Goal: Task Accomplishment & Management: Manage account settings

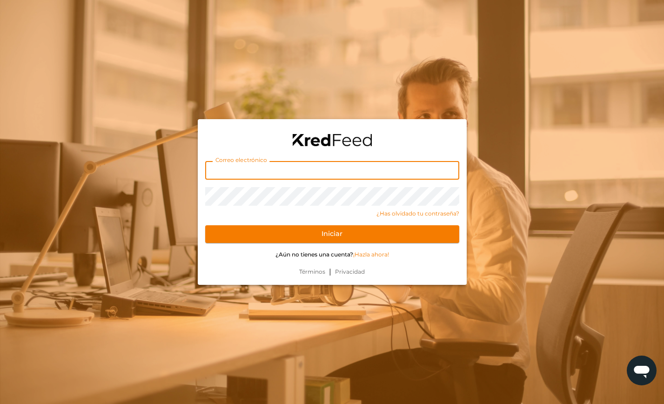
click at [301, 172] on input "text" at bounding box center [332, 170] width 254 height 19
type input "[EMAIL_ADDRESS][DOMAIN_NAME]"
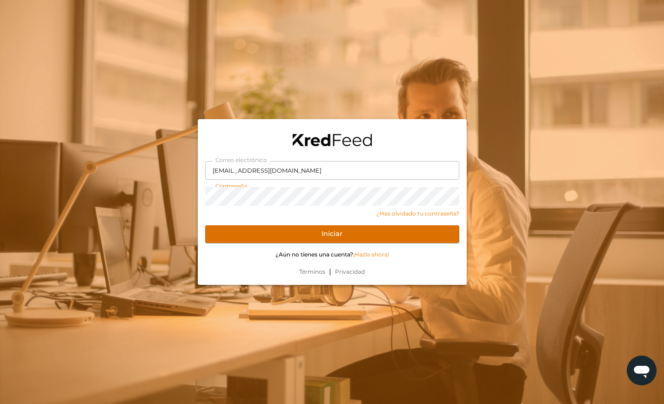
click at [327, 238] on button "Iniciar" at bounding box center [332, 234] width 254 height 18
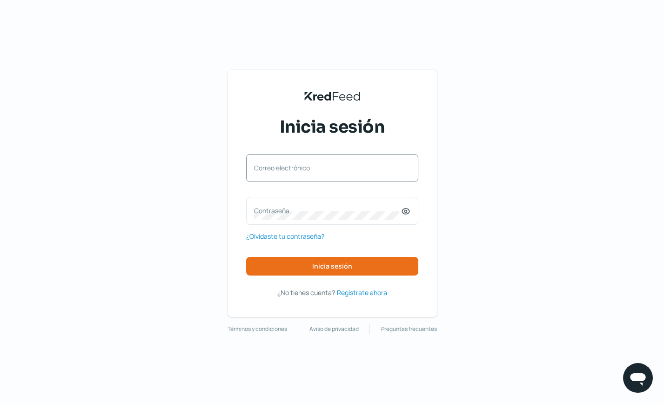
click at [348, 171] on label "Correo electrónico" at bounding box center [327, 167] width 147 height 9
click at [348, 171] on input "Correo electrónico" at bounding box center [332, 172] width 156 height 8
type input "[EMAIL_ADDRESS][DOMAIN_NAME]"
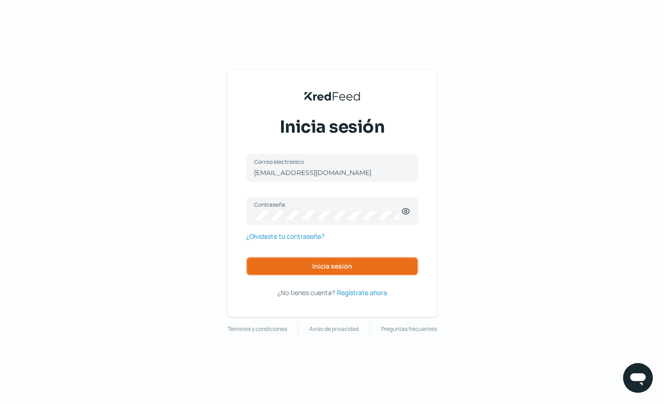
click at [343, 269] on span "Inicia sesión" at bounding box center [332, 266] width 40 height 7
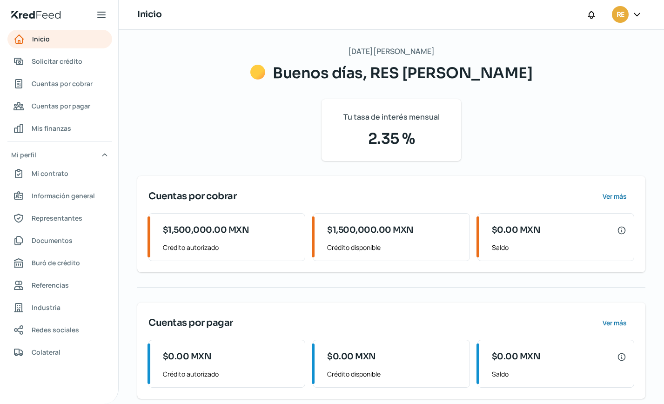
click at [319, 290] on div "[DATE][PERSON_NAME] Buenos días, RES [PERSON_NAME] Tu tasa de interés mensual 2…" at bounding box center [391, 222] width 508 height 354
click at [62, 63] on span "Solicitar crédito" at bounding box center [57, 61] width 51 height 12
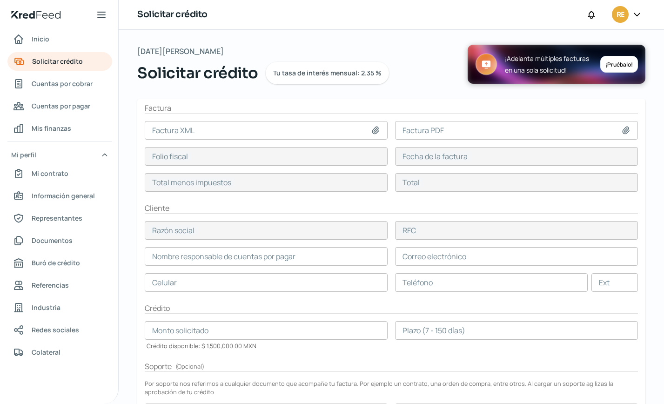
click at [373, 129] on icon at bounding box center [375, 130] width 9 height 9
click at [622, 129] on icon at bounding box center [625, 129] width 7 height 7
type input "C:\fakepath\COK1_XM_CFDI_FacturaNormal_100042108_CDMX.pdf"
type input "COK1_XM_CFDI_FacturaNormal_100042108_CDMX.pdf"
click at [373, 130] on icon at bounding box center [375, 129] width 7 height 7
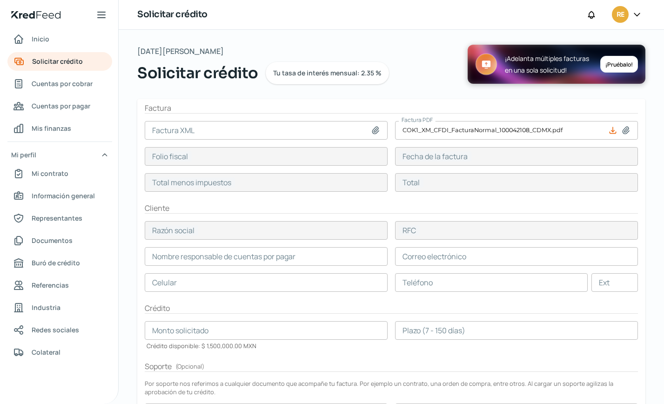
type input "C:\fakepath\COK1_XM_CFDI_FacturaNormal_100042108_CDMXKIN9008151K7.xml"
type input "COK1_XM_CFDI_FacturaNormal_100042108_CDMXKIN9008151K7.xml"
type input "465C011E-23AE-5EFE-BA7D-CC9811EE9B8A"
type input "01 ago, 2025"
type input "26880"
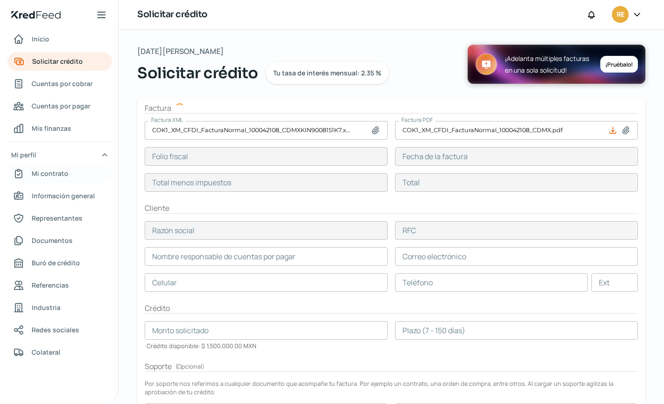
type input "31180.8"
type input "ARTES GRAFICAS DE OLONNE"
type input "AGO170719II0"
type input "26880"
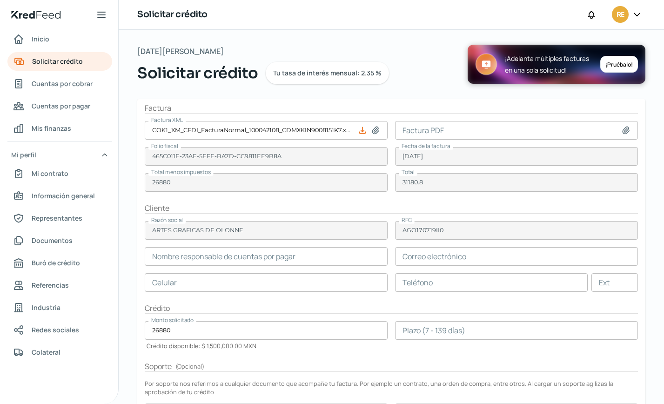
click at [279, 258] on input "text" at bounding box center [266, 256] width 243 height 19
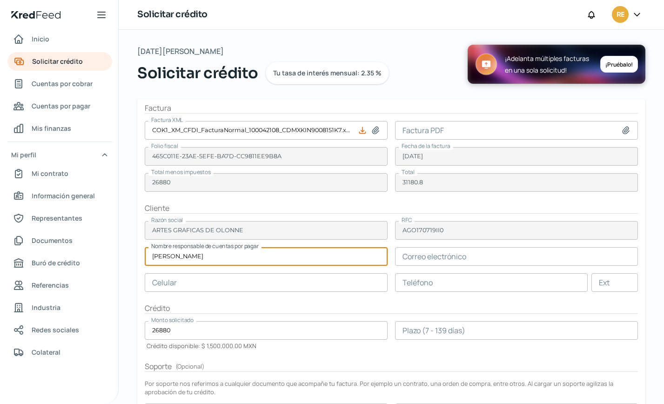
type input "EDGAR LUNA"
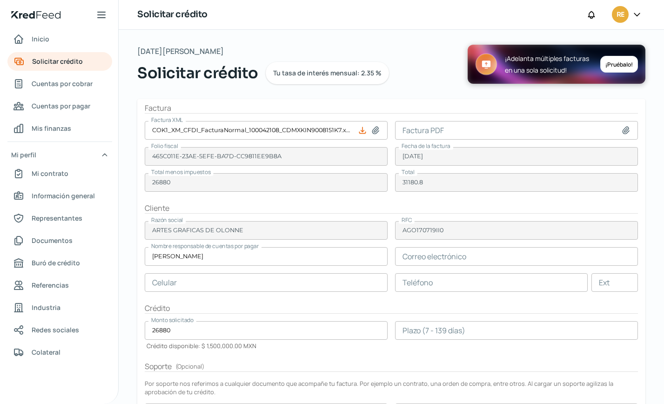
click at [433, 263] on input "text" at bounding box center [516, 256] width 243 height 19
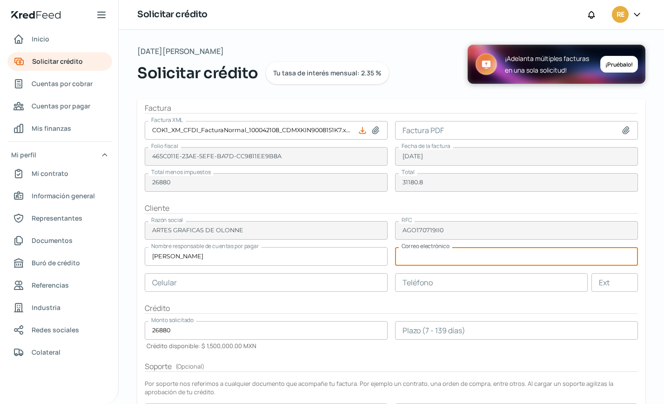
paste input "compras@gmacrodigital.com"
type input "compras@gmacrodigital.com"
click at [213, 277] on input "text" at bounding box center [266, 282] width 243 height 19
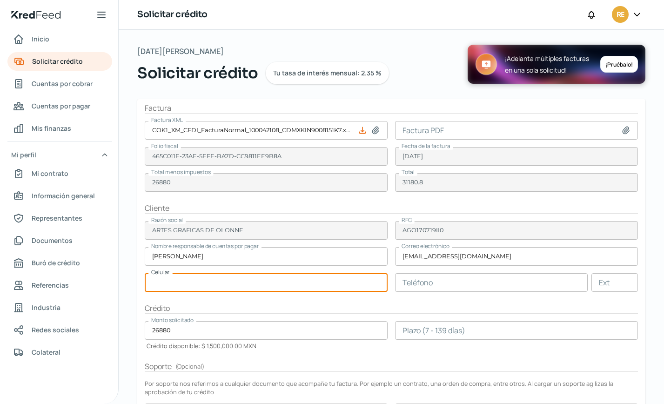
paste input "55 - 7847 - 0591"
type input "55 - 7847 - 0591"
click at [473, 284] on input "text" at bounding box center [491, 282] width 192 height 19
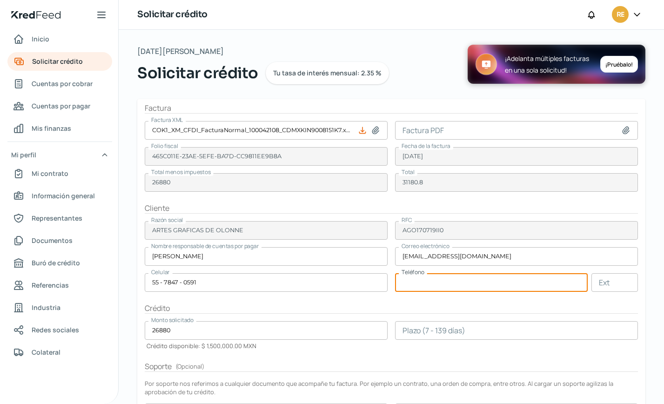
paste input "55 - 7847 - 0591"
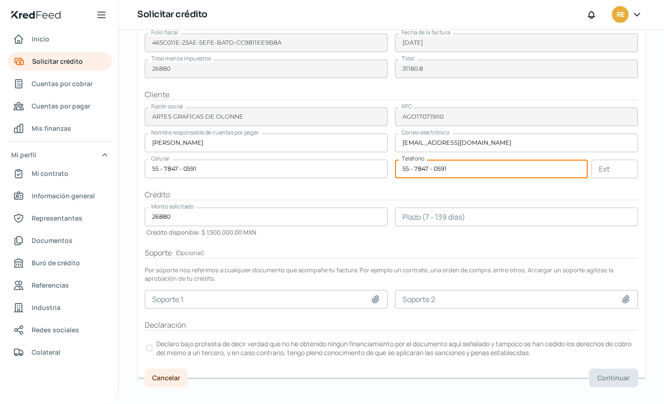
scroll to position [125, 0]
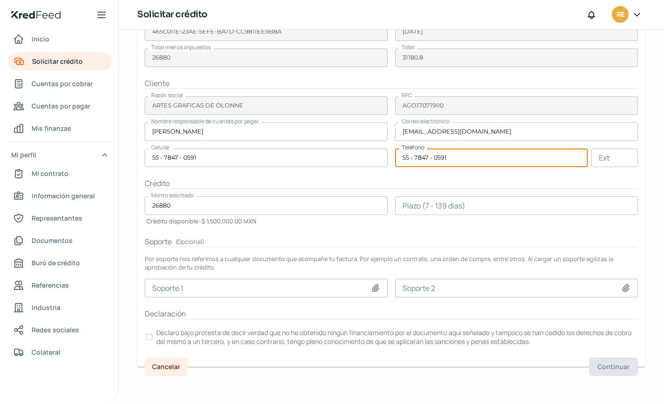
type input "55 - 7847 - 0591"
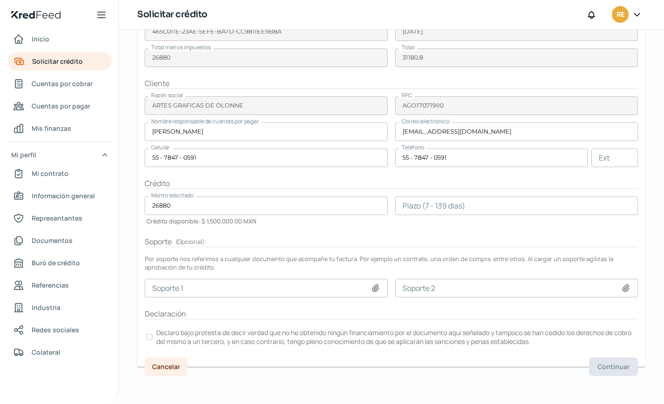
click at [149, 337] on div at bounding box center [149, 336] width 7 height 7
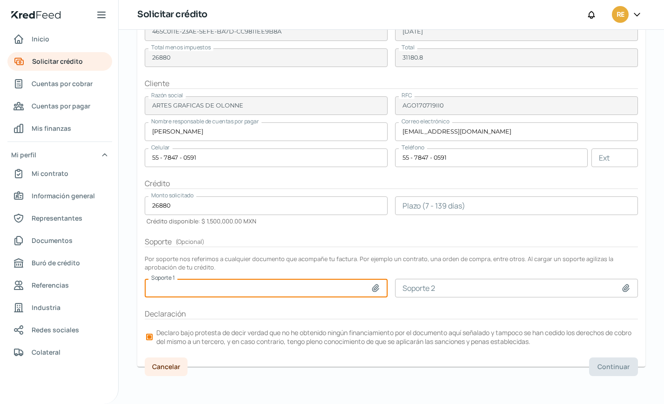
click at [350, 287] on input at bounding box center [266, 288] width 243 height 19
type input "C:\fakepath\COK1_XM_CFDI_FacturaNormal_100042108_CDMX.pdf"
type input "COK1_XM_CFDI_FacturaNormal_100042108_CDMX.pdf"
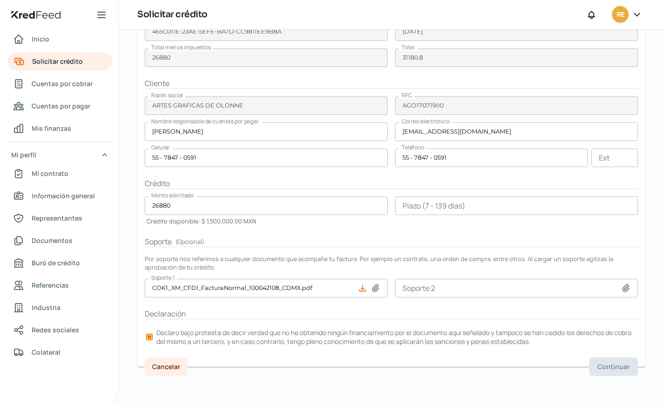
click at [623, 288] on icon at bounding box center [625, 287] width 7 height 7
type input "C:\fakepath\COK1_XM_CFDI_FacturaNormal_100042108_CDMX.pdf"
type input "COK1_XM_CFDI_FacturaNormal_100042108_CDMX.pdf"
click at [358, 287] on icon at bounding box center [362, 287] width 9 height 9
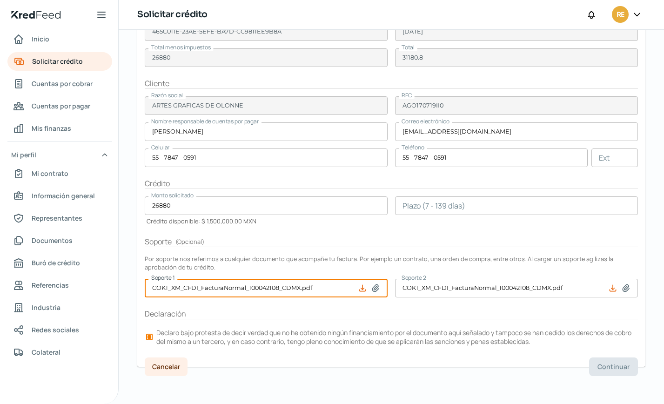
drag, startPoint x: 375, startPoint y: 288, endPoint x: 335, endPoint y: 285, distance: 40.1
click at [335, 285] on input "COK1_XM_CFDI_FacturaNormal_100042108_CDMX.pdf" at bounding box center [266, 288] width 243 height 19
drag, startPoint x: 156, startPoint y: 287, endPoint x: 328, endPoint y: 295, distance: 172.2
click at [328, 295] on input "COK1_XM_CFDI_FacturaNormal_100042108_CDMX.pdf" at bounding box center [266, 288] width 243 height 19
type input "COK1_XM_CFDI_FacturaNormal_100042108_CDMX.pdf"
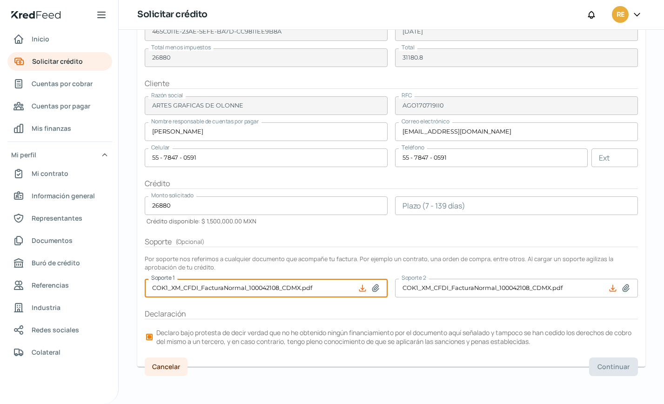
click at [563, 285] on input "COK1_XM_CFDI_FacturaNormal_100042108_CDMX.pdf" at bounding box center [516, 288] width 243 height 19
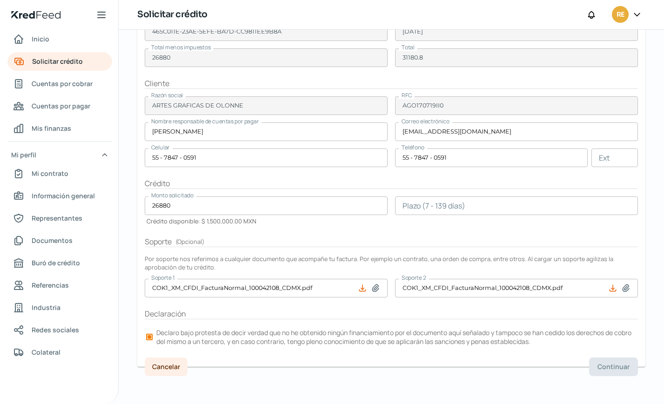
click at [609, 287] on icon at bounding box center [612, 288] width 6 height 6
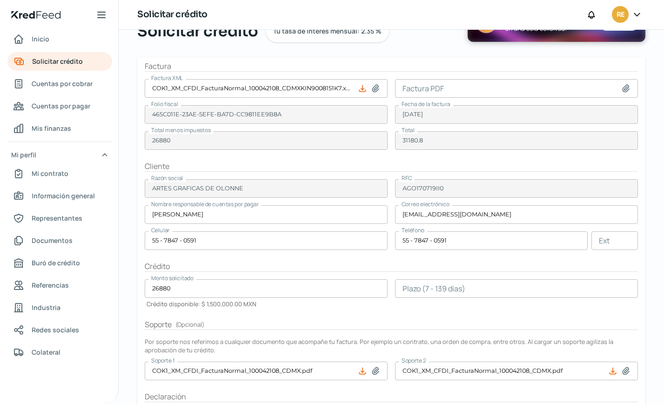
scroll to position [27, 0]
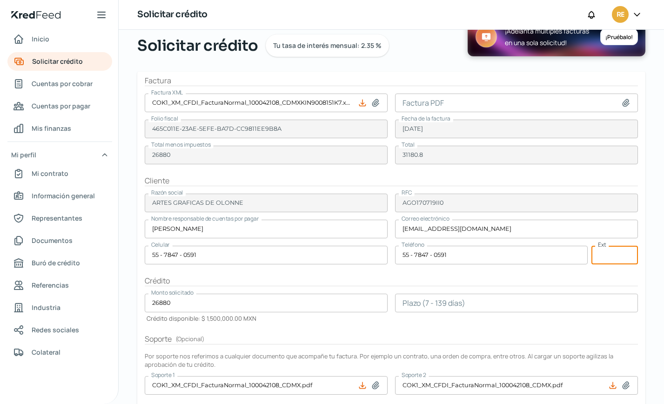
click at [609, 253] on input "text" at bounding box center [614, 255] width 46 height 19
type input "202"
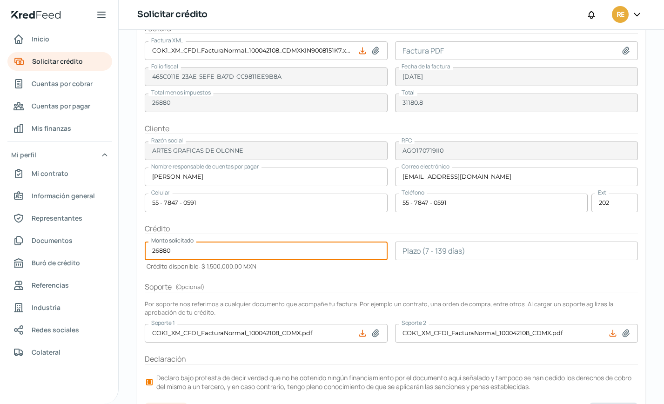
scroll to position [125, 0]
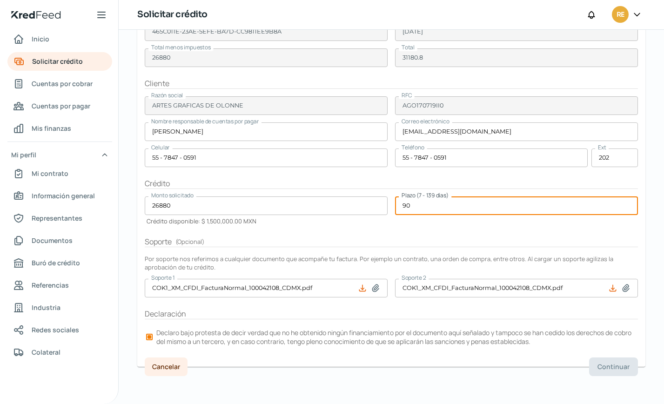
type input "90"
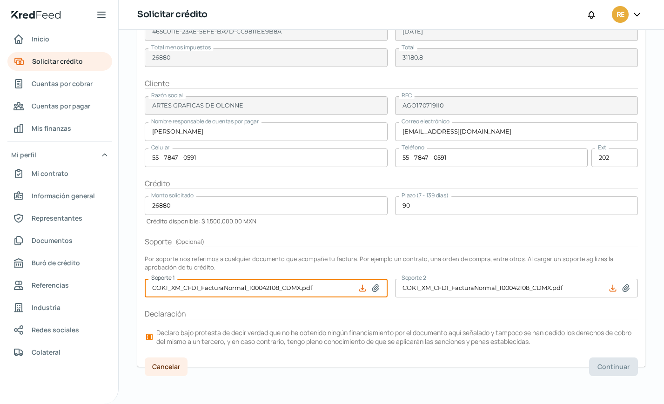
type input "COK1_XM_CFDI_FacturaNormal_100042108_CDMX.pdf"
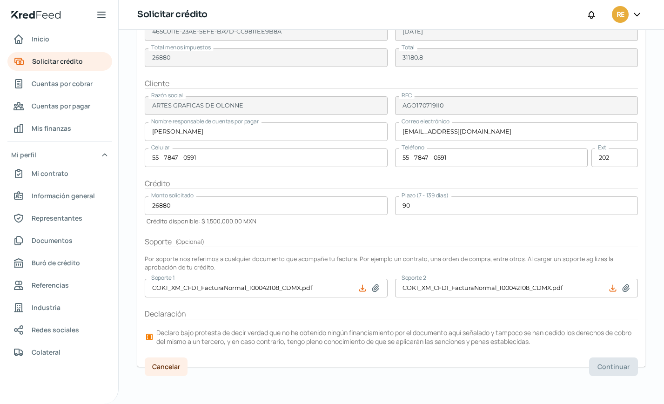
click at [531, 375] on div "Cancelar Continuar" at bounding box center [391, 366] width 508 height 19
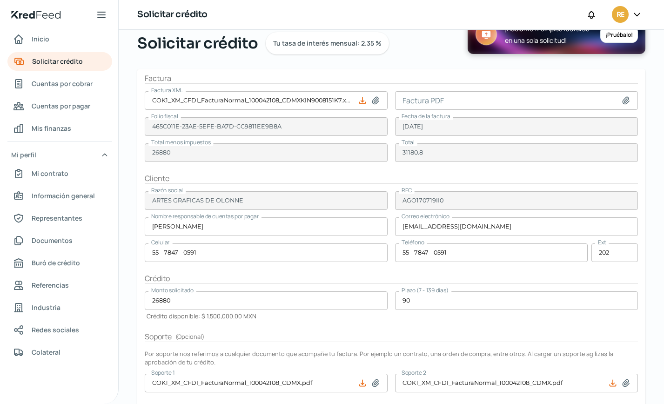
scroll to position [0, 0]
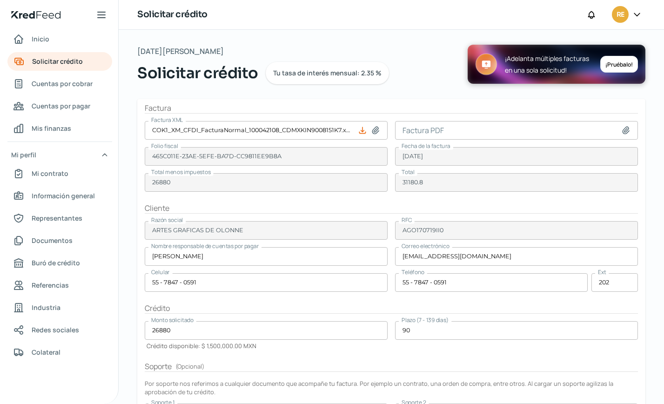
click at [622, 132] on icon at bounding box center [625, 129] width 7 height 7
type input "C:\fakepath\COK1_XM_CFDI_FacturaNormal_100042108_CDMX.pdf"
type input "COK1_XM_CFDI_FacturaNormal_100042108_CDMX.pdf"
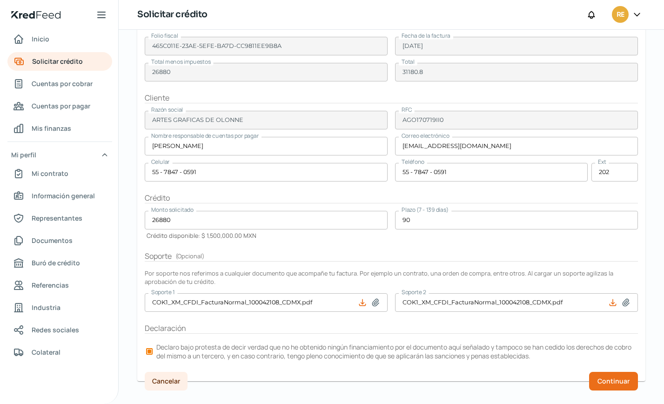
scroll to position [125, 0]
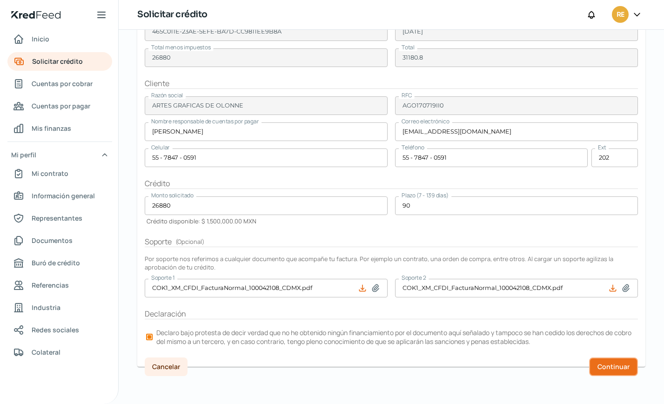
click at [617, 366] on span "Continuar" at bounding box center [613, 366] width 32 height 7
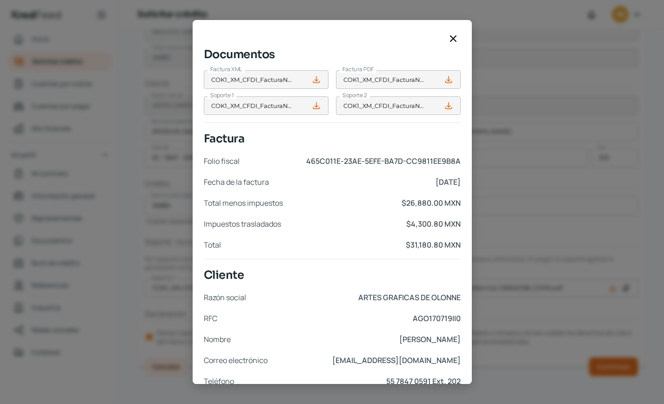
click at [456, 39] on icon at bounding box center [452, 38] width 11 height 11
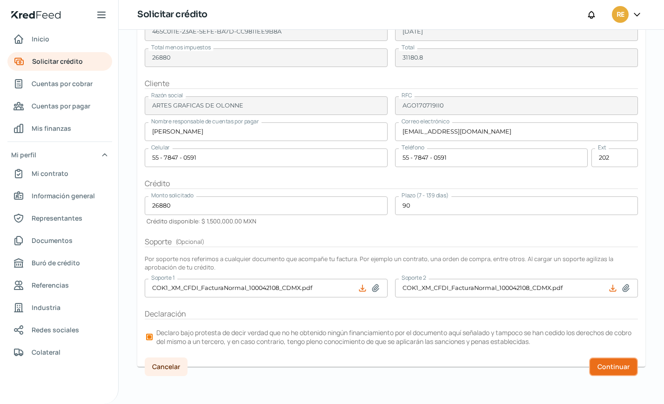
click at [602, 365] on span "Continuar" at bounding box center [613, 366] width 32 height 7
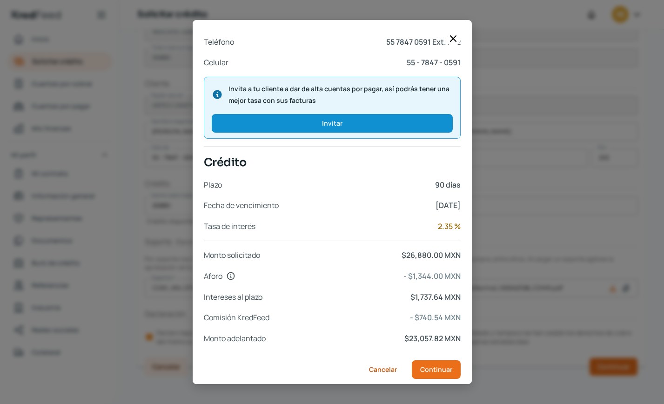
scroll to position [345, 0]
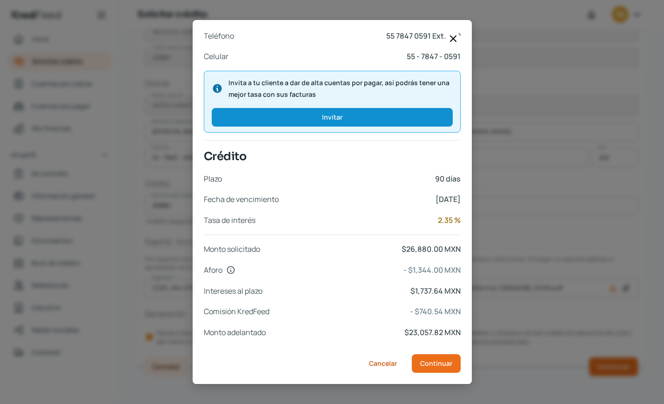
drag, startPoint x: 314, startPoint y: 353, endPoint x: 276, endPoint y: 365, distance: 39.7
click at [276, 365] on div "Cancelar Continuar" at bounding box center [332, 363] width 257 height 19
click at [357, 398] on div "Documentos Factura XML COK1_XM_CFDI_FacturaNormal_100042108_CDMXKIN9008151K7.xm…" at bounding box center [332, 202] width 664 height 404
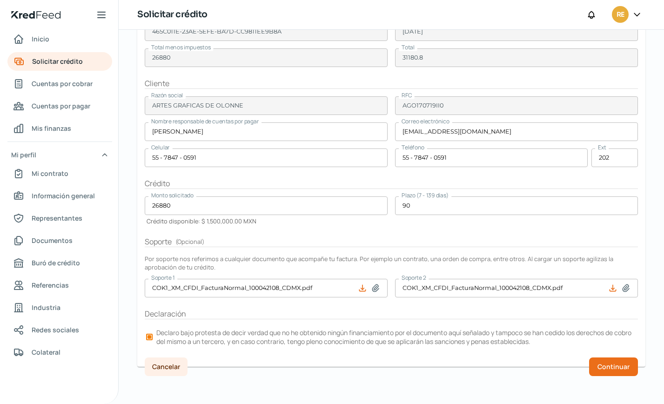
scroll to position [125, 0]
click at [611, 368] on span "Continuar" at bounding box center [613, 366] width 32 height 7
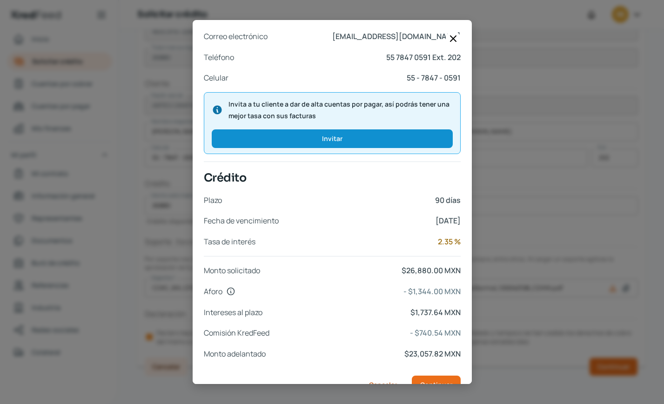
scroll to position [345, 0]
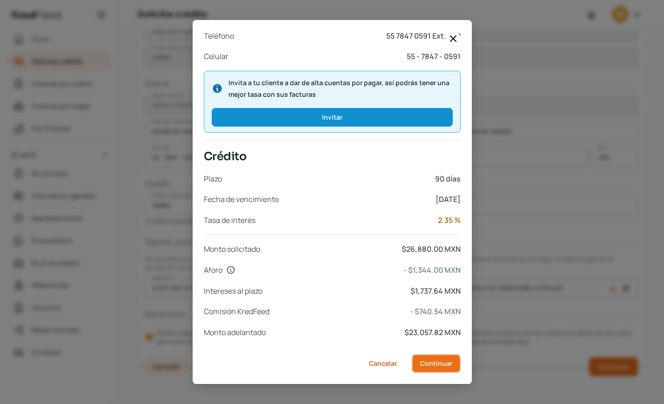
click at [442, 363] on span "Continuar" at bounding box center [436, 363] width 32 height 7
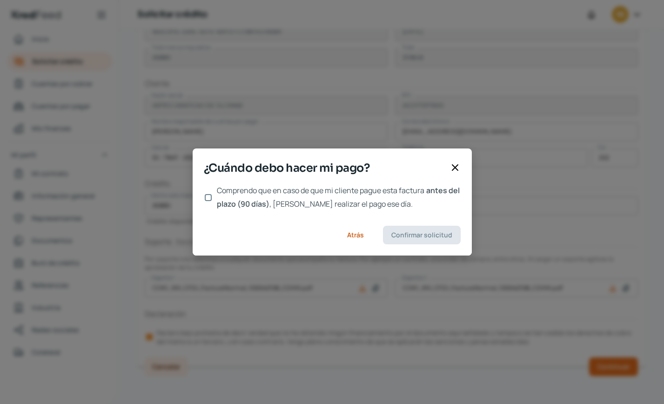
click at [206, 196] on input "Comprendo que en caso de que mi cliente pague esta factura antes del plazo (90 …" at bounding box center [208, 197] width 7 height 7
checkbox input "true"
click at [425, 235] on span "Confirmar solicitud" at bounding box center [421, 235] width 61 height 7
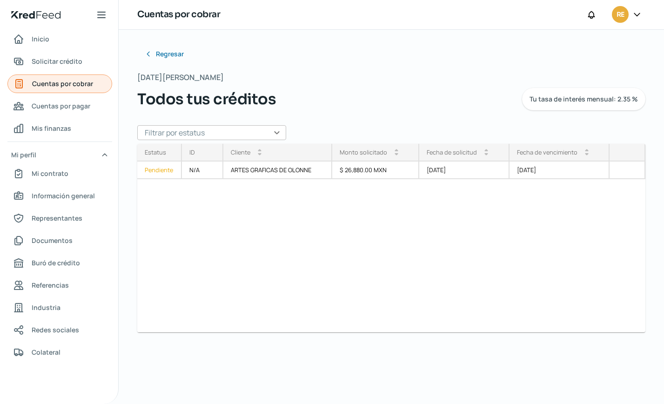
click at [60, 86] on span "Cuentas por cobrar" at bounding box center [62, 84] width 61 height 12
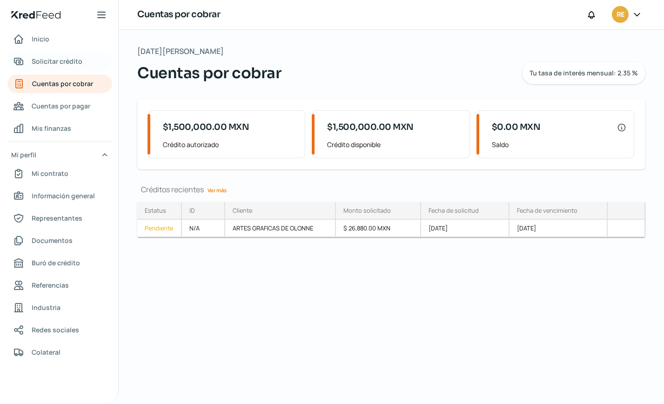
click at [60, 62] on span "Solicitar crédito" at bounding box center [57, 61] width 51 height 12
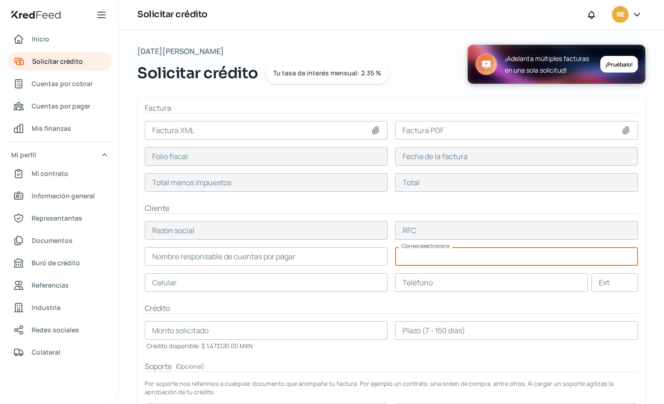
click at [604, 247] on input "text" at bounding box center [516, 256] width 243 height 19
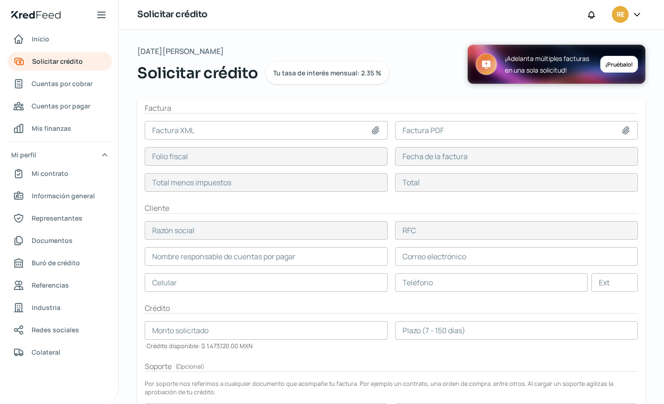
click at [376, 132] on icon at bounding box center [375, 130] width 9 height 9
type input "C:\fakepath\COK1_XM_CFDI_FacturaNormal_100042038_CDMXKIN9008151K7.xml"
type input "COK1_XM_CFDI_FacturaNormal_100042038_CDMXKIN9008151K7.xml"
type input "2804A464-F4A3-5503-9963-D7F7934F85A8"
type input "30 jul, 2025"
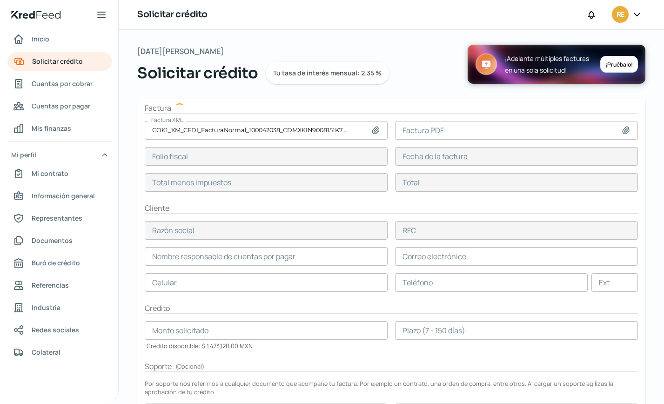
type input "128989.51"
type input "149627.83"
type input "CALCOMANIAS TRADICIONALES"
type input "CTR9905314N1"
type input "128989.51"
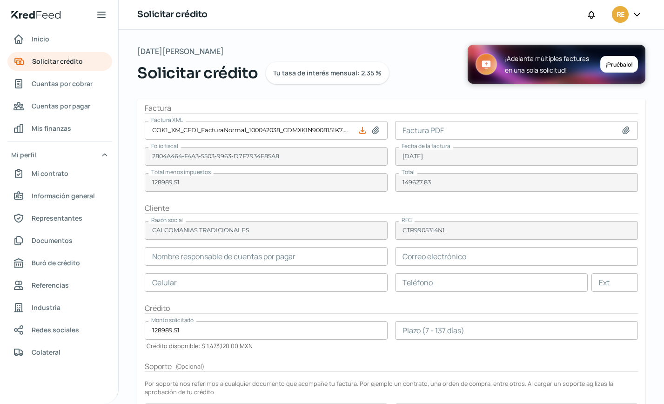
click at [621, 126] on icon at bounding box center [625, 130] width 9 height 9
type input "C:\fakepath\COK1_XM_CFDI_FacturaNormal_100042038_CDMX.pdf"
type input "COK1_XM_CFDI_FacturaNormal_100042038_CDMX.pdf"
click at [179, 286] on input "text" at bounding box center [266, 282] width 243 height 19
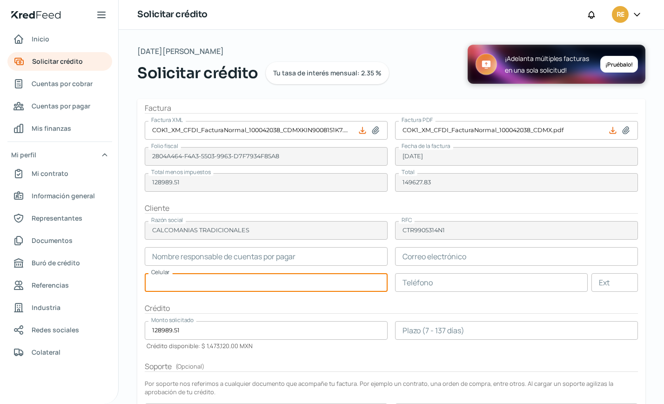
paste input "55 - 5428 - 0516"
type input "55 - 5428 - 0516"
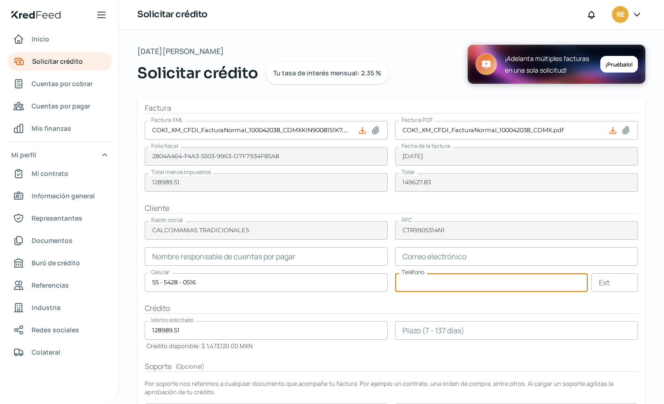
click at [420, 283] on input "text" at bounding box center [491, 282] width 192 height 19
paste input "55 - 3926 - 2976"
type input "55 - 3926 - 2976"
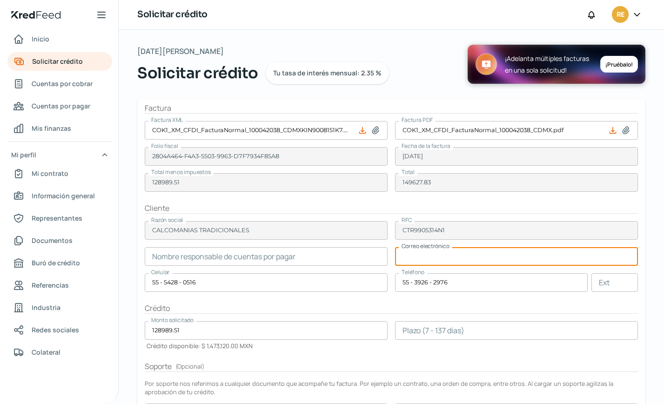
click at [428, 258] on input "text" at bounding box center [516, 256] width 243 height 19
paste input "Comprasmx@calcomaniastradicionales.com.mx"
type input "Comprasmx@calcomaniastradicionales.com.mx"
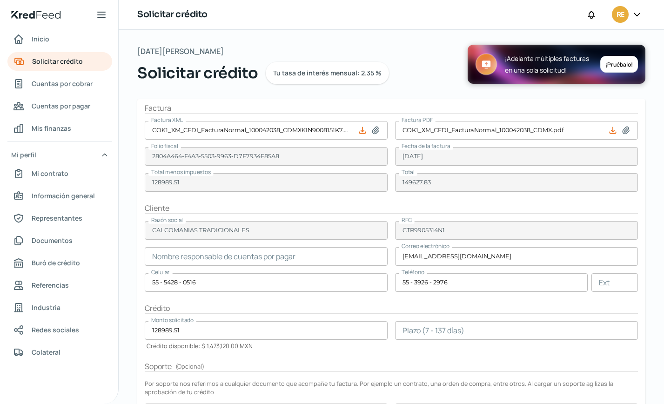
click at [223, 256] on input "text" at bounding box center [266, 256] width 243 height 19
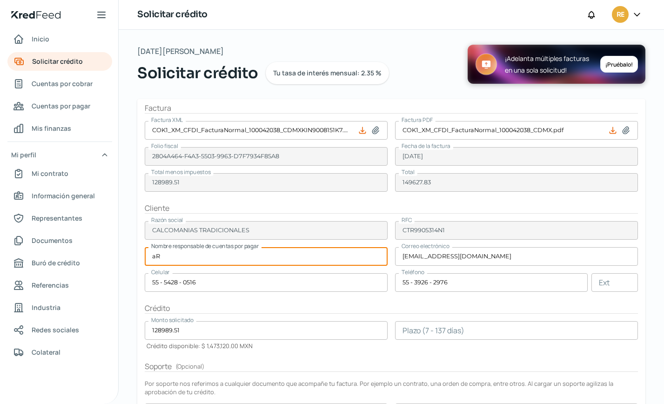
type input "a"
type input "Araceli Rojas"
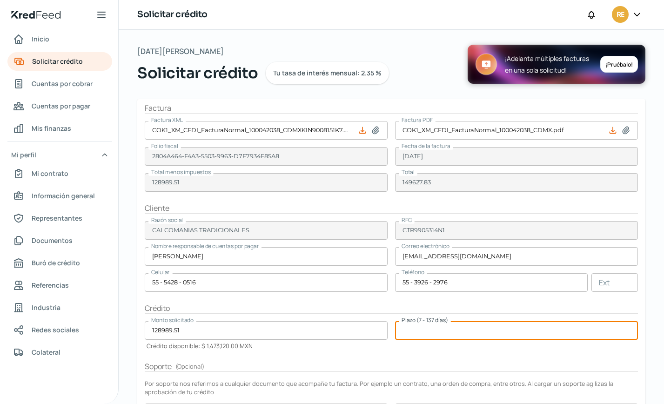
click at [426, 332] on input "number" at bounding box center [516, 330] width 243 height 19
type input "90"
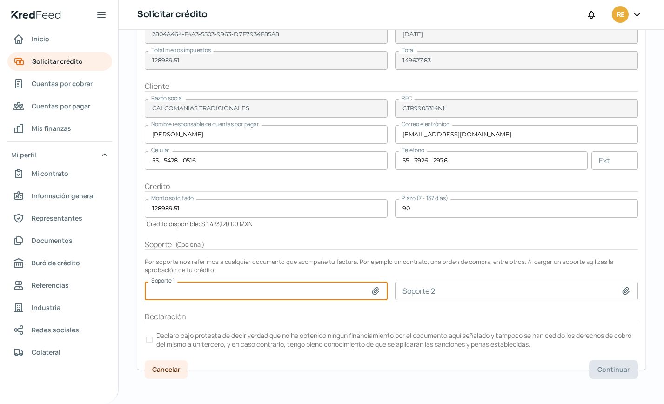
scroll to position [125, 0]
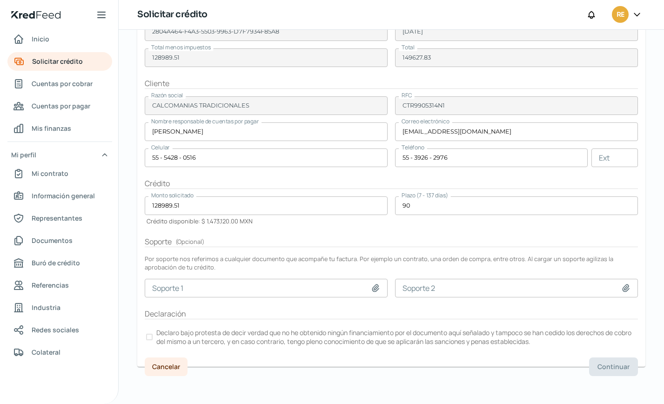
click at [150, 338] on div at bounding box center [149, 336] width 7 height 7
click at [604, 369] on span "Continuar" at bounding box center [613, 366] width 32 height 7
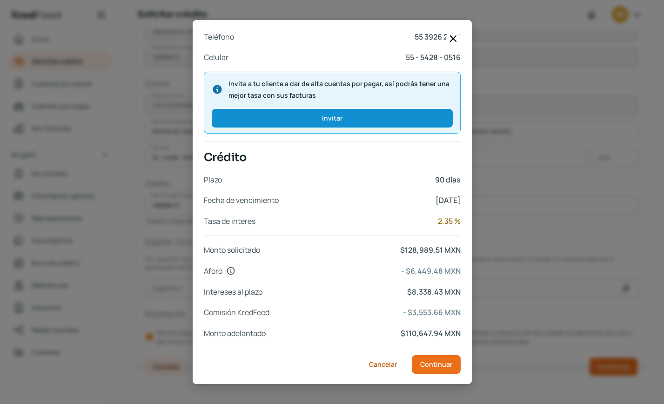
scroll to position [319, 0]
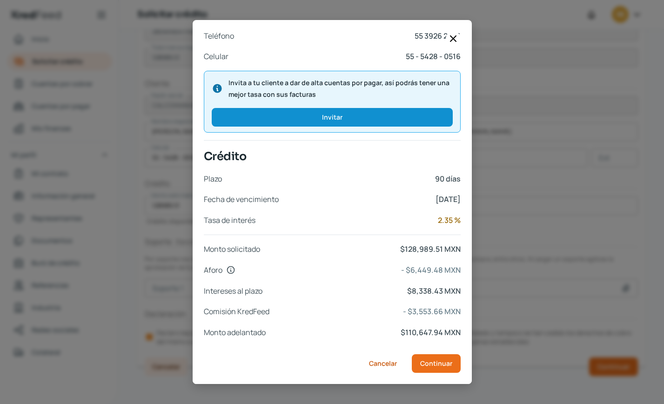
click at [585, 215] on div "Documentos Factura XML COK1_XM_CFDI_FacturaNormal_100042038_CDMXKIN9008151K7.xm…" at bounding box center [332, 202] width 664 height 404
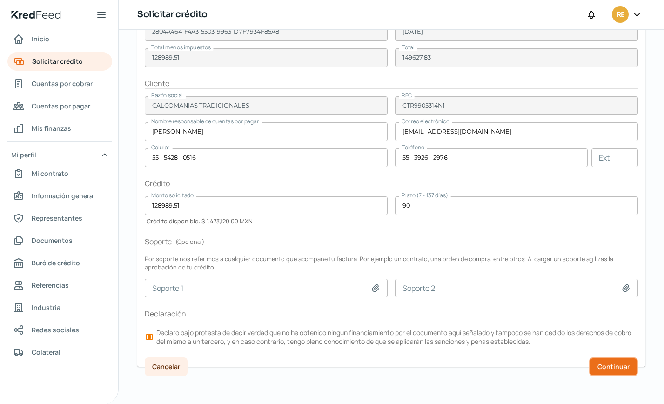
click at [605, 365] on span "Continuar" at bounding box center [613, 366] width 32 height 7
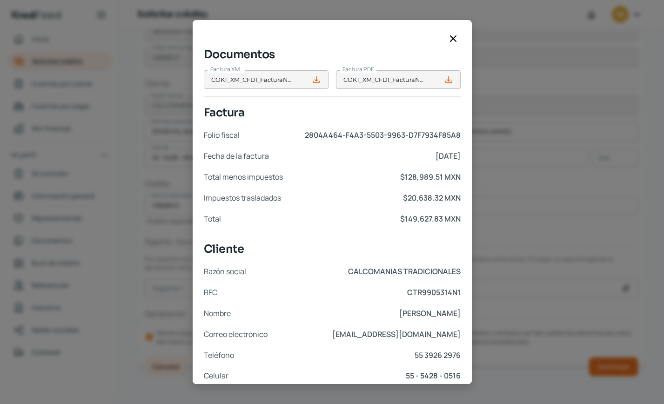
click at [305, 40] on div "Documentos Factura XML COK1_XM_CFDI_FacturaNormal_100042038_CDMXKIN9008151K7.xm…" at bounding box center [331, 207] width 279 height 352
click at [591, 161] on div "Documentos Factura XML COK1_XM_CFDI_FacturaNormal_100042038_CDMXKIN9008151K7.xm…" at bounding box center [332, 202] width 664 height 404
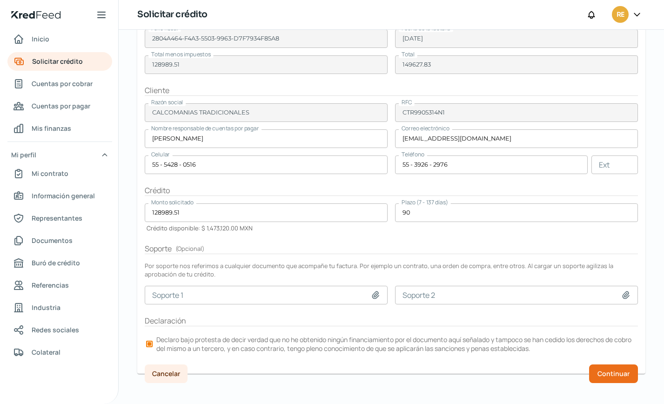
scroll to position [125, 0]
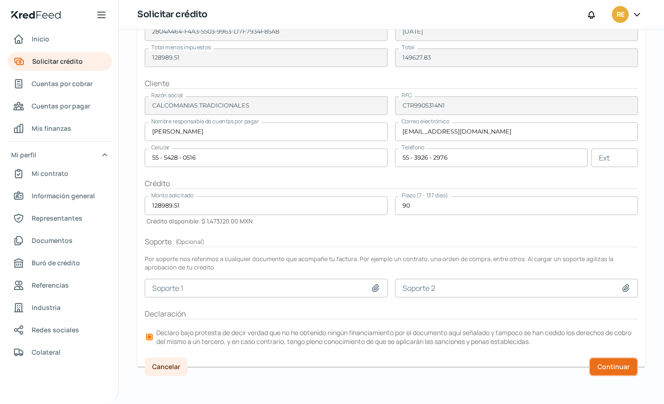
click at [604, 365] on span "Continuar" at bounding box center [613, 366] width 32 height 7
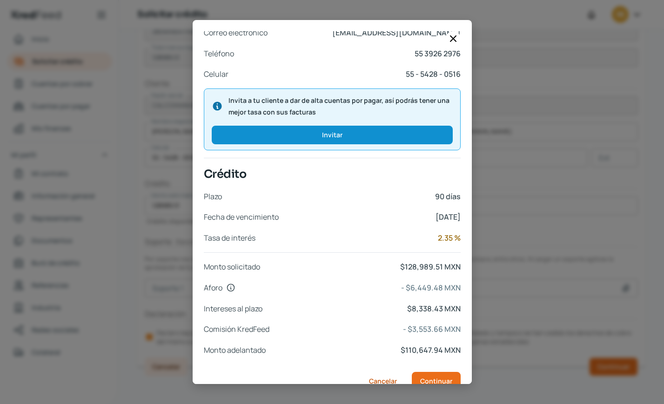
scroll to position [319, 0]
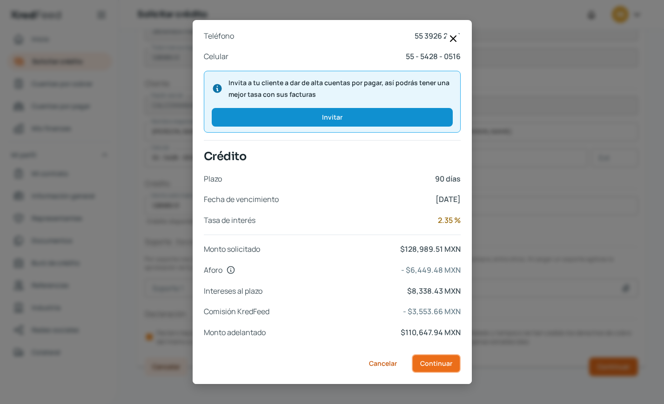
click at [431, 367] on button "Continuar" at bounding box center [435, 363] width 49 height 19
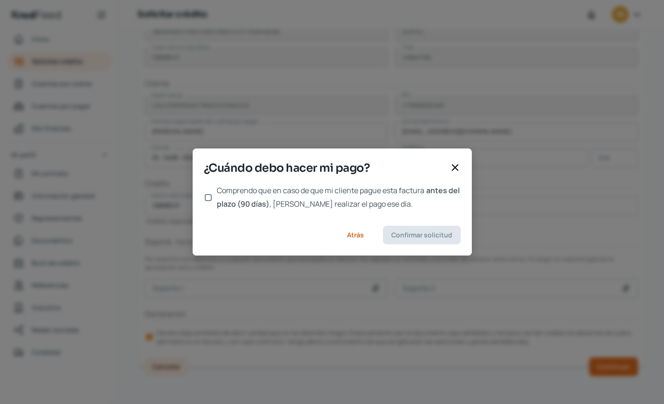
click at [206, 196] on input "Comprendo que en caso de que mi cliente pague esta factura antes del plazo (90 …" at bounding box center [208, 197] width 7 height 7
checkbox input "true"
click at [358, 235] on span "Atrás" at bounding box center [355, 235] width 17 height 7
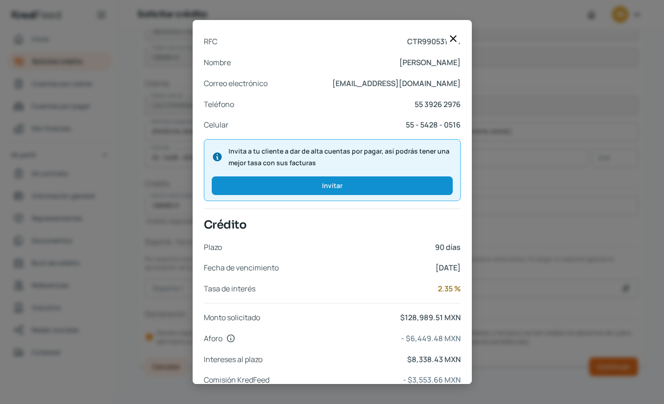
scroll to position [319, 0]
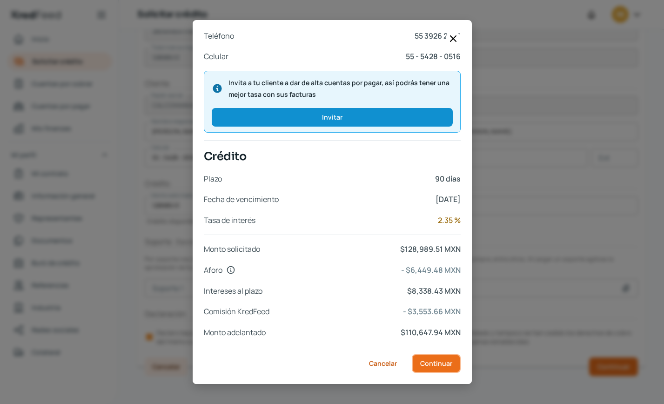
click at [435, 366] on span "Continuar" at bounding box center [436, 363] width 32 height 7
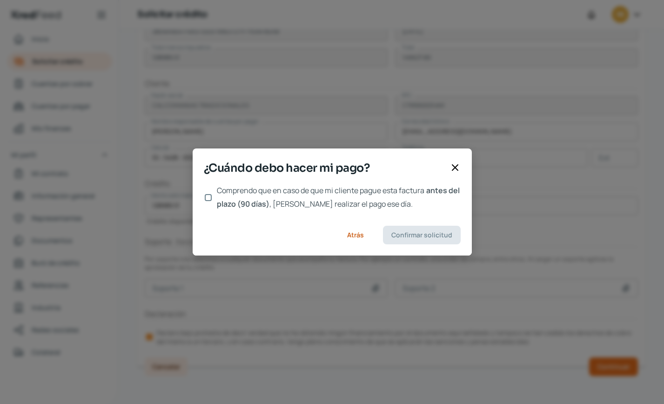
scroll to position [0, 0]
click at [208, 197] on input "Comprendo que en caso de que mi cliente pague esta factura antes del plazo (90 …" at bounding box center [208, 197] width 7 height 7
checkbox input "true"
click at [433, 235] on span "Confirmar solicitud" at bounding box center [421, 235] width 61 height 7
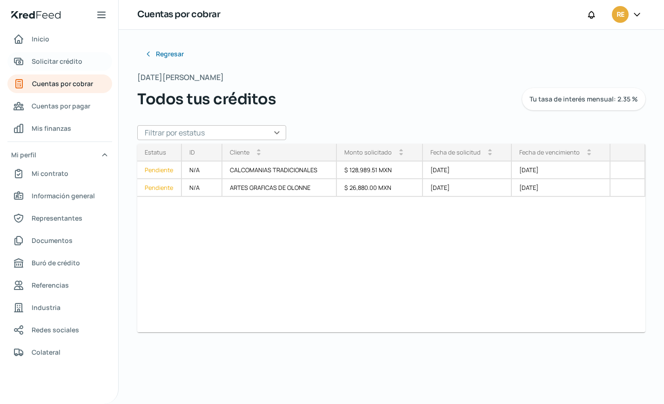
click at [59, 62] on span "Solicitar crédito" at bounding box center [57, 61] width 51 height 12
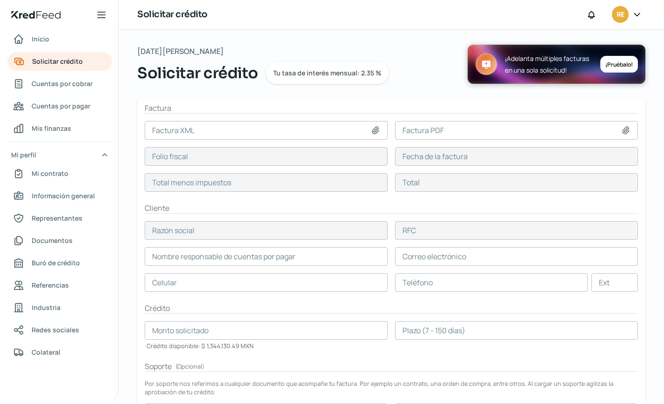
click at [372, 128] on icon at bounding box center [375, 130] width 9 height 9
type input "C:\fakepath\COK1_XM_CFDI_FacturaNormal_100042138_CDMXKIN9008151K7.xml"
type input "COK1_XM_CFDI_FacturaNormal_100042138_CDMXKIN9008151K7.xml"
type input "08E5109B-B801-52C4-A642-E52DDE3564D9"
type input "04 ago, 2025"
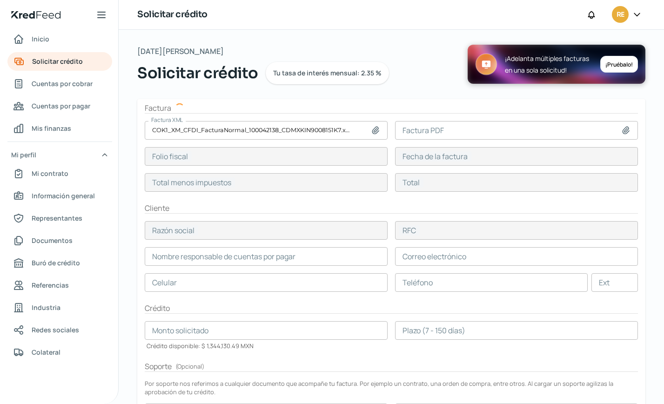
type input "107890.76"
type input "125153.28"
type input "CALCOMANIAS TRADICIONALES"
type input "CTR9905314N1"
type input "107890.76"
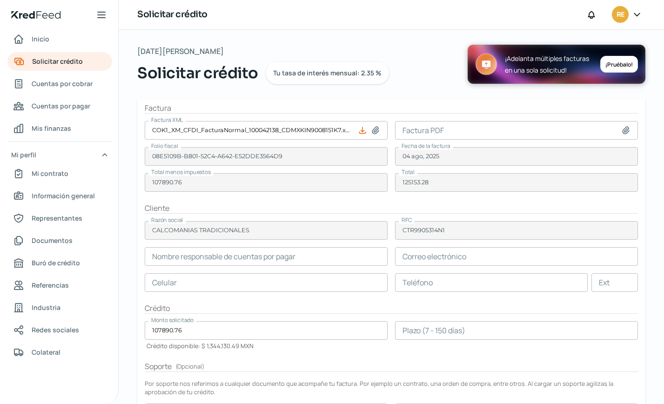
type input "Araceli Rojas"
type input "Comprasmx@calcomaniastradicionales.com.mx"
type input "55 - 5428 - 0516"
type input "55 - 3926 - 2976"
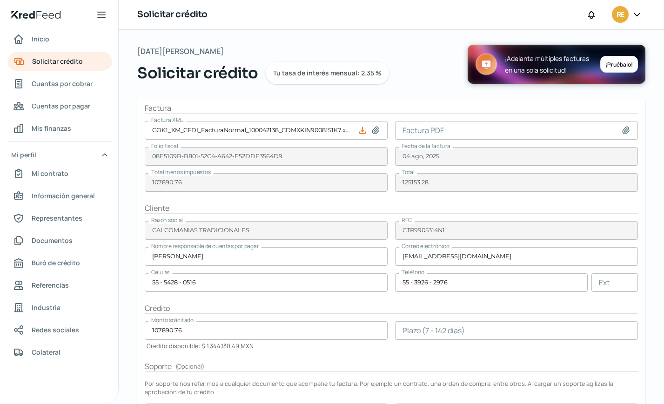
click at [624, 127] on icon at bounding box center [625, 129] width 7 height 7
type input "C:\fakepath\COK1_XM_CFDI_FacturaNormal_100042138_CDMX.pdf"
type input "COK1_XM_CFDI_FacturaNormal_100042138_CDMX.pdf"
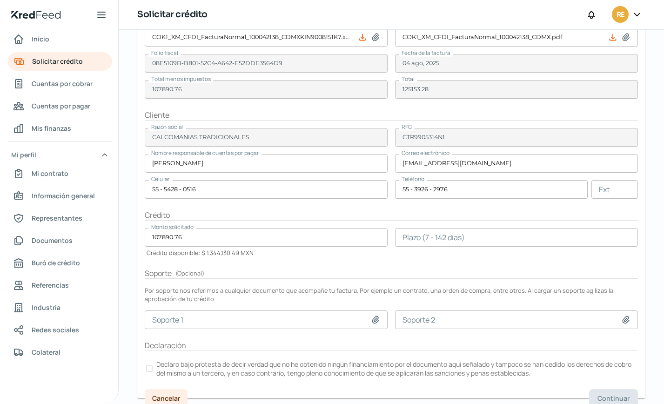
scroll to position [125, 0]
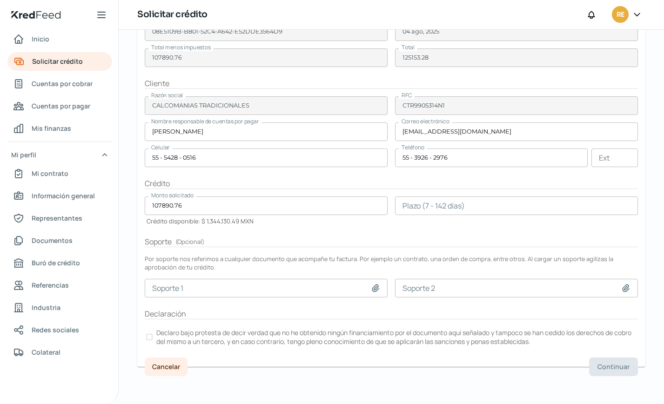
click at [149, 335] on div at bounding box center [149, 336] width 7 height 7
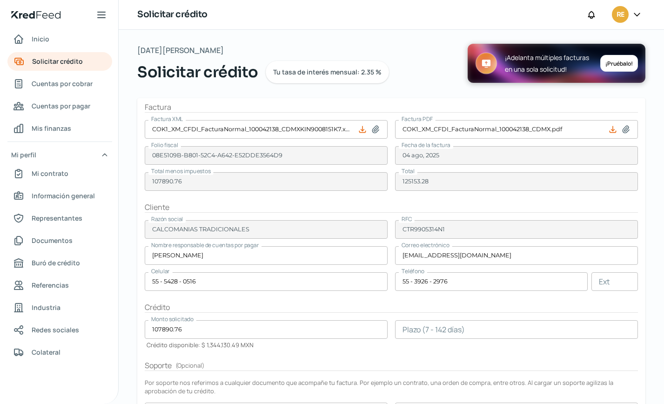
scroll to position [0, 0]
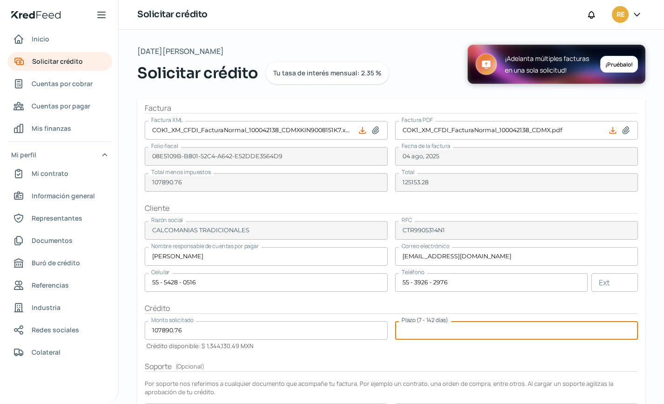
click at [420, 331] on input "number" at bounding box center [516, 330] width 243 height 19
type input "90"
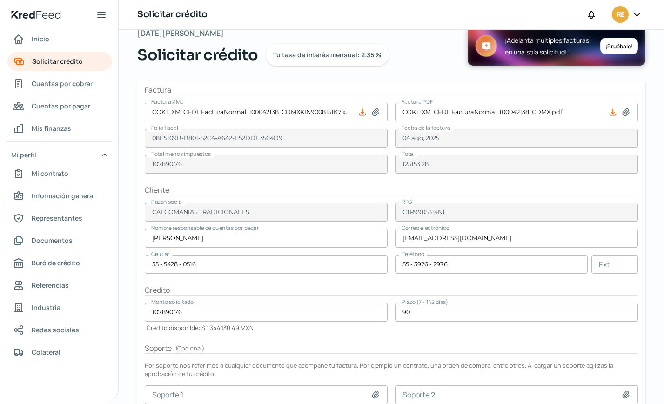
scroll to position [111, 0]
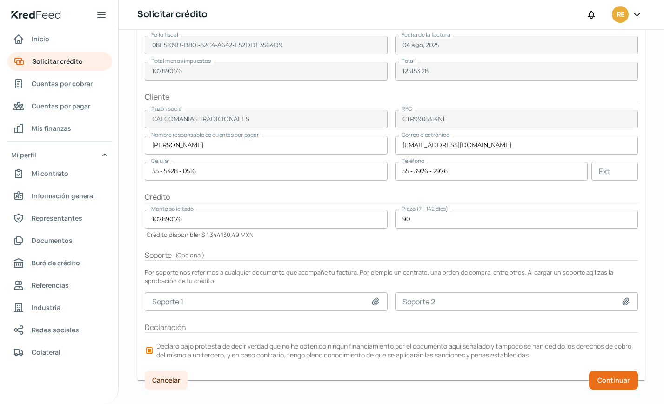
click at [353, 244] on form "Factura Factura XML COK1_XM_CFDI_FacturaNormal_100042138_CDMXKIN9008151K7.xml F…" at bounding box center [391, 184] width 508 height 392
click at [612, 380] on span "Continuar" at bounding box center [613, 380] width 32 height 7
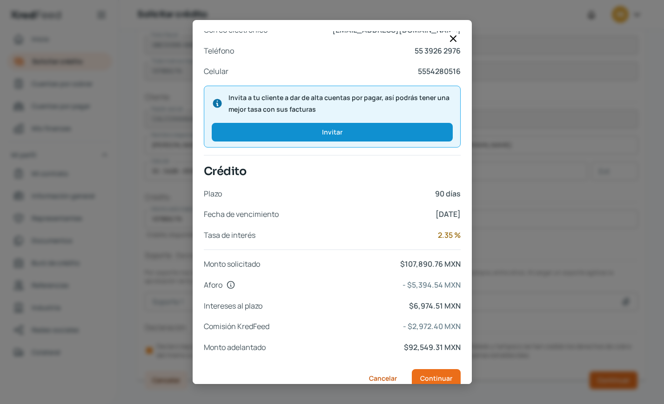
scroll to position [319, 0]
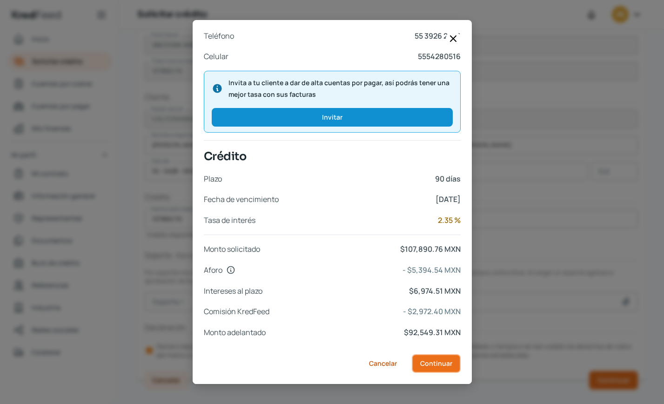
click at [424, 364] on span "Continuar" at bounding box center [436, 363] width 32 height 7
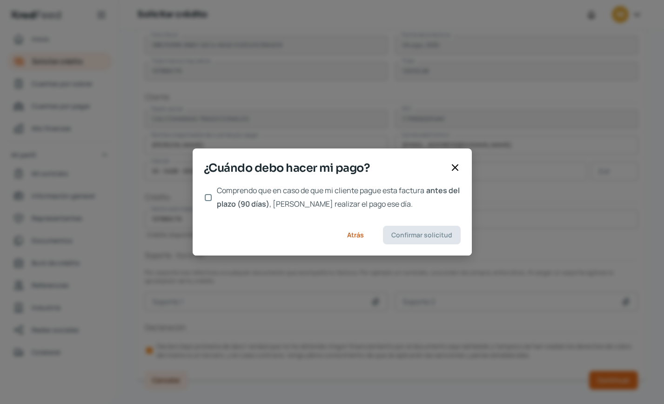
click at [206, 195] on input "Comprendo que en caso de que mi cliente pague esta factura antes del plazo (90 …" at bounding box center [208, 197] width 7 height 7
checkbox input "true"
click at [419, 235] on span "Confirmar solicitud" at bounding box center [421, 235] width 61 height 7
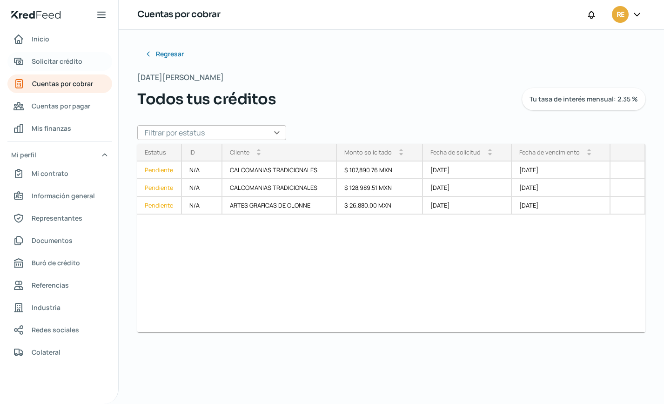
click at [61, 64] on span "Solicitar crédito" at bounding box center [57, 61] width 51 height 12
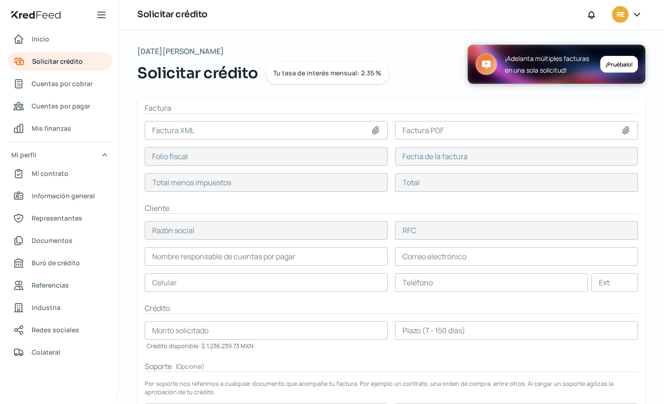
click at [373, 128] on icon at bounding box center [375, 130] width 9 height 9
type input "C:\fakepath\COK1_XM_CFDI_FacturaNormal_100042197_CDMXKIN9008151K7.xml"
type input "COK1_XM_CFDI_FacturaNormal_100042197_CDMXKIN9008151K7.xml"
type input "52ACCC07-677A-5FB2-A333-F6D886BCC50F"
type input "06 ago, 2025"
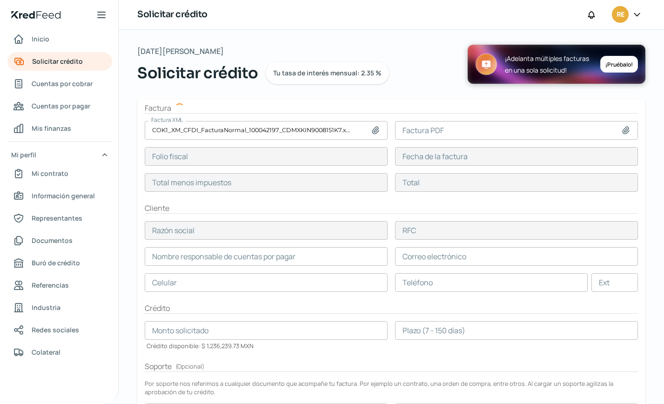
type input "211616"
type input "245474.56"
type input "JUAN CARLOS PRUNEDA VELLENAWETH"
type input "PUVJ640414QN8"
type input "211616"
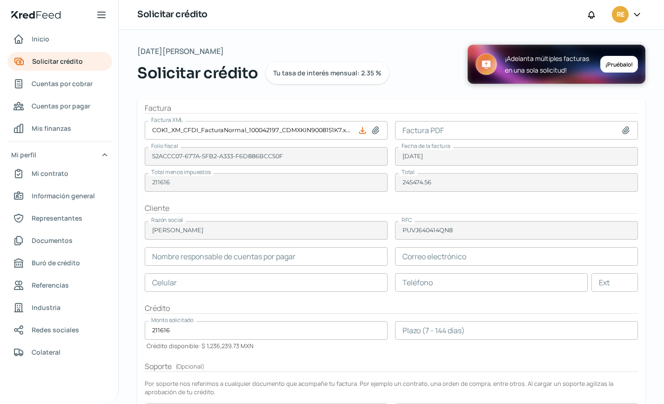
click at [621, 129] on icon at bounding box center [625, 130] width 9 height 9
type input "C:\fakepath\COK1_XM_CFDI_FacturaNormal_100042197_CDMX.pdf"
type input "COK1_XM_CFDI_FacturaNormal_100042197_CDMX.pdf"
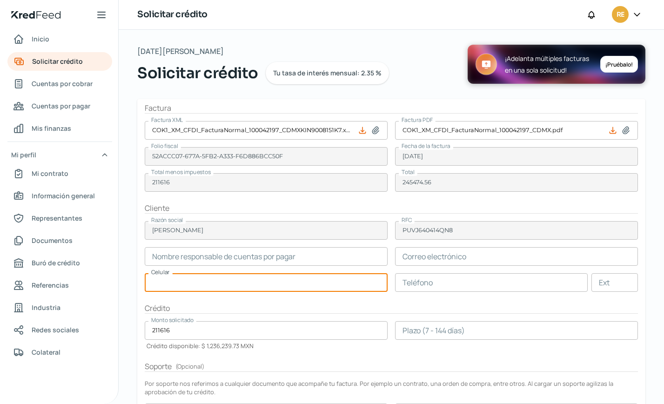
click at [196, 286] on input "text" at bounding box center [266, 282] width 243 height 19
paste input "55 - 7007 - 2747"
type input "55 - 7007 - 2747"
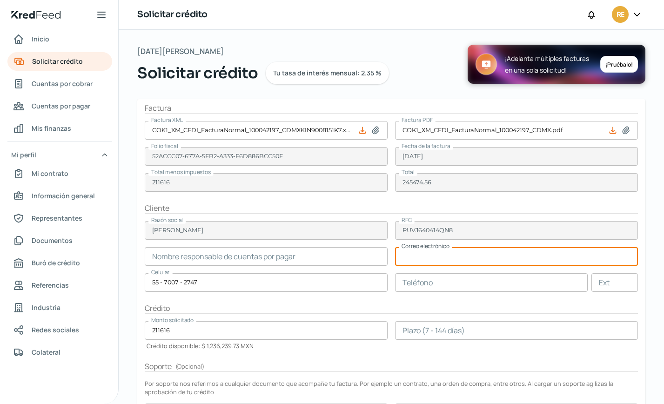
click at [425, 259] on input "text" at bounding box center [516, 256] width 243 height 19
paste input "compras@anunciospruvell.com.mx"
type input "compras@anunciospruvell.com.mx"
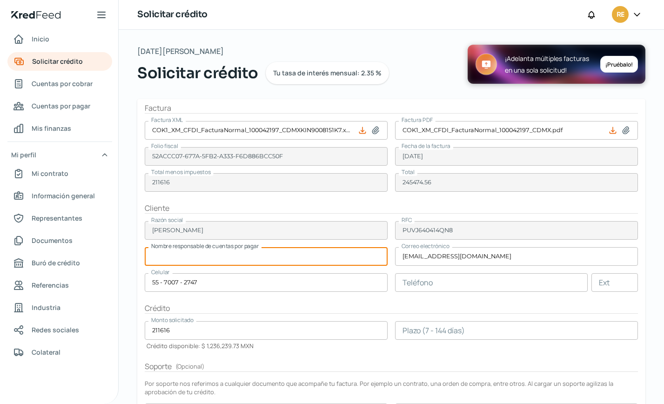
click at [202, 259] on input "text" at bounding box center [266, 256] width 243 height 19
type input "f"
type input "Fernando Collado"
click at [413, 284] on input "text" at bounding box center [491, 282] width 192 height 19
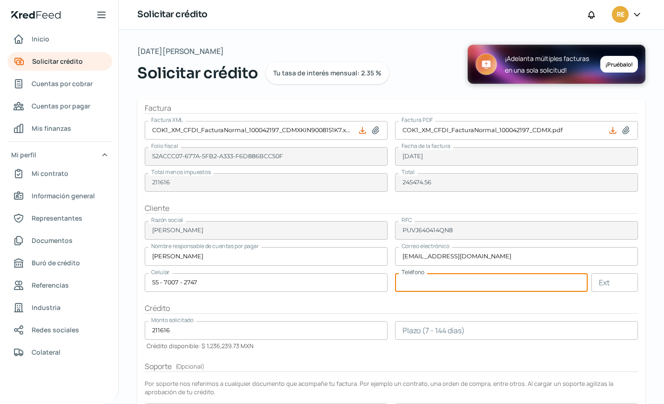
paste input "55 - 7007 - 2747"
type input "55 - 7007 - 2747"
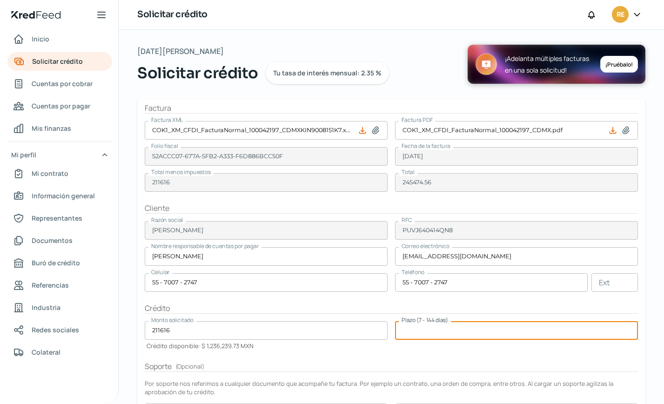
click at [477, 328] on input "number" at bounding box center [516, 330] width 243 height 19
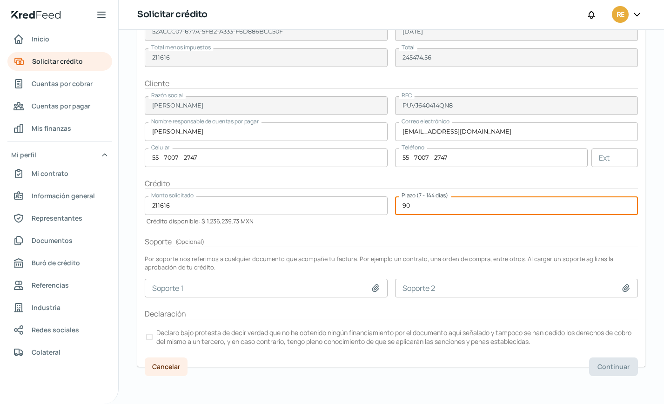
type input "90"
click at [149, 338] on div at bounding box center [149, 336] width 7 height 7
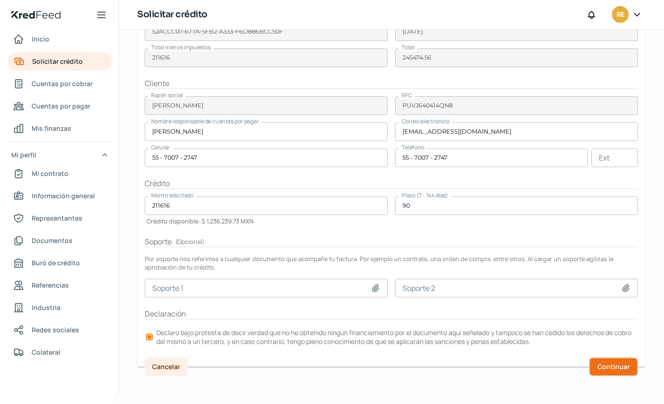
click at [611, 369] on span "Continuar" at bounding box center [613, 366] width 32 height 7
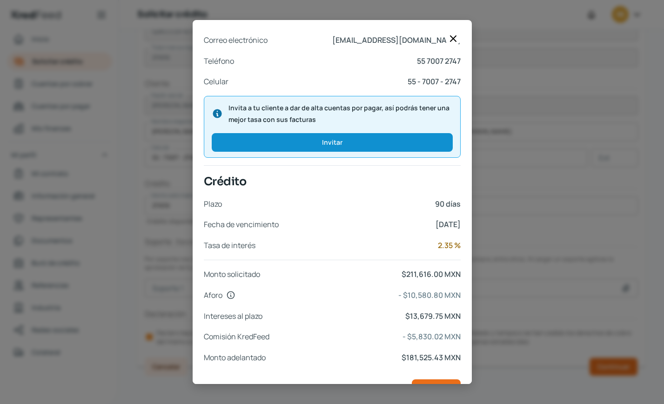
scroll to position [319, 0]
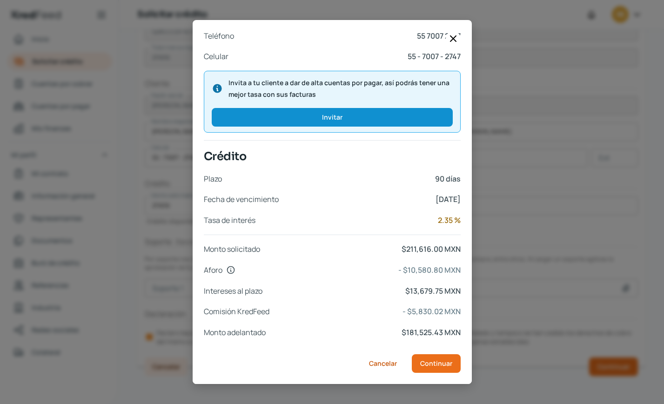
click at [307, 38] on span "55 7007 2747" at bounding box center [349, 35] width 223 height 13
click at [434, 363] on span "Continuar" at bounding box center [436, 363] width 32 height 7
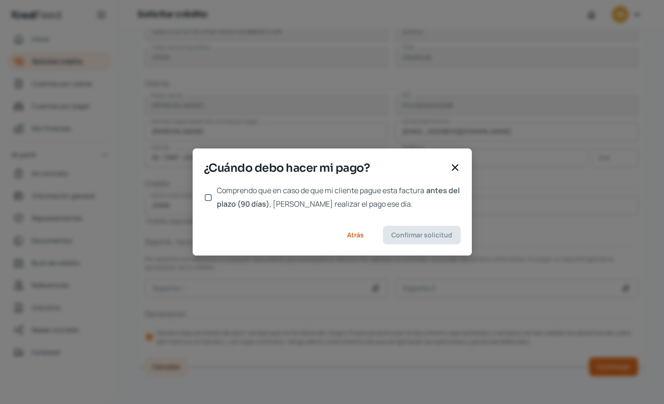
click at [210, 198] on input "Comprendo que en caso de que mi cliente pague esta factura antes del plazo (90 …" at bounding box center [208, 197] width 7 height 7
checkbox input "true"
click at [430, 236] on span "Confirmar solicitud" at bounding box center [421, 235] width 61 height 7
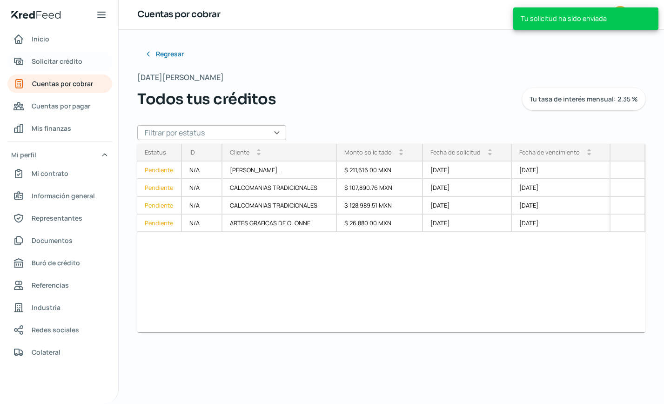
click at [62, 61] on span "Solicitar crédito" at bounding box center [57, 61] width 51 height 12
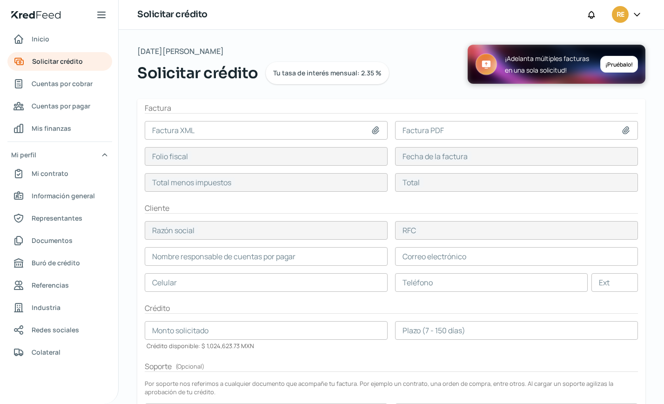
click at [377, 131] on icon at bounding box center [375, 130] width 9 height 9
type input "C:\fakepath\COK1_XM_CFDI_FacturaNormal_100042259_CDMXKIN9008151K7.xml"
type input "COK1_XM_CFDI_FacturaNormal_100042259_CDMXKIN9008151K7.xml"
type input "5D0B81C6-9922-5475-9DA3-6CD10661F43D"
type input "07 ago, 2025"
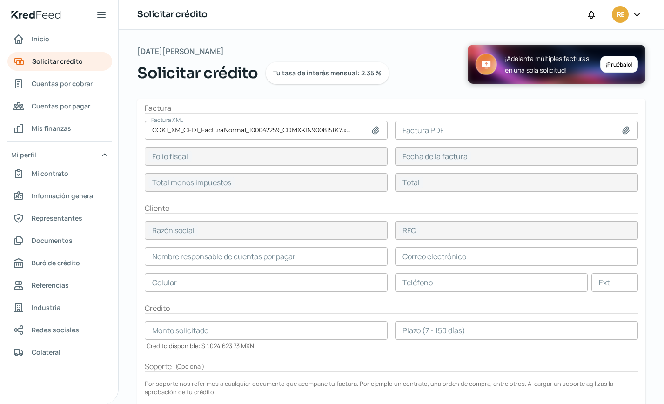
type input "122918.4"
type input "142585.34"
type input "JUAN CARLOS PRUNEDA VELLENAWETH"
type input "PUVJ640414QN8"
type input "122918.4"
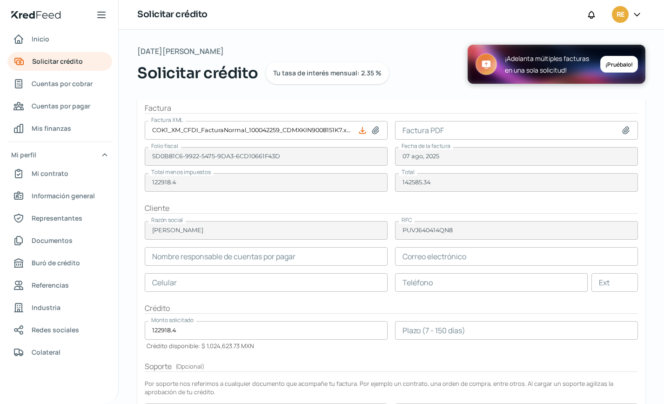
type input "Fernando Collado"
type input "compras@anunciospruvell.com.mx"
type input "55 - 7007 - 2747"
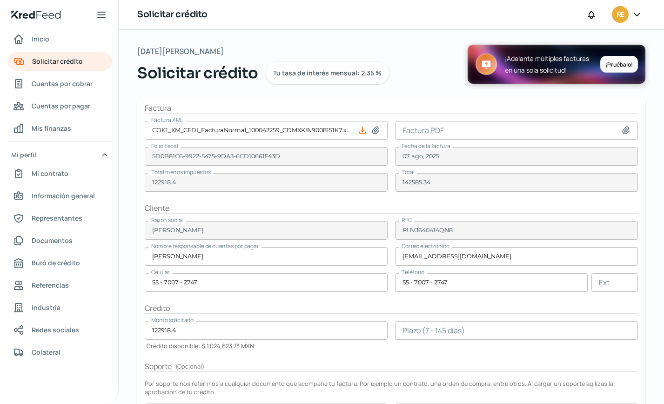
click at [623, 130] on icon at bounding box center [625, 130] width 9 height 9
type input "C:\fakepath\COK1_XM_CFDI_FacturaNormal_100042259_CDMX.pdf"
type input "COK1_XM_CFDI_FacturaNormal_100042259_CDMX.pdf"
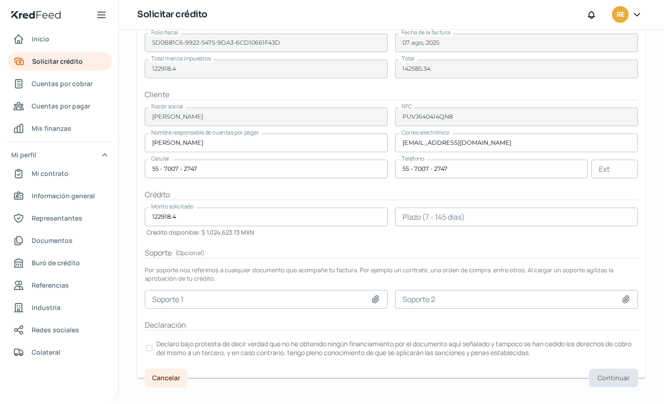
scroll to position [125, 0]
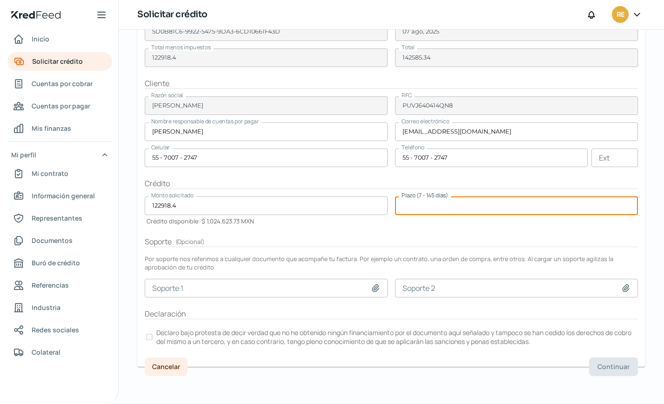
click at [478, 211] on input "number" at bounding box center [516, 205] width 243 height 19
type input "90"
drag, startPoint x: 146, startPoint y: 338, endPoint x: 430, endPoint y: 341, distance: 283.2
click at [147, 337] on div at bounding box center [149, 336] width 7 height 7
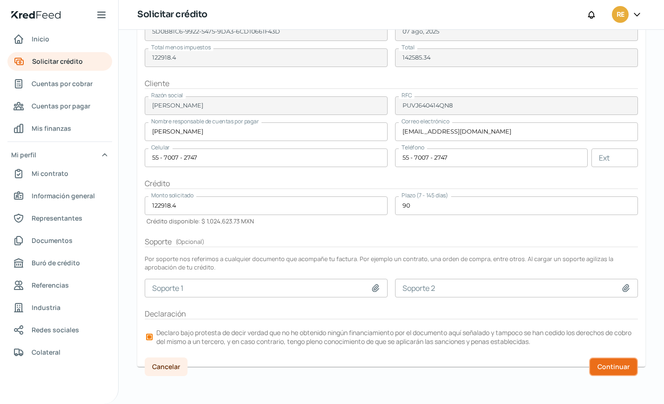
click at [610, 365] on span "Continuar" at bounding box center [613, 366] width 32 height 7
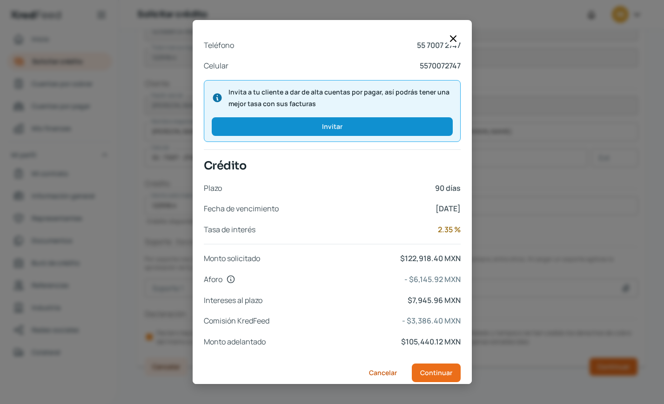
scroll to position [319, 0]
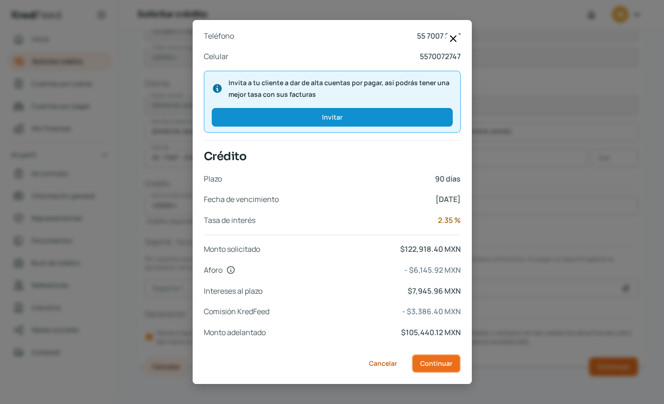
click at [439, 363] on span "Continuar" at bounding box center [436, 363] width 32 height 7
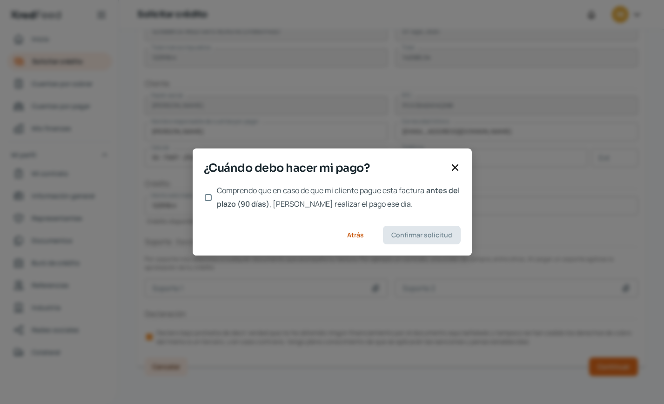
click at [208, 195] on input "Comprendo que en caso de que mi cliente pague esta factura antes del plazo (90 …" at bounding box center [208, 197] width 7 height 7
checkbox input "true"
click at [436, 232] on span "Confirmar solicitud" at bounding box center [421, 235] width 61 height 7
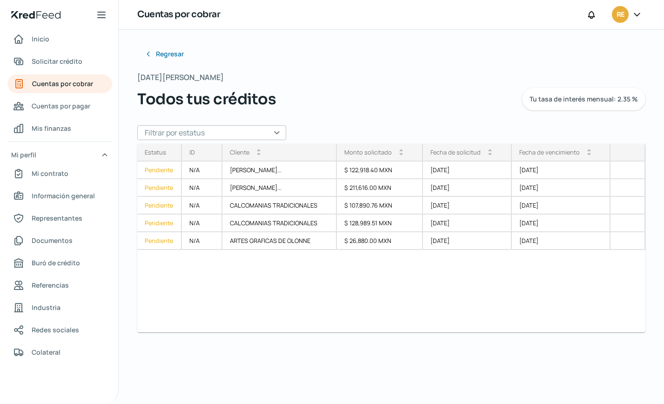
click at [426, 297] on div "Estatus Pendiente Pendiente Pendiente Pendiente Pendiente ID Cliente arrow_drop…" at bounding box center [391, 238] width 508 height 188
click at [71, 62] on span "Solicitar crédito" at bounding box center [57, 61] width 51 height 12
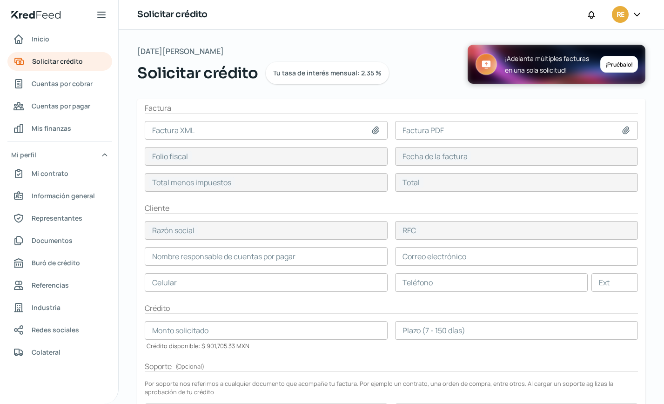
click at [373, 130] on icon at bounding box center [375, 129] width 7 height 7
type input "C:\fakepath\COK1_XM_CFDI_FacturaNormal_100042361_CDMXKIN9008151K7.xml"
type input "COK1_XM_CFDI_FacturaNormal_100042361_CDMXKIN9008151K7.xml"
type input "82499AE1-8040-5FC2-A141-D04551E28CEA"
type input "11 ago, 2025"
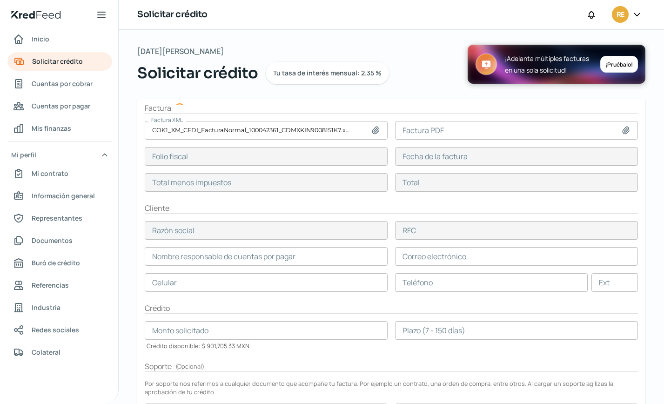
type input "120000"
type input "139200"
type input "DISTRIBUIDORA PAPELERA DE TEHUACAN"
type input "DPT971205165"
type input "120000"
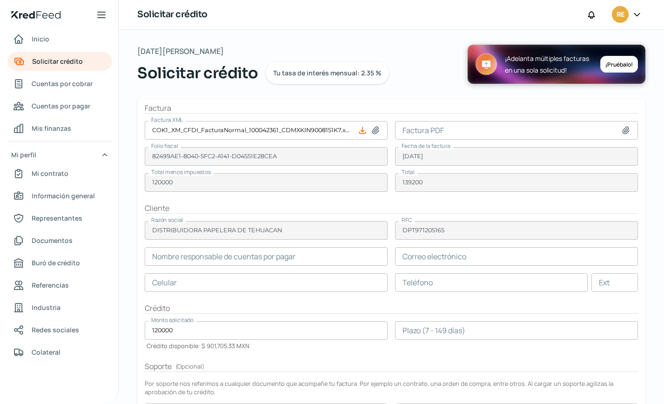
click at [622, 130] on icon at bounding box center [625, 130] width 9 height 9
type input "C:\fakepath\COK1_XM_CFDI_FacturaNormal_100042361_CDMX.pdf"
type input "COK1_XM_CFDI_FacturaNormal_100042361_CDMX.pdf"
click at [169, 286] on input "text" at bounding box center [266, 282] width 243 height 19
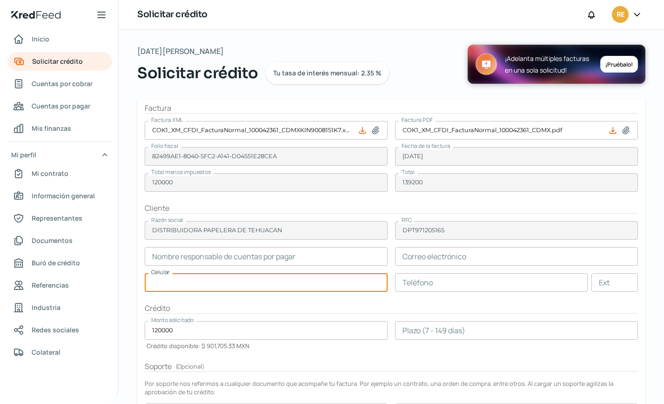
paste input "27 - 1120 - 2096"
type input "27 - 1120 - 2096"
click at [438, 285] on input "text" at bounding box center [491, 282] width 192 height 19
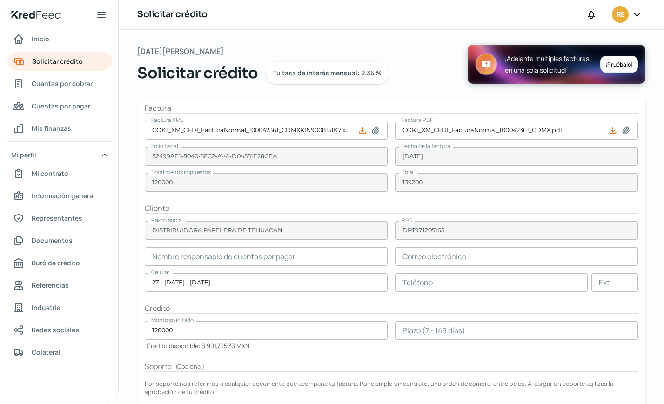
click at [413, 282] on input "text" at bounding box center [491, 282] width 192 height 19
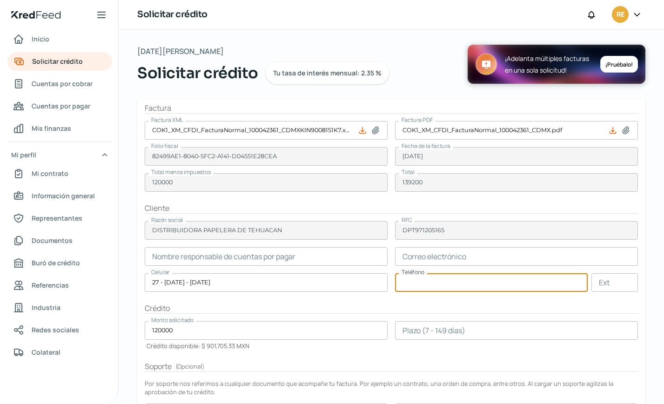
paste input "27 - 1120 - 2096"
type input "27 - 1120 - 2096"
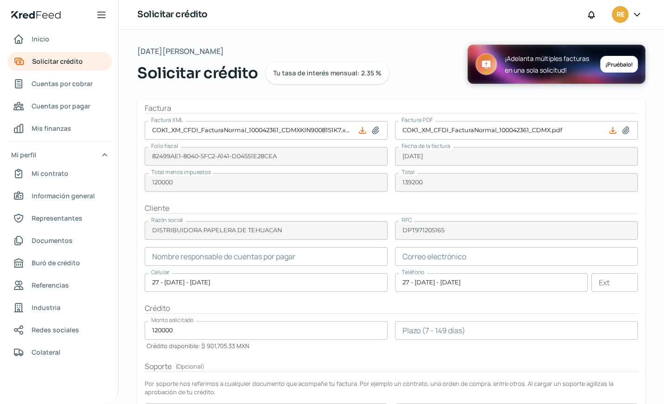
click at [402, 41] on div "Martes, 12 de agosto 2025 Solicitar crédito Tu tasa de interés mensual: 2.35 % …" at bounding box center [391, 279] width 545 height 498
click at [451, 352] on form "Factura Factura XML COK1_XM_CFDI_FacturaNormal_100042361_CDMXKIN9008151K7.xml F…" at bounding box center [391, 295] width 508 height 392
click at [439, 364] on h2 "Soporte ( Opcional )" at bounding box center [391, 366] width 493 height 11
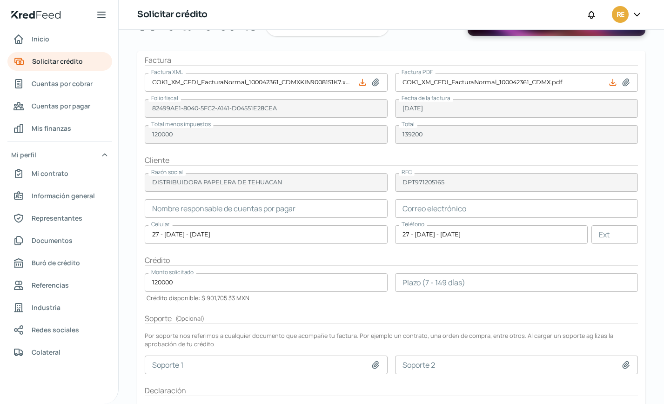
scroll to position [125, 0]
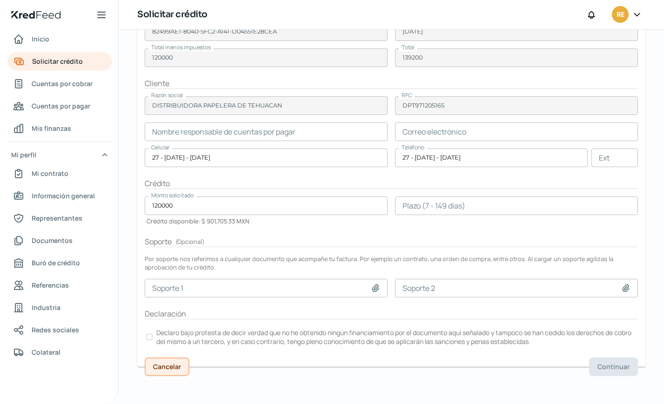
click at [154, 367] on span "Cancelar" at bounding box center [167, 366] width 28 height 7
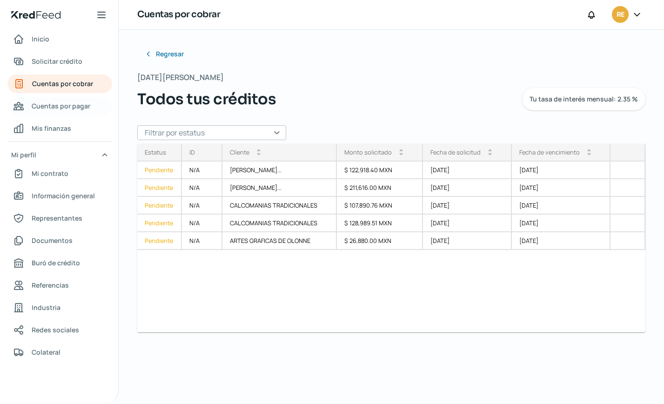
click at [68, 105] on span "Cuentas por pagar" at bounding box center [61, 106] width 59 height 12
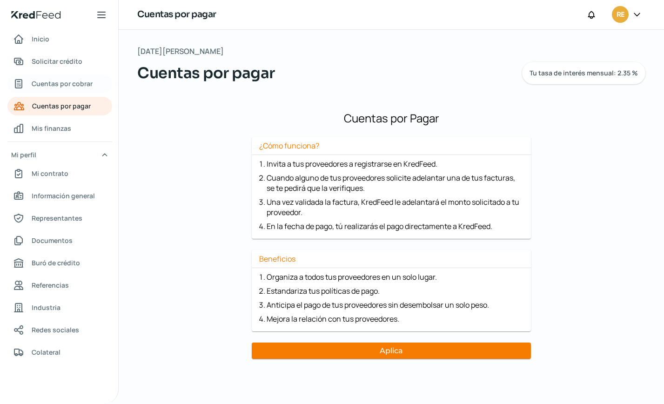
click at [65, 86] on span "Cuentas por cobrar" at bounding box center [62, 84] width 61 height 12
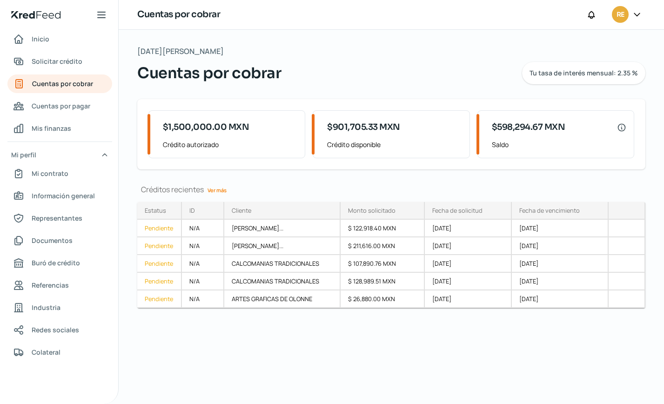
click at [222, 190] on link "Ver más" at bounding box center [217, 190] width 27 height 14
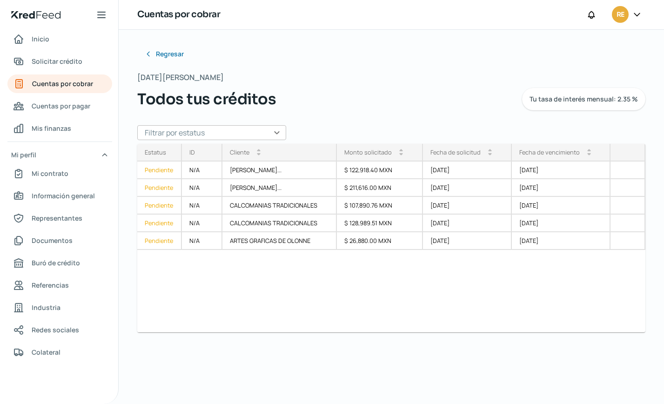
click at [635, 60] on div "Regresar Martes, 12 de agosto 2025 Todos tus créditos Tu tasa de interés mensua…" at bounding box center [391, 188] width 508 height 287
click at [159, 152] on div "Estatus" at bounding box center [155, 152] width 21 height 8
click at [279, 130] on input "text" at bounding box center [211, 132] width 149 height 15
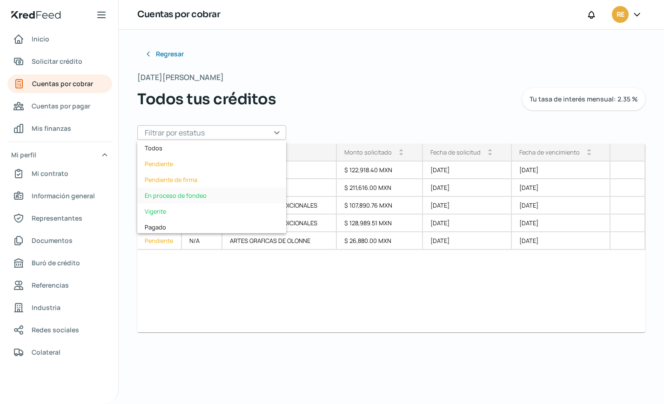
click at [196, 196] on div "En proceso de fondeo" at bounding box center [211, 195] width 149 height 16
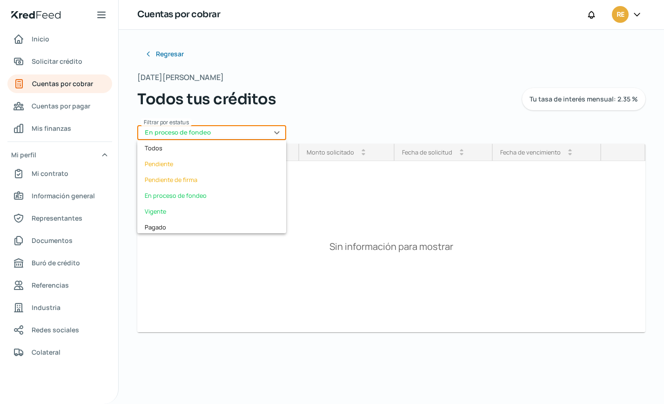
click at [278, 133] on input "En proceso de fondeo" at bounding box center [211, 132] width 149 height 15
click at [199, 181] on div "Pendiente de firma" at bounding box center [211, 180] width 149 height 16
click at [277, 132] on input "Pendiente de firma" at bounding box center [211, 132] width 149 height 15
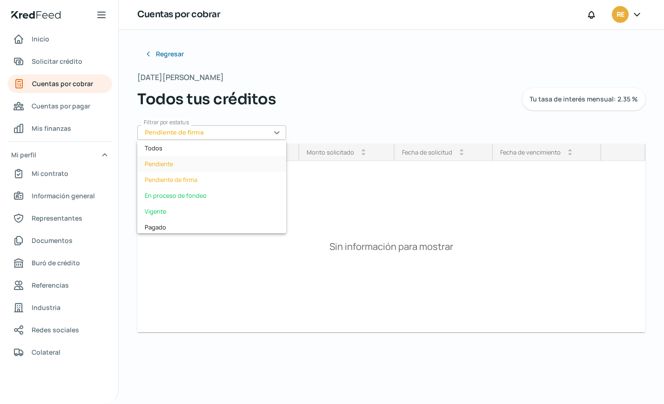
click at [201, 167] on div "Pendiente" at bounding box center [211, 164] width 149 height 16
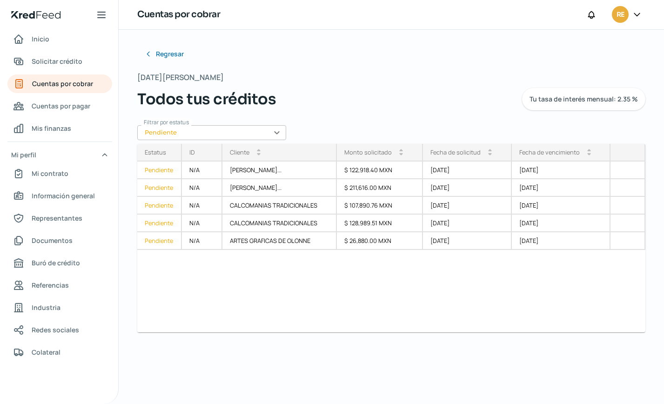
click at [279, 132] on input "Pendiente" at bounding box center [211, 132] width 149 height 15
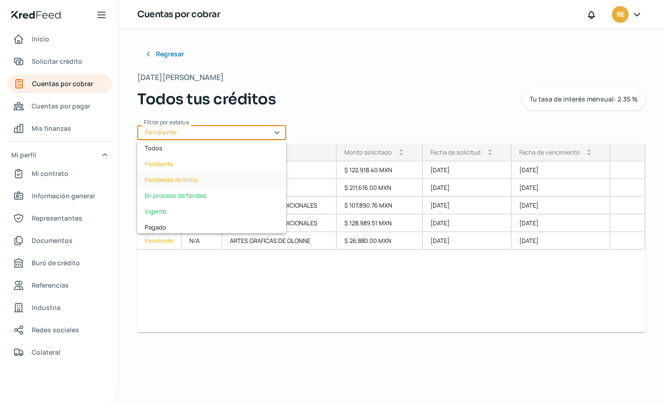
click at [200, 178] on div "Pendiente de firma" at bounding box center [211, 180] width 149 height 16
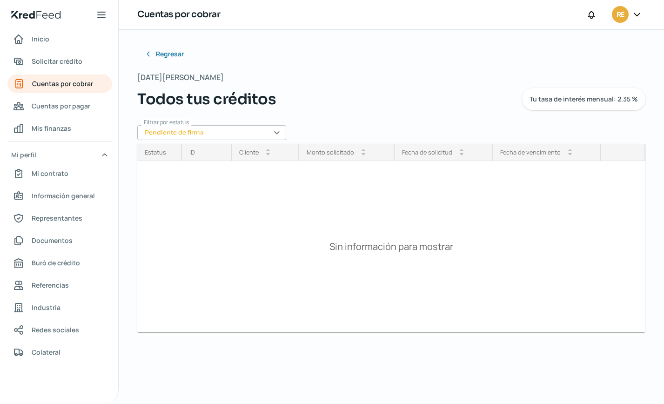
click at [278, 131] on input "Pendiente de firma" at bounding box center [211, 132] width 149 height 15
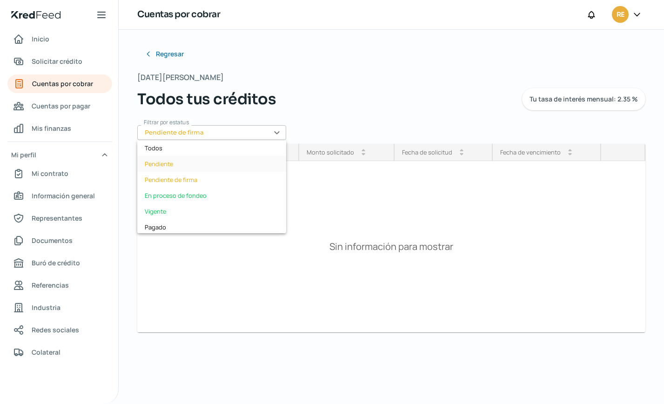
click at [179, 160] on div "Pendiente" at bounding box center [211, 164] width 149 height 16
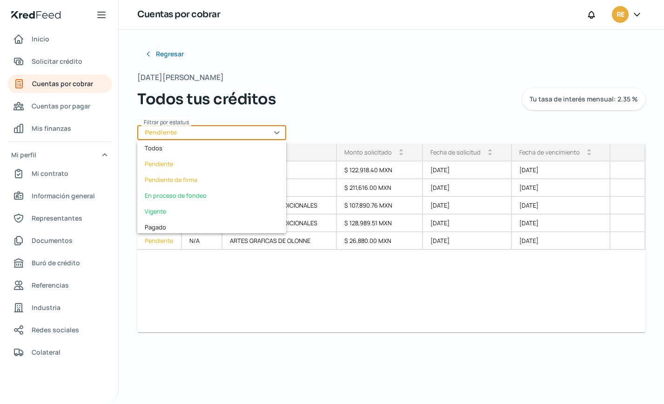
click at [279, 132] on input "Pendiente" at bounding box center [211, 132] width 149 height 15
click at [181, 181] on div "Pendiente de firma" at bounding box center [211, 180] width 149 height 16
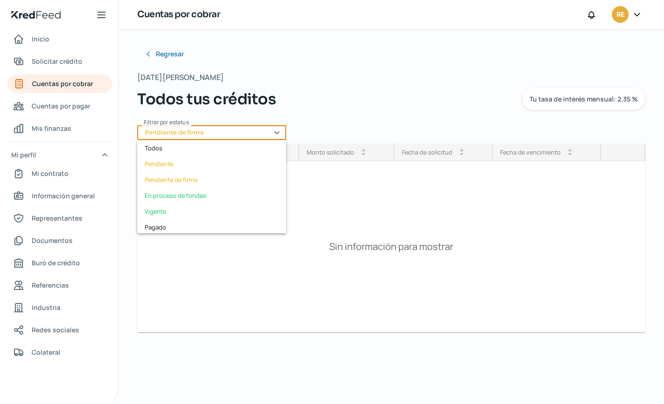
click at [279, 133] on input "Pendiente de firma" at bounding box center [211, 132] width 149 height 15
click at [398, 90] on div "Todos tus créditos Tu tasa de interés mensual: 2.35 %" at bounding box center [391, 99] width 508 height 22
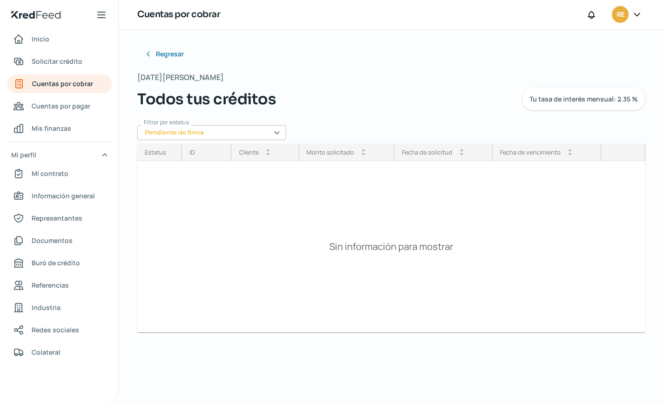
click at [393, 359] on div "Regresar Martes, 12 de agosto 2025 Todos tus créditos Tu tasa de interés mensua…" at bounding box center [391, 217] width 545 height 374
click at [634, 363] on div "Regresar Martes, 12 de agosto 2025 Todos tus créditos Tu tasa de interés mensua…" at bounding box center [391, 217] width 545 height 374
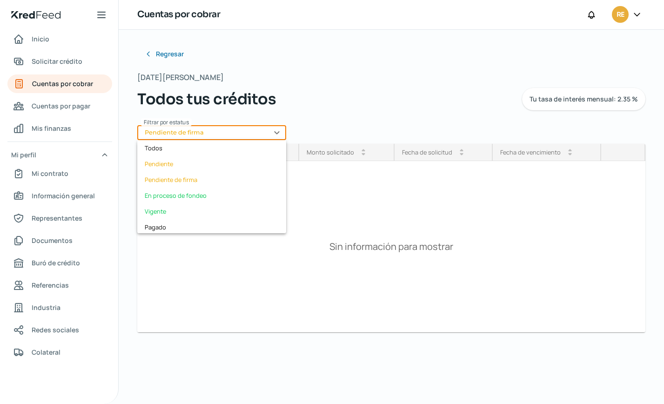
click at [280, 129] on input "Pendiente de firma" at bounding box center [211, 132] width 149 height 15
click at [169, 166] on div "Pendiente" at bounding box center [211, 164] width 149 height 16
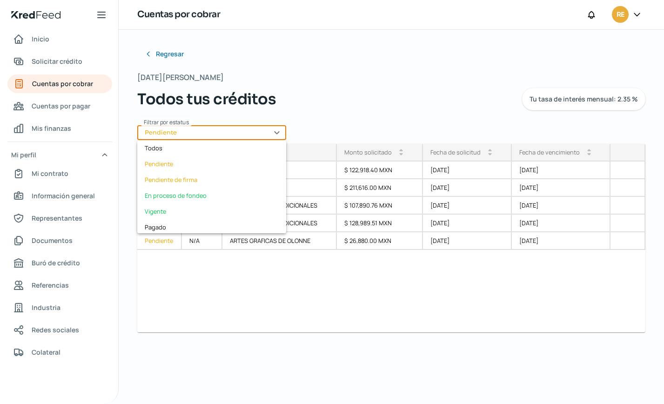
click at [277, 132] on input "Pendiente" at bounding box center [211, 132] width 149 height 15
click at [201, 180] on div "Pendiente de firma" at bounding box center [211, 180] width 149 height 16
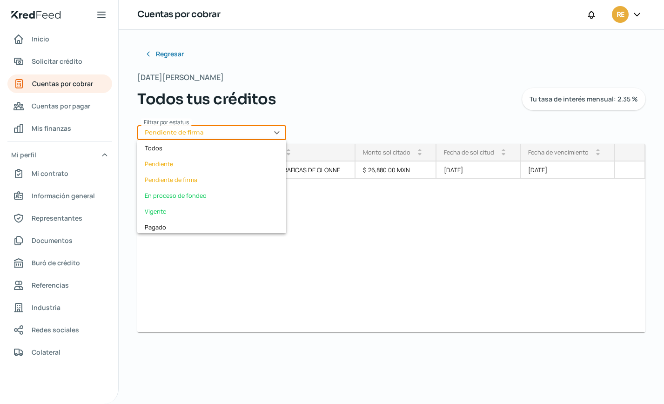
click at [277, 135] on input "Pendiente de firma" at bounding box center [211, 132] width 149 height 15
click at [202, 183] on div "Pendiente de firma" at bounding box center [211, 180] width 149 height 16
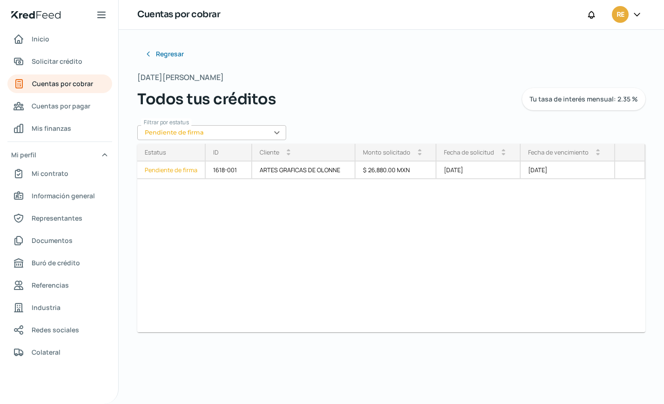
click at [279, 132] on input "Pendiente de firma" at bounding box center [211, 132] width 149 height 15
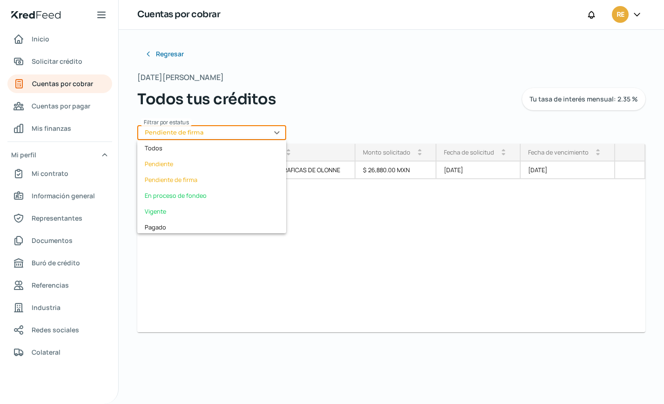
click at [433, 283] on div "Estatus Pendiente de firma ID Cliente arrow_drop_up arrow_drop_down Monto solic…" at bounding box center [391, 238] width 508 height 188
click at [280, 132] on input "Pendiente de firma" at bounding box center [211, 132] width 149 height 15
click at [189, 177] on div "Pendiente de firma" at bounding box center [211, 180] width 149 height 16
click at [275, 129] on input "Pendiente de firma" at bounding box center [211, 132] width 149 height 15
click at [208, 179] on div "Pendiente de firma" at bounding box center [211, 180] width 149 height 16
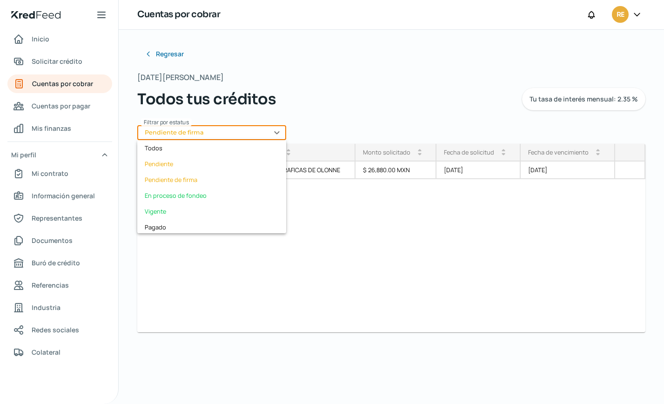
click at [279, 131] on input "Pendiente de firma" at bounding box center [211, 132] width 149 height 15
click at [178, 164] on div "Pendiente" at bounding box center [211, 164] width 149 height 16
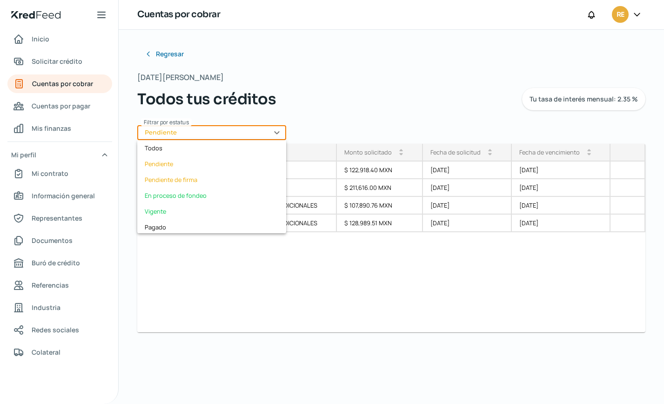
click at [279, 134] on input "Pendiente" at bounding box center [211, 132] width 149 height 15
click at [182, 179] on div "Pendiente de firma" at bounding box center [211, 180] width 149 height 16
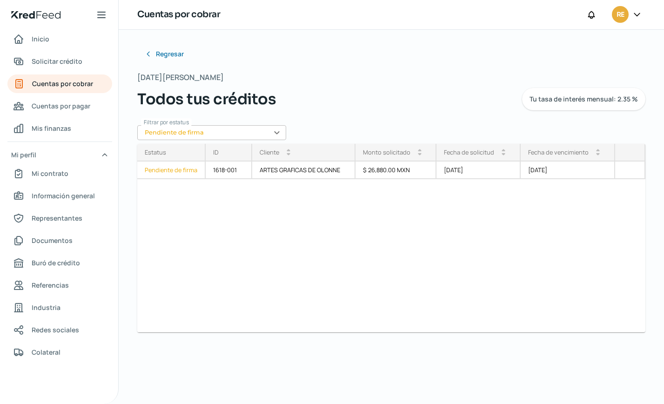
click at [491, 265] on div "Estatus Pendiente de firma ID Cliente arrow_drop_up arrow_drop_down Monto solic…" at bounding box center [391, 238] width 508 height 188
click at [279, 133] on input "Pendiente de firma" at bounding box center [211, 132] width 149 height 15
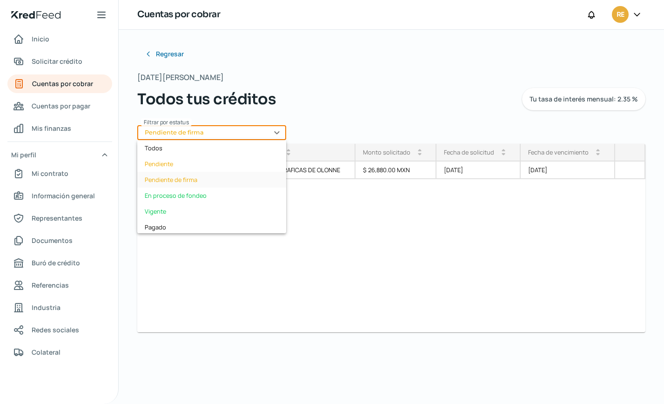
click at [195, 181] on div "Pendiente de firma" at bounding box center [211, 180] width 149 height 16
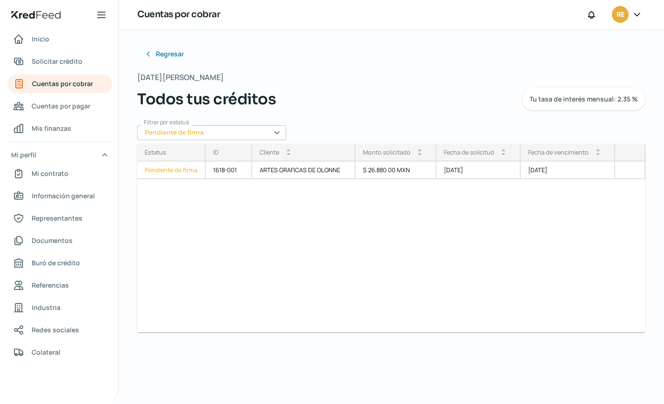
click at [276, 131] on input "Pendiente de firma" at bounding box center [211, 132] width 149 height 15
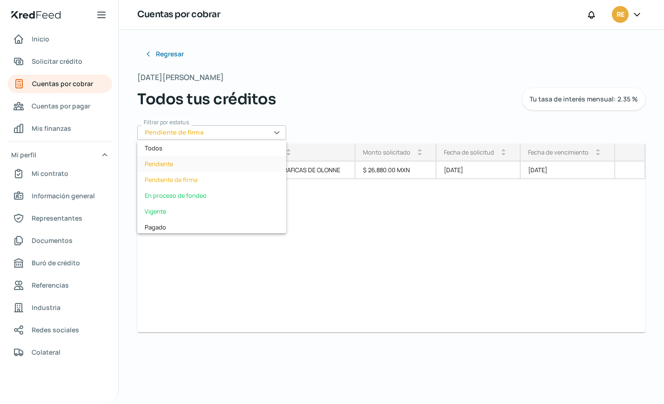
click at [175, 166] on div "Pendiente" at bounding box center [211, 164] width 149 height 16
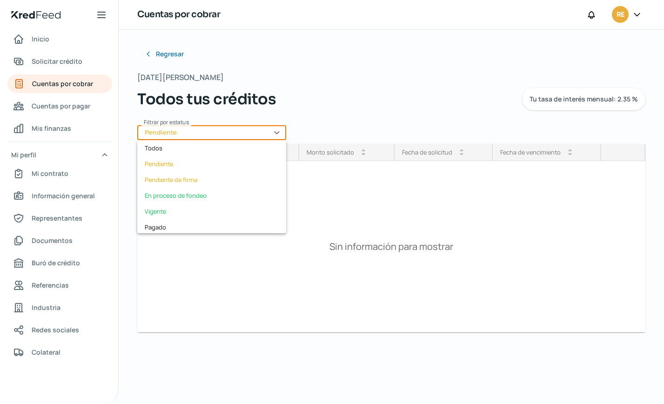
click at [276, 134] on input "Pendiente" at bounding box center [211, 132] width 149 height 15
click at [207, 180] on div "Pendiente de firma" at bounding box center [211, 180] width 149 height 16
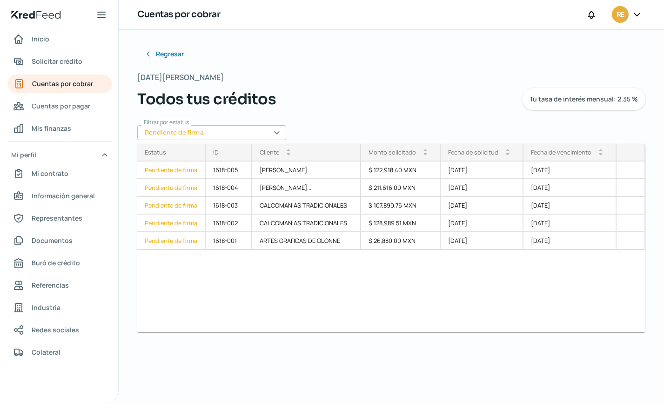
click at [402, 67] on div "Regresar Martes, 12 de agosto 2025 Todos tus créditos Tu tasa de interés mensua…" at bounding box center [391, 188] width 508 height 287
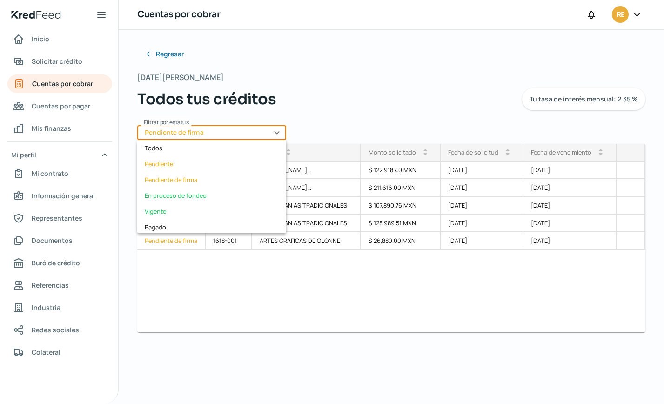
click at [280, 134] on input "Pendiente de firma" at bounding box center [211, 132] width 149 height 15
click at [197, 195] on div "En proceso de fondeo" at bounding box center [211, 195] width 149 height 16
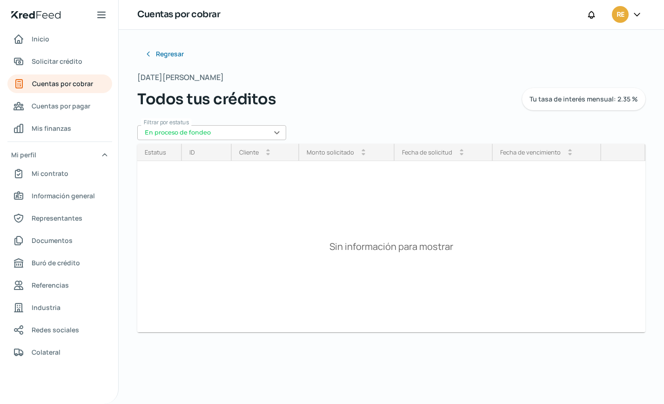
click at [279, 131] on input "En proceso de fondeo" at bounding box center [211, 132] width 149 height 15
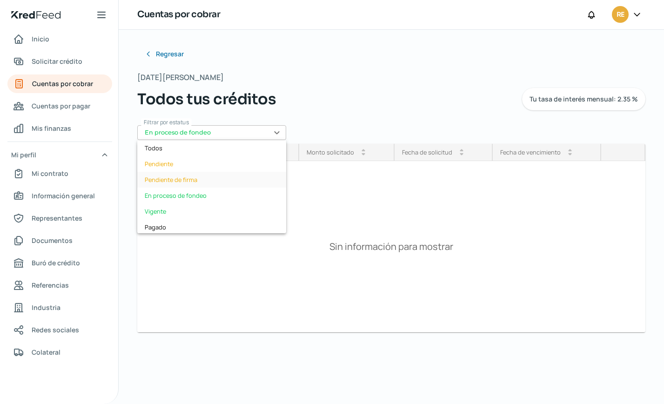
click at [203, 182] on div "Pendiente de firma" at bounding box center [211, 180] width 149 height 16
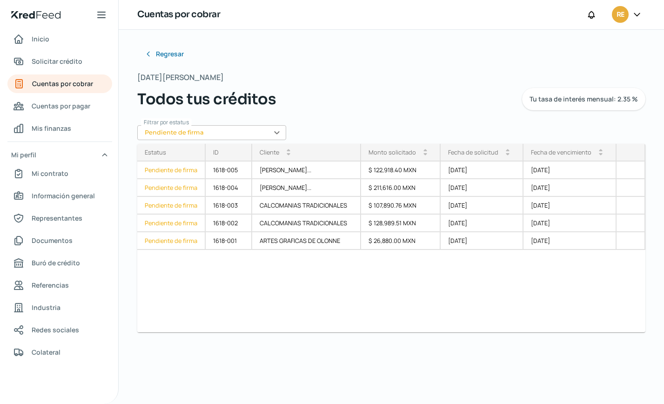
click at [278, 129] on input "Pendiente de firma" at bounding box center [211, 132] width 149 height 15
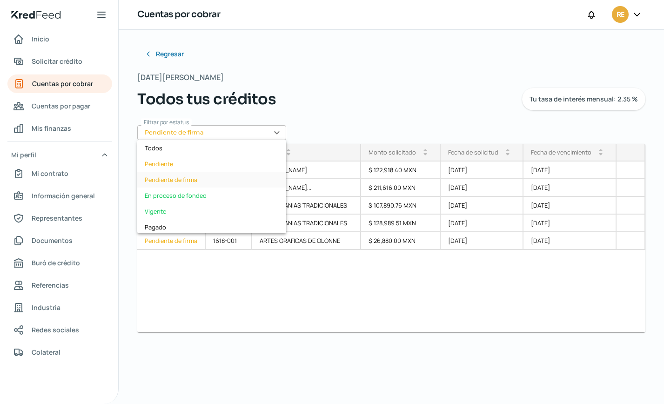
click at [195, 180] on div "Pendiente de firma" at bounding box center [211, 180] width 149 height 16
click at [277, 130] on input "Pendiente de firma" at bounding box center [211, 132] width 149 height 15
click at [205, 193] on div "En proceso de fondeo" at bounding box center [211, 195] width 149 height 16
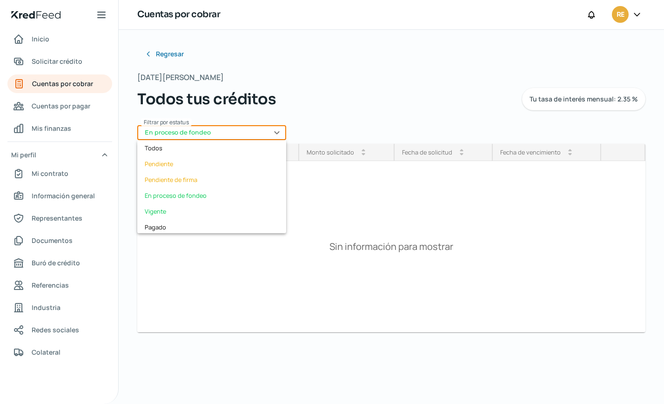
click at [279, 129] on input "En proceso de fondeo" at bounding box center [211, 132] width 149 height 15
click at [192, 194] on div "En proceso de fondeo" at bounding box center [211, 195] width 149 height 16
click at [277, 133] on input "En proceso de fondeo" at bounding box center [211, 132] width 149 height 15
click at [212, 181] on div "Pendiente de firma" at bounding box center [211, 180] width 149 height 16
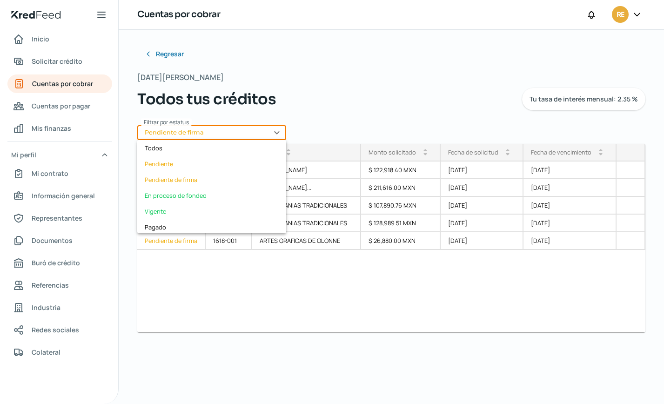
click at [273, 129] on input "Pendiente de firma" at bounding box center [211, 132] width 149 height 15
click at [207, 194] on div "En proceso de fondeo" at bounding box center [211, 195] width 149 height 16
type input "En proceso de fondeo"
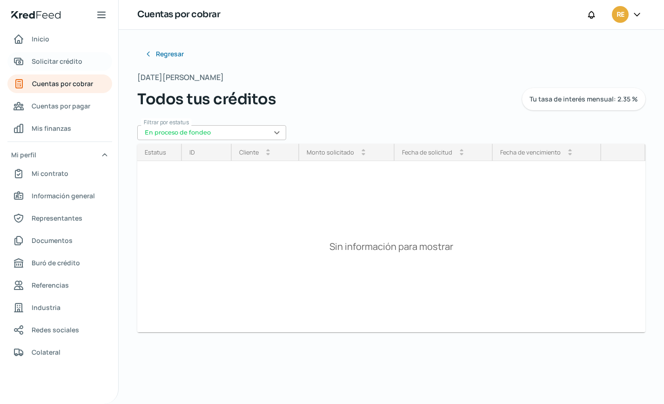
click at [52, 62] on span "Solicitar crédito" at bounding box center [57, 61] width 51 height 12
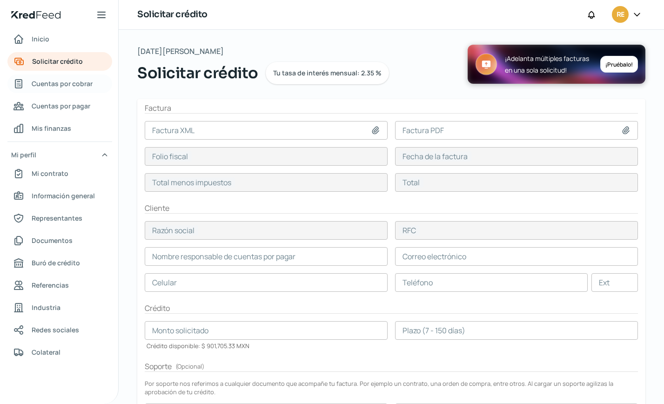
click at [83, 84] on span "Cuentas por cobrar" at bounding box center [62, 84] width 61 height 12
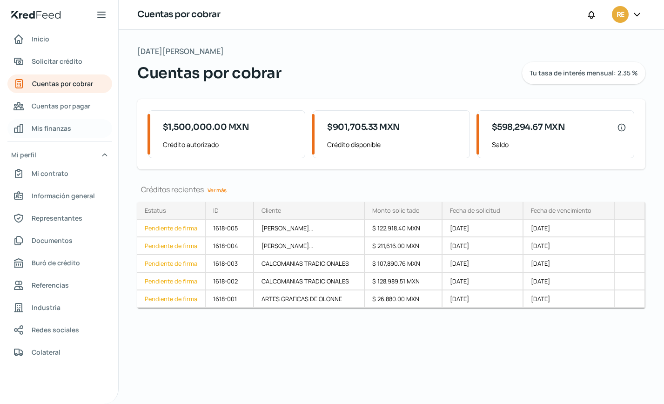
click at [65, 126] on span "Mis finanzas" at bounding box center [52, 128] width 40 height 12
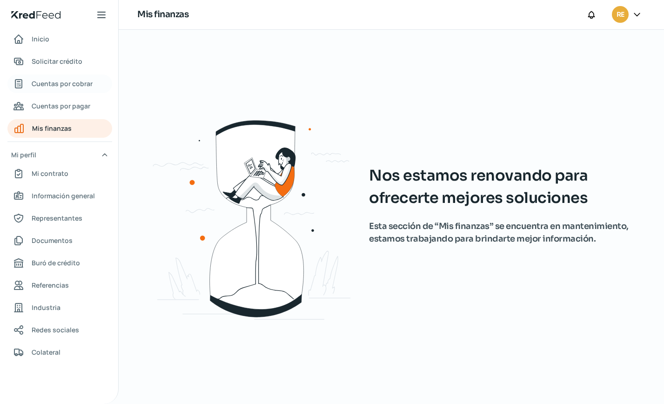
click at [76, 83] on span "Cuentas por cobrar" at bounding box center [62, 84] width 61 height 12
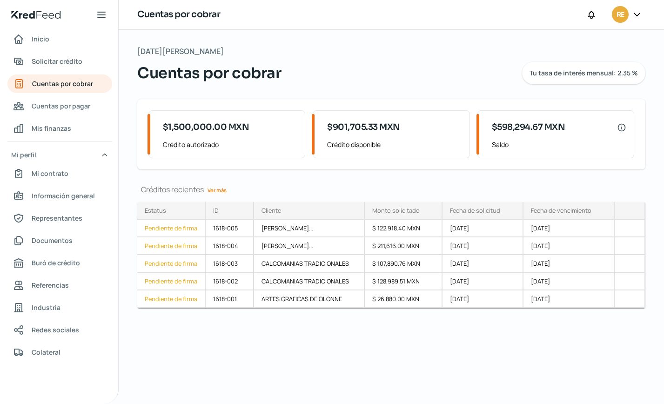
click at [171, 212] on div "Estatus" at bounding box center [171, 211] width 68 height 18
click at [79, 62] on span "Solicitar crédito" at bounding box center [57, 61] width 51 height 12
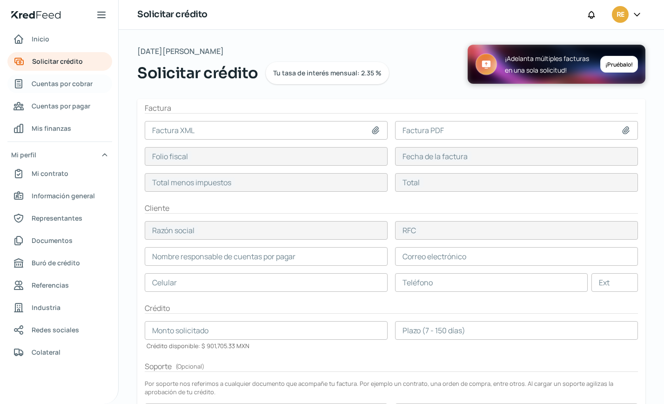
click at [74, 84] on span "Cuentas por cobrar" at bounding box center [62, 84] width 61 height 12
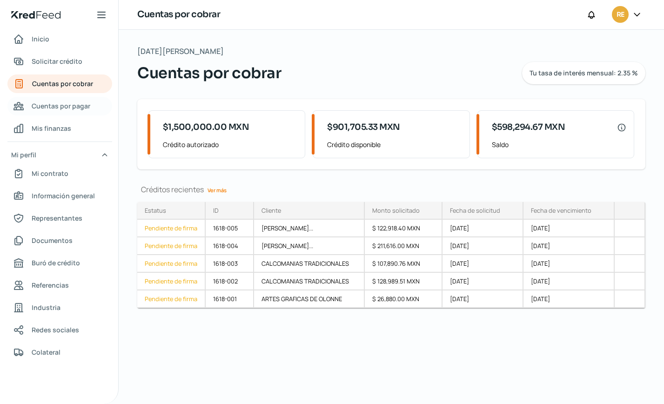
click at [75, 105] on span "Cuentas por pagar" at bounding box center [61, 106] width 59 height 12
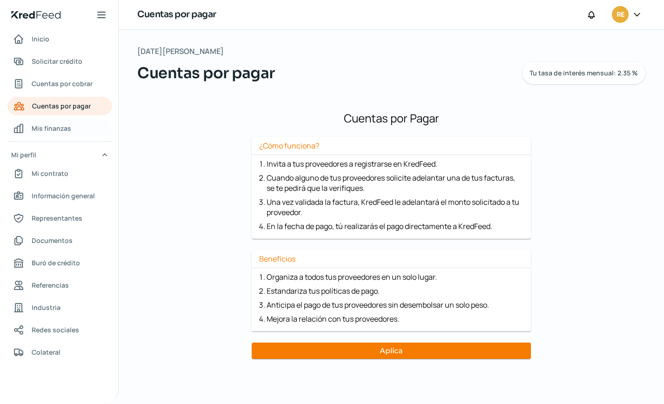
click at [60, 130] on span "Mis finanzas" at bounding box center [52, 128] width 40 height 12
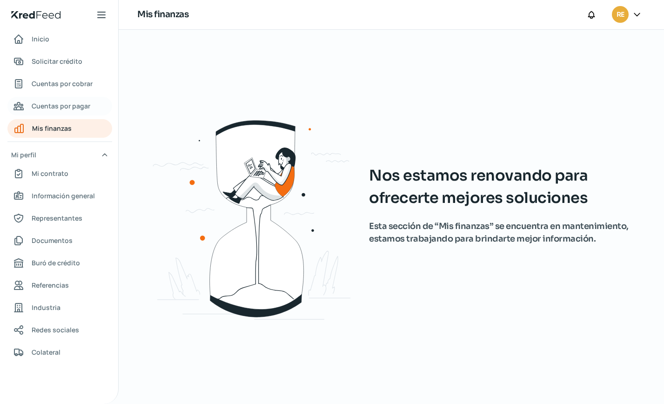
click at [60, 103] on span "Cuentas por pagar" at bounding box center [61, 106] width 59 height 12
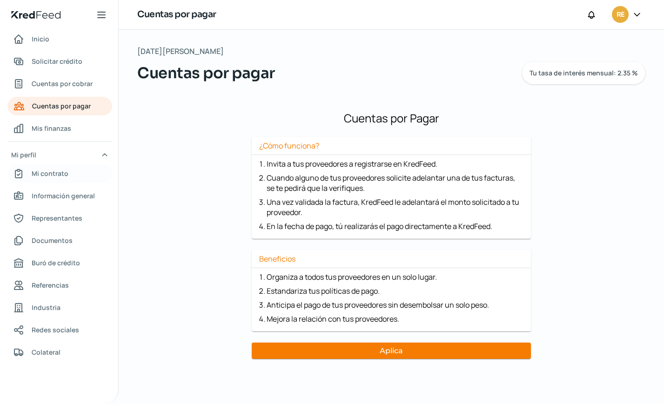
click at [49, 173] on span "Mi contrato" at bounding box center [50, 173] width 37 height 12
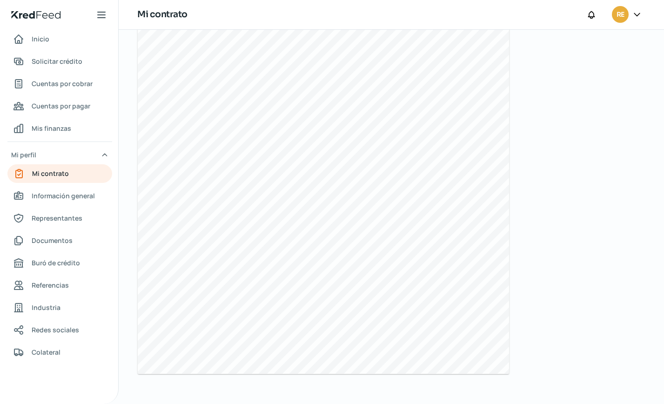
scroll to position [320, 0]
click at [57, 86] on span "Cuentas por cobrar" at bounding box center [62, 84] width 61 height 12
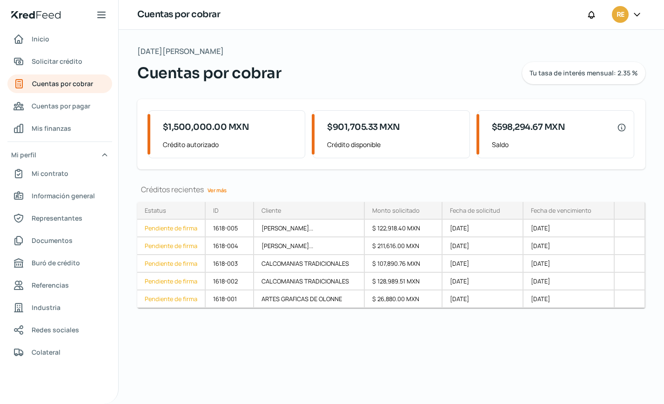
click at [220, 190] on link "Ver más" at bounding box center [217, 190] width 27 height 14
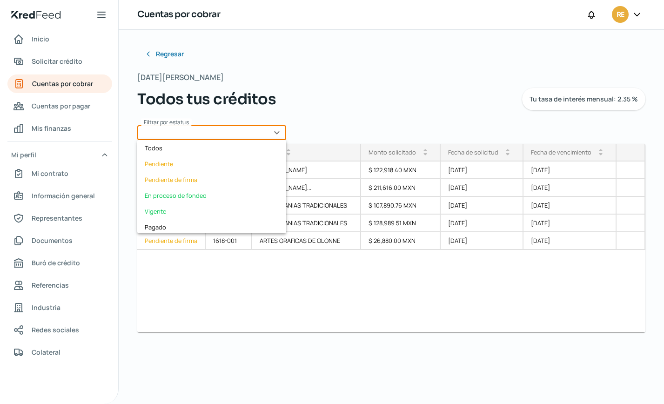
click at [279, 132] on input "text" at bounding box center [211, 132] width 149 height 15
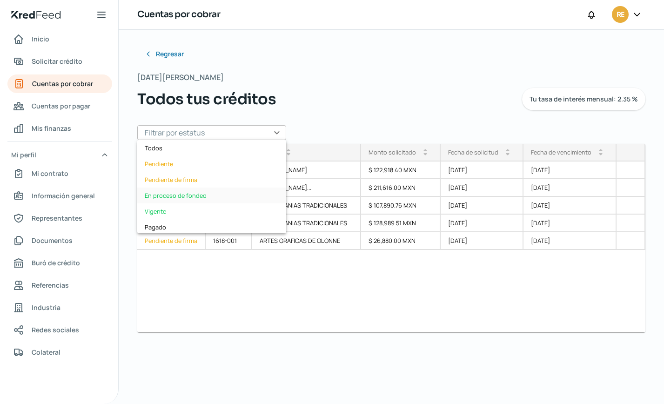
click at [180, 194] on div "En proceso de fondeo" at bounding box center [211, 195] width 149 height 16
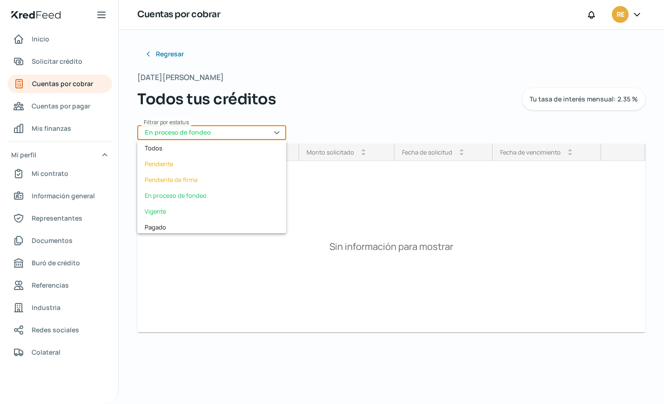
click at [277, 129] on input "En proceso de fondeo" at bounding box center [211, 132] width 149 height 15
click at [186, 163] on div "Pendiente" at bounding box center [211, 164] width 149 height 16
click at [282, 131] on input "Pendiente" at bounding box center [211, 132] width 149 height 15
click at [204, 178] on div "Pendiente de firma" at bounding box center [211, 180] width 149 height 16
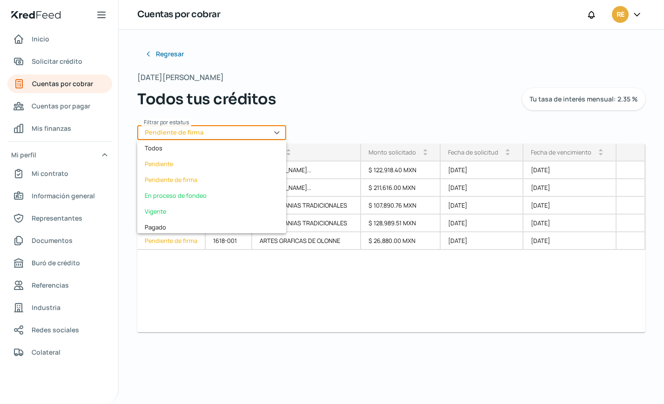
click at [275, 133] on input "Pendiente de firma" at bounding box center [211, 132] width 149 height 15
click at [190, 180] on div "Pendiente de firma" at bounding box center [211, 180] width 149 height 16
click at [276, 132] on input "Pendiente de firma" at bounding box center [211, 132] width 149 height 15
click at [188, 193] on div "En proceso de fondeo" at bounding box center [211, 195] width 149 height 16
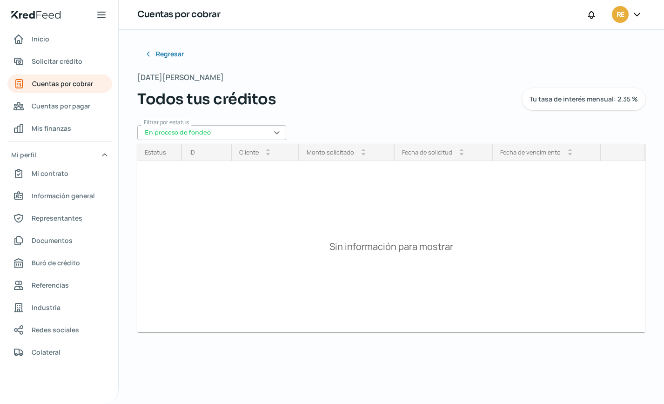
click at [277, 131] on input "En proceso de fondeo" at bounding box center [211, 132] width 149 height 15
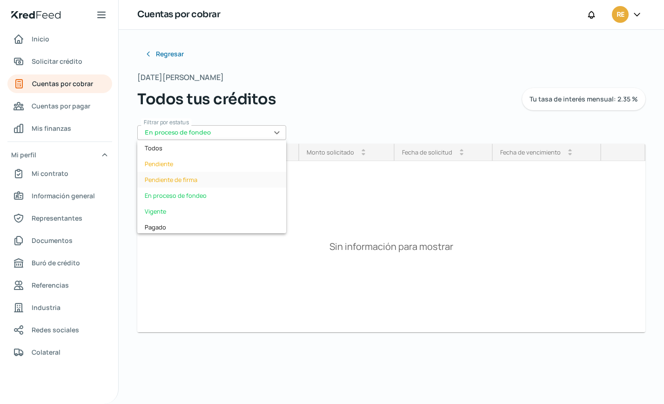
click at [189, 180] on div "Pendiente de firma" at bounding box center [211, 180] width 149 height 16
type input "Pendiente de firma"
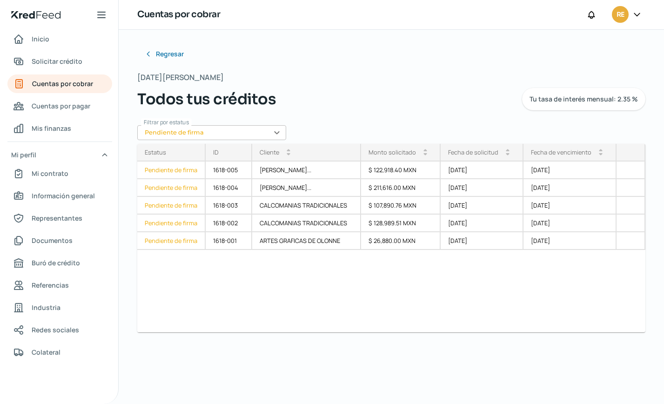
click at [275, 134] on input "Pendiente de firma" at bounding box center [211, 132] width 149 height 15
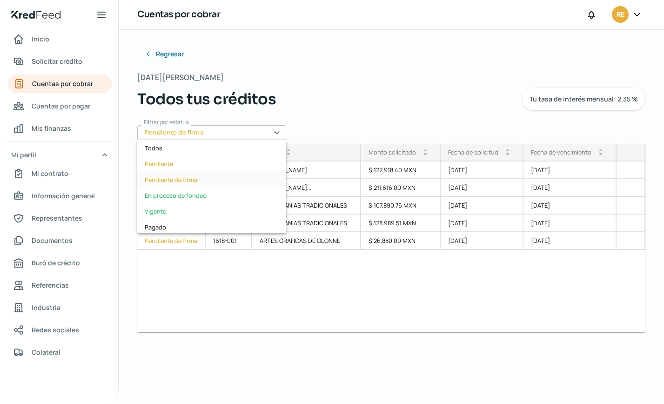
click at [204, 182] on div "Pendiente de firma" at bounding box center [211, 180] width 149 height 16
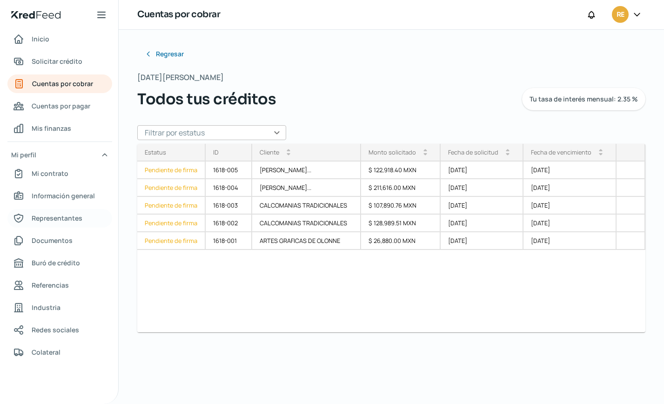
click at [51, 218] on span "Representantes" at bounding box center [57, 218] width 51 height 12
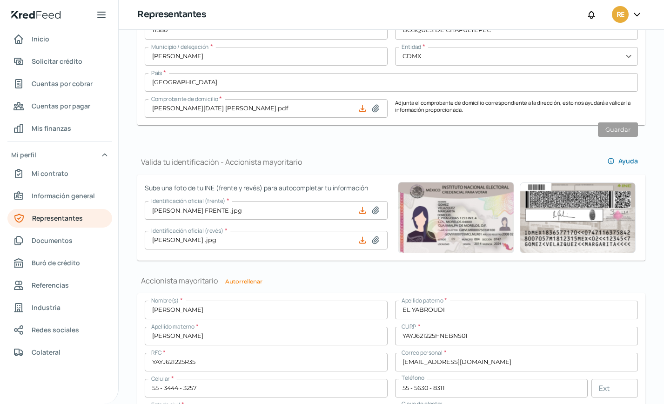
scroll to position [651, 0]
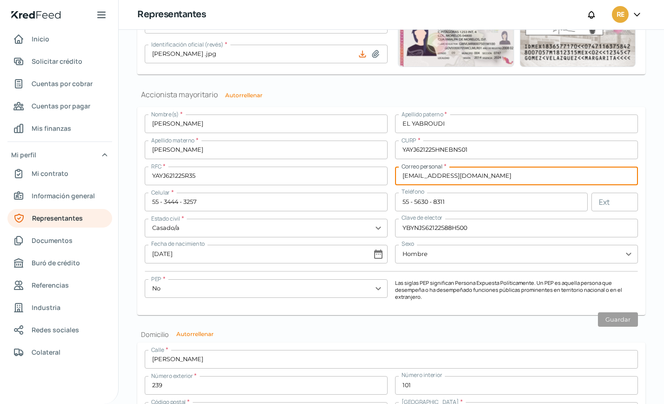
drag, startPoint x: 490, startPoint y: 175, endPoint x: 387, endPoint y: 186, distance: 103.3
click at [387, 186] on div "Nombre(s) * JOSEPH ANTOINE Apellido paterno * EL YABROUDI Apellido materno * YO…" at bounding box center [391, 210] width 493 height 193
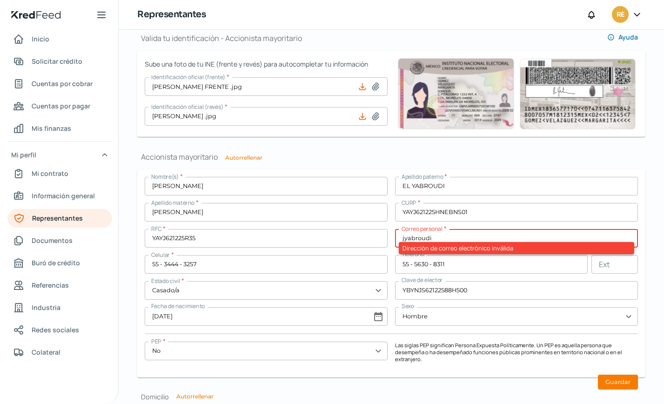
scroll to position [604, 0]
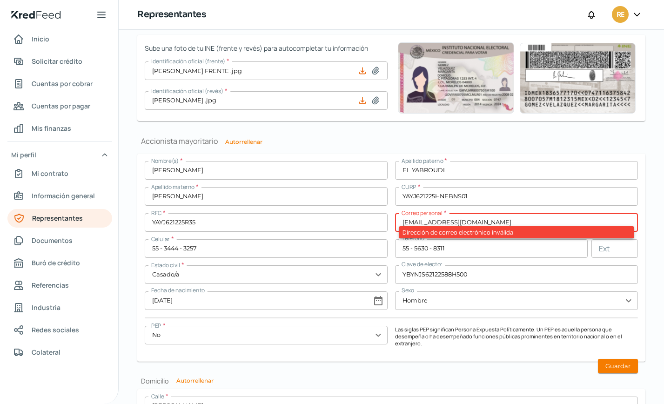
type input "jyabroudi@kyindustrias.com"
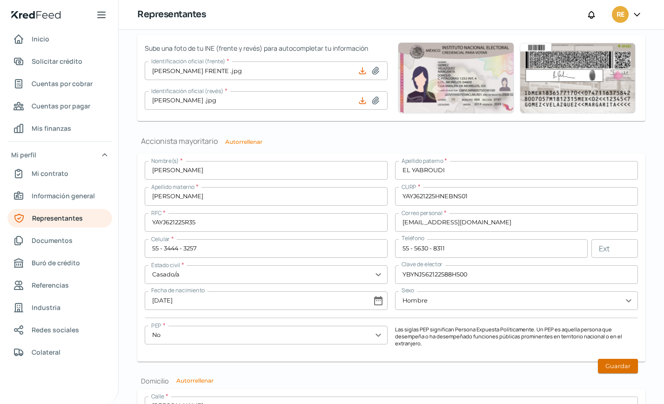
click at [610, 363] on button "Guardar" at bounding box center [617, 365] width 40 height 14
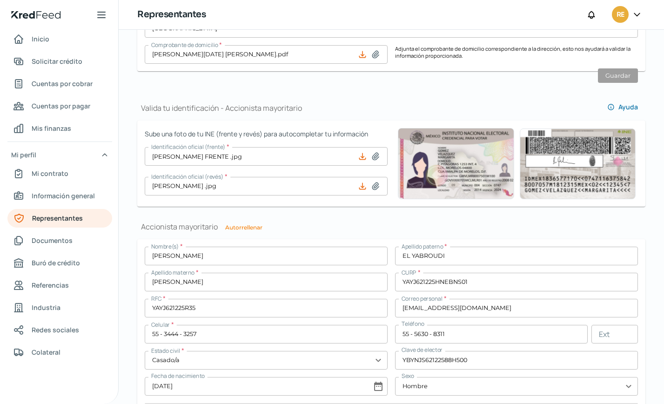
scroll to position [517, 0]
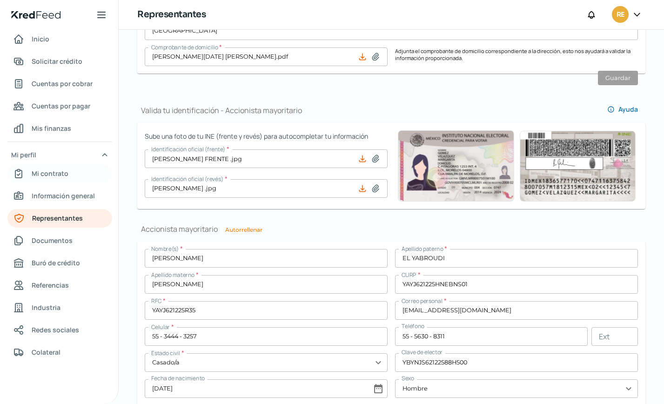
click at [50, 174] on span "Mi contrato" at bounding box center [50, 173] width 37 height 12
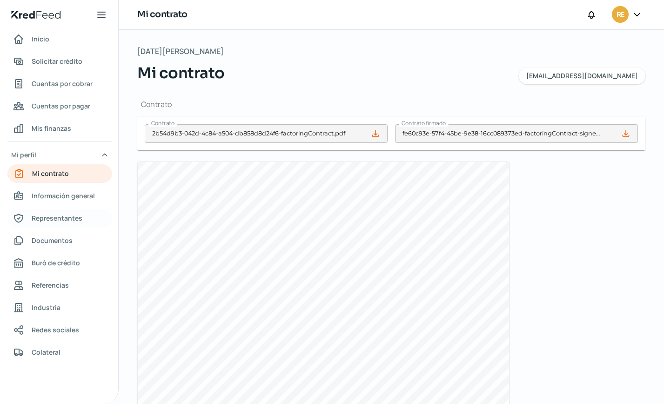
click at [55, 216] on span "Representantes" at bounding box center [57, 218] width 51 height 12
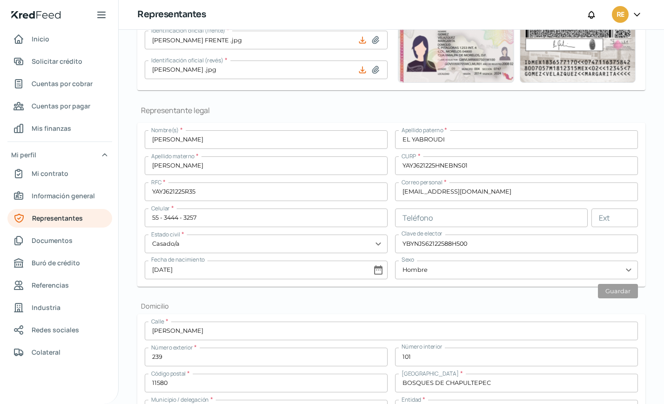
scroll to position [93, 0]
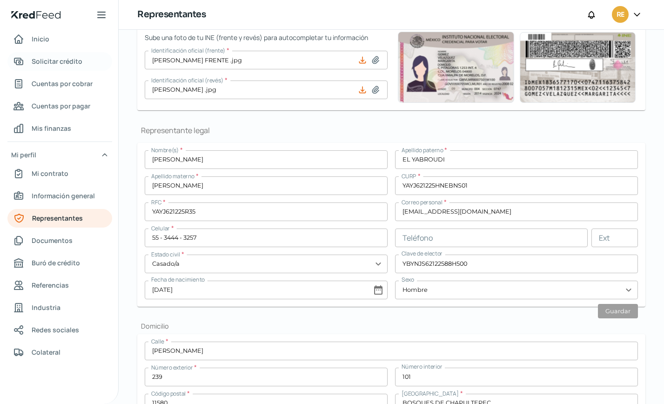
click at [59, 62] on span "Solicitar crédito" at bounding box center [57, 61] width 51 height 12
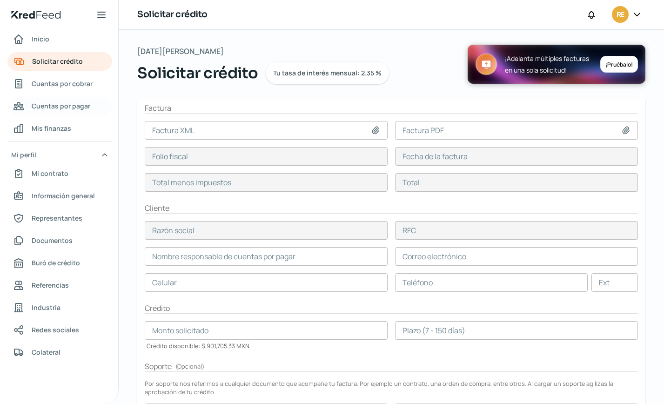
click at [54, 106] on span "Cuentas por pagar" at bounding box center [61, 106] width 59 height 12
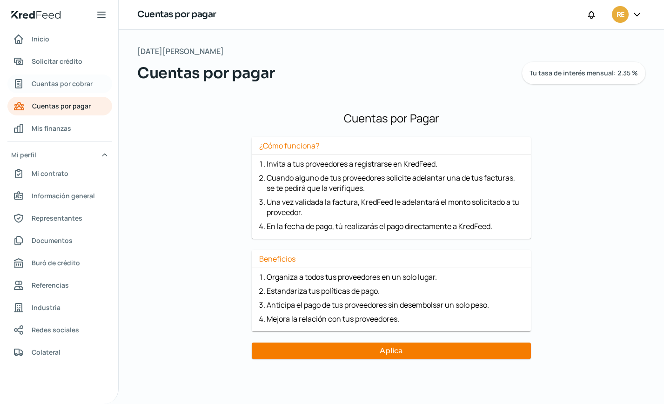
click at [58, 81] on span "Cuentas por cobrar" at bounding box center [62, 84] width 61 height 12
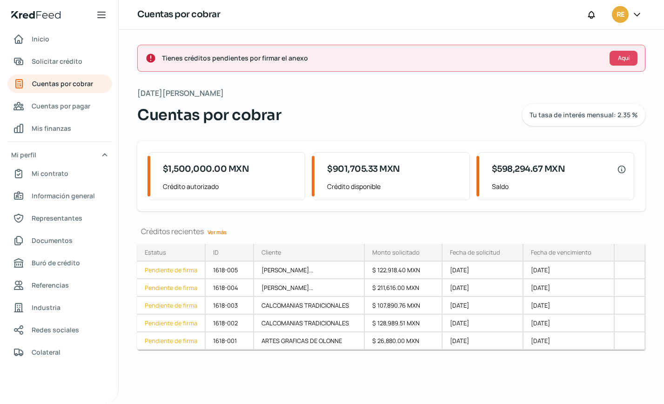
click at [222, 231] on link "Ver más" at bounding box center [217, 232] width 27 height 14
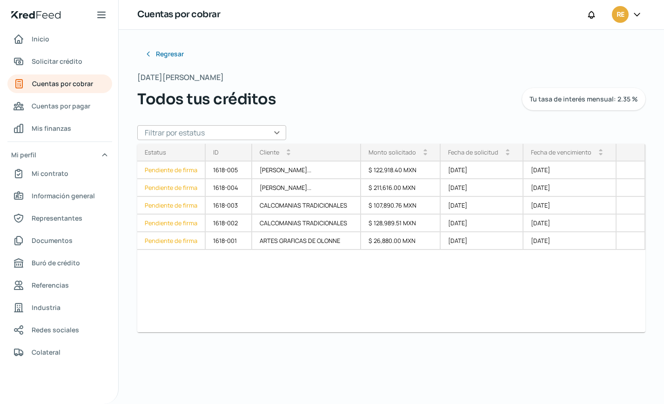
click at [280, 132] on input "text" at bounding box center [211, 132] width 149 height 15
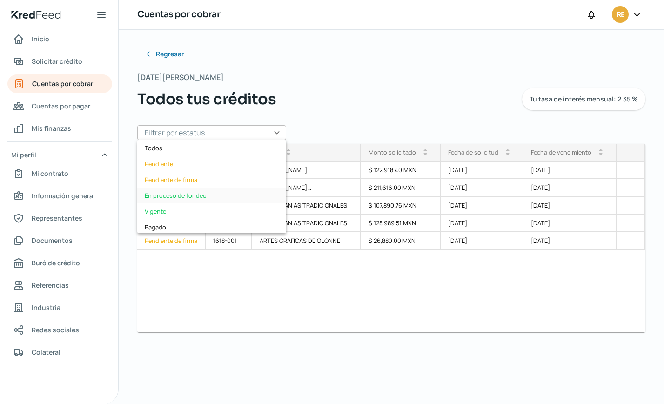
click at [212, 195] on div "En proceso de fondeo" at bounding box center [211, 195] width 149 height 16
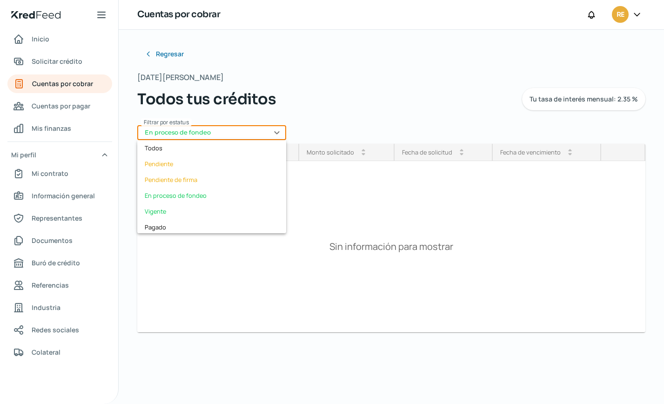
click at [279, 134] on input "En proceso de fondeo" at bounding box center [211, 132] width 149 height 15
click at [279, 129] on input "En proceso de fondeo" at bounding box center [211, 132] width 149 height 15
click at [279, 130] on input "En proceso de fondeo" at bounding box center [211, 132] width 149 height 15
click at [276, 130] on input "En proceso de fondeo" at bounding box center [211, 132] width 149 height 15
click at [387, 82] on div "Martes, 12 de agosto 2025 Todos tus créditos Tu tasa de interés mensual: 2.35 %" at bounding box center [391, 91] width 508 height 40
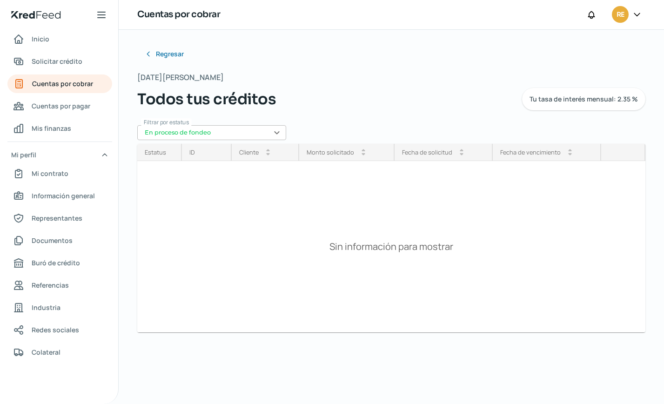
click at [280, 133] on input "En proceso de fondeo" at bounding box center [211, 132] width 149 height 15
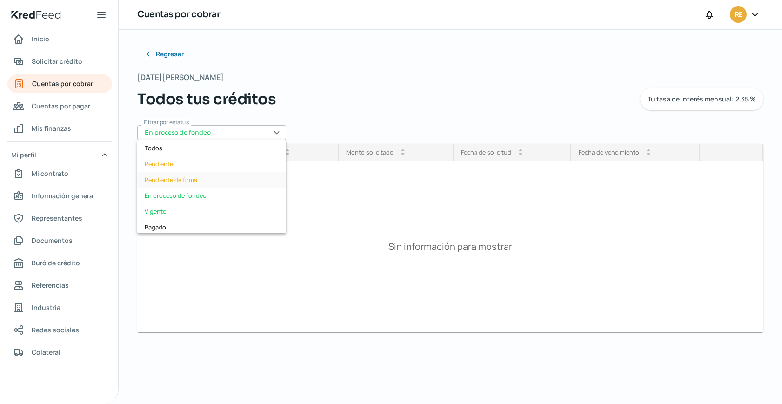
click at [169, 178] on div "Pendiente de firma" at bounding box center [211, 180] width 149 height 16
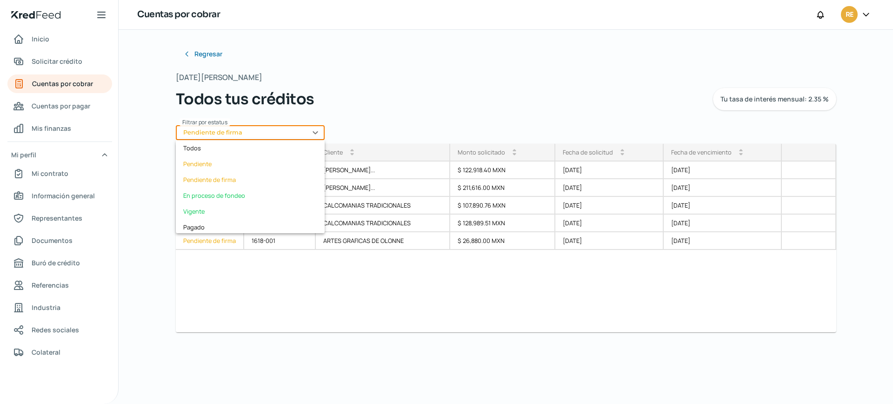
click at [319, 130] on input "Pendiente de firma" at bounding box center [250, 132] width 149 height 15
click at [230, 197] on div "En proceso de fondeo" at bounding box center [250, 195] width 149 height 16
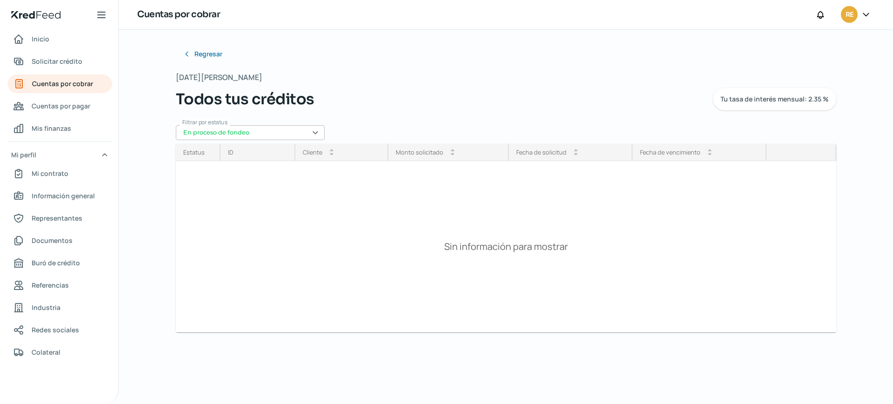
click at [135, 270] on div "Regresar Martes, 12 de agosto 2025 Todos tus créditos Tu tasa de interés mensua…" at bounding box center [506, 217] width 774 height 374
click at [24, 392] on nav "Inicio Solicitar crédito Cuentas por cobrar Cuentas por pagar Mis finanzas Mi p…" at bounding box center [59, 211] width 118 height 363
click at [616, 73] on div "Martes, 12 de agosto 2025 Todos tus créditos Tu tasa de interés mensual: 2.35 %" at bounding box center [506, 91] width 660 height 40
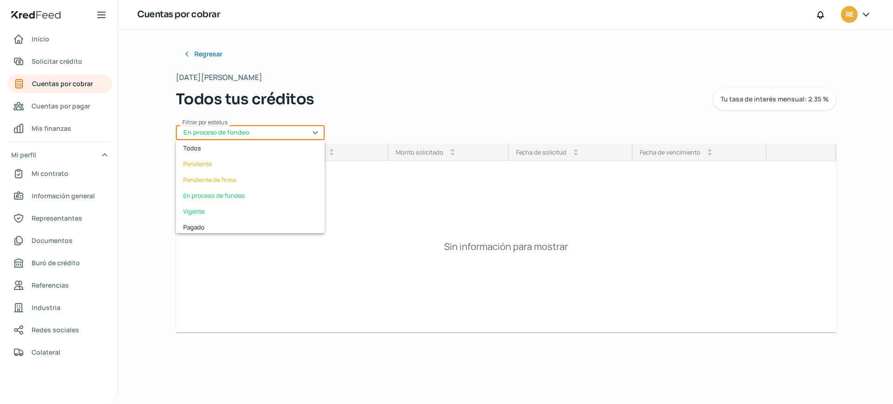
click at [316, 133] on input "En proceso de fondeo" at bounding box center [250, 132] width 149 height 15
click at [220, 180] on div "Pendiente de firma" at bounding box center [250, 180] width 149 height 16
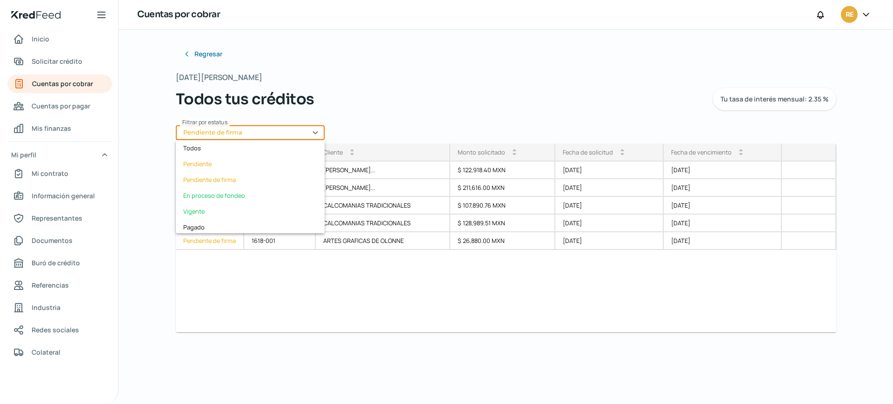
click at [314, 131] on input "Pendiente de firma" at bounding box center [250, 132] width 149 height 15
click at [218, 194] on div "En proceso de fondeo" at bounding box center [250, 195] width 149 height 16
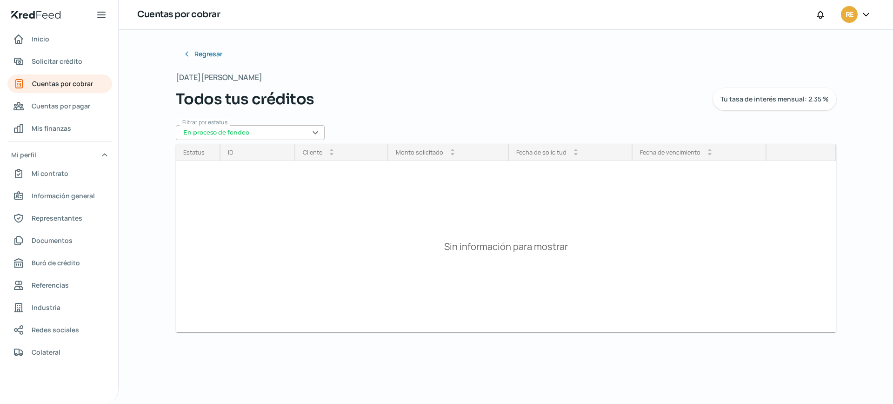
click at [315, 135] on input "En proceso de fondeo" at bounding box center [250, 132] width 149 height 15
click at [230, 179] on div "Pendiente de firma" at bounding box center [250, 180] width 149 height 16
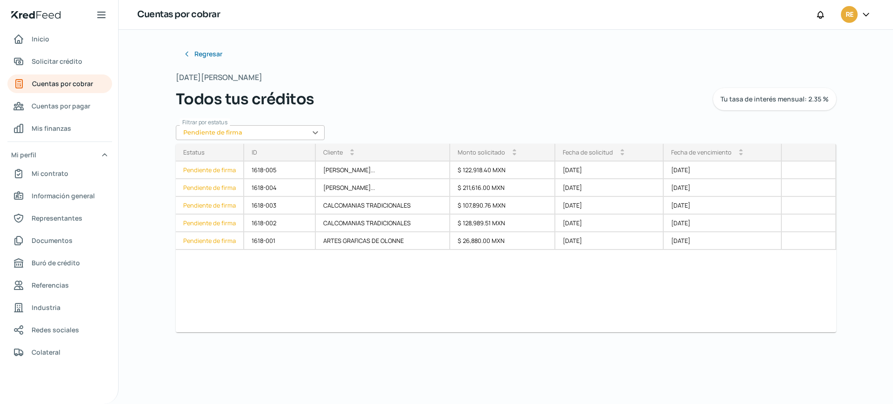
click at [315, 131] on input "Pendiente de firma" at bounding box center [250, 132] width 149 height 15
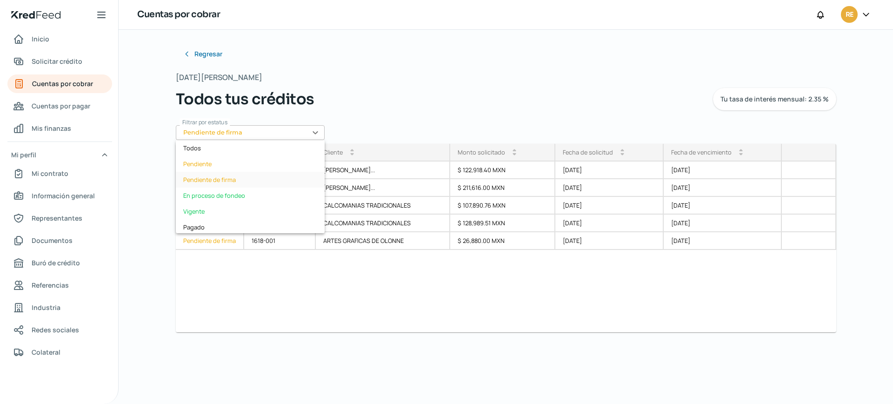
click at [214, 180] on div "Pendiente de firma" at bounding box center [250, 180] width 149 height 16
click at [317, 132] on input "Pendiente de firma" at bounding box center [250, 132] width 149 height 15
click at [209, 166] on div "Pendiente" at bounding box center [250, 164] width 149 height 16
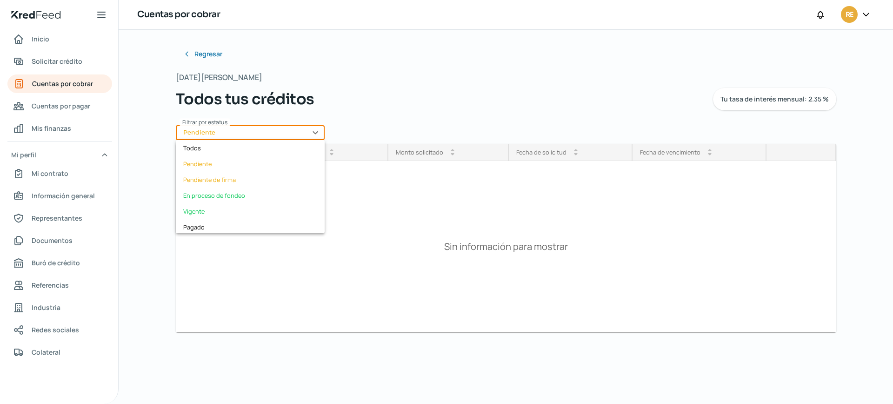
click at [316, 133] on input "Pendiente" at bounding box center [250, 132] width 149 height 15
click at [238, 179] on div "Pendiente de firma" at bounding box center [250, 180] width 149 height 16
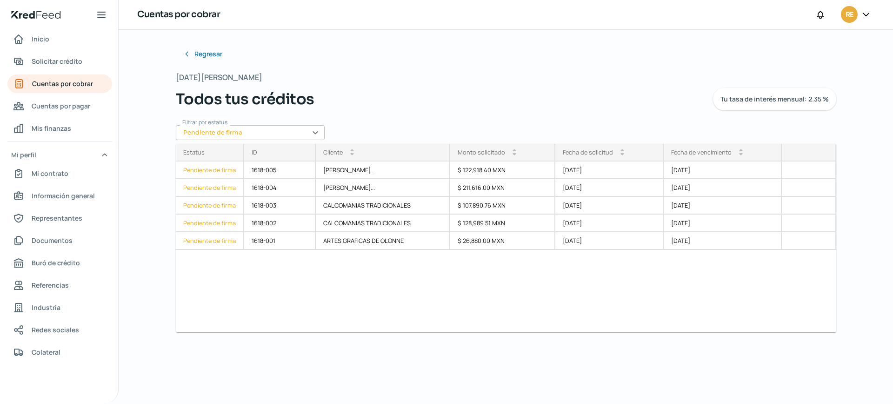
click at [484, 94] on div "Todos tus créditos Tu tasa de interés mensual: 2.35 %" at bounding box center [506, 99] width 660 height 22
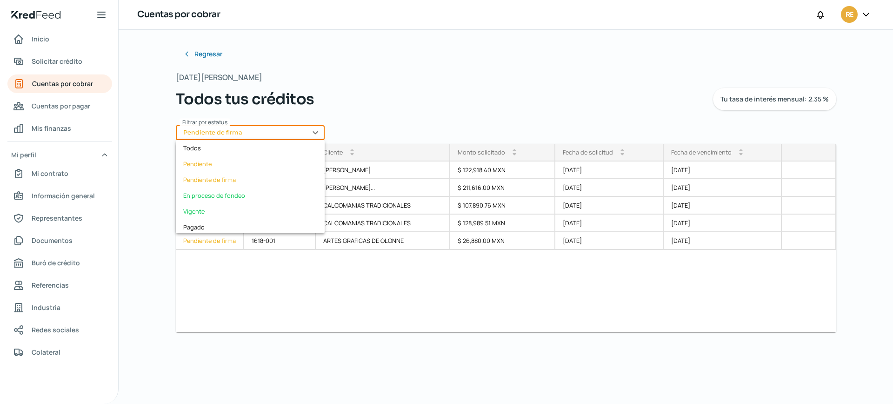
click at [317, 133] on input "Pendiente de firma" at bounding box center [250, 132] width 149 height 15
click at [219, 166] on div "Pendiente" at bounding box center [250, 164] width 149 height 16
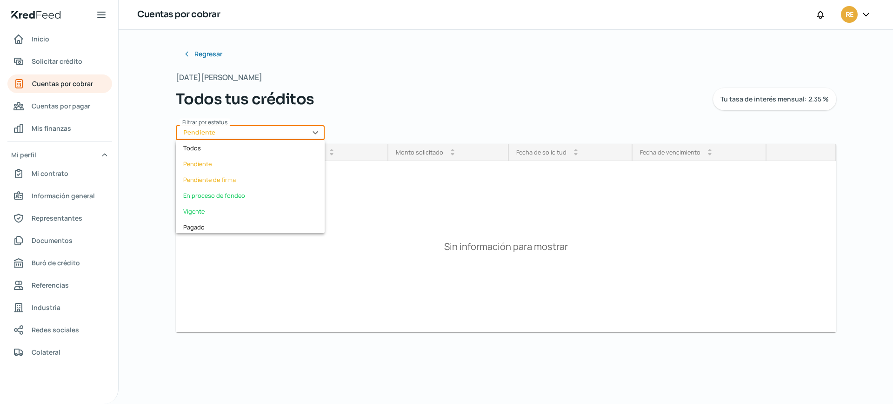
click at [315, 133] on input "Pendiente" at bounding box center [250, 132] width 149 height 15
click at [270, 181] on div "Pendiente de firma" at bounding box center [250, 180] width 149 height 16
type input "Pendiente de firma"
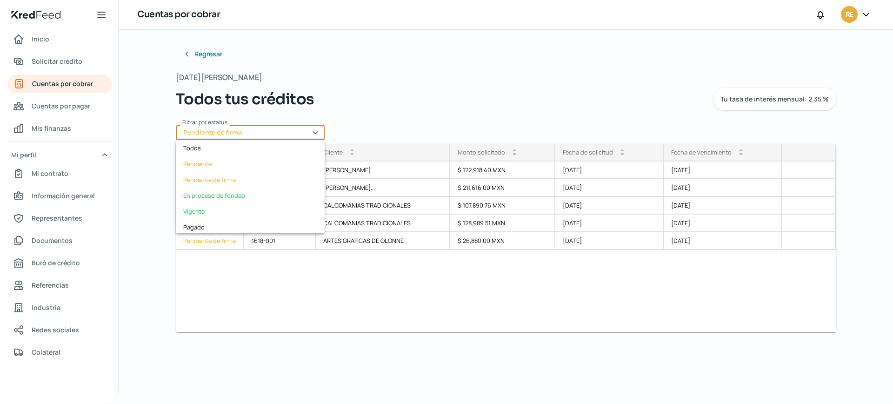
click at [318, 130] on input "Pendiente de firma" at bounding box center [250, 132] width 149 height 15
click at [228, 179] on div "Pendiente de firma" at bounding box center [250, 180] width 149 height 16
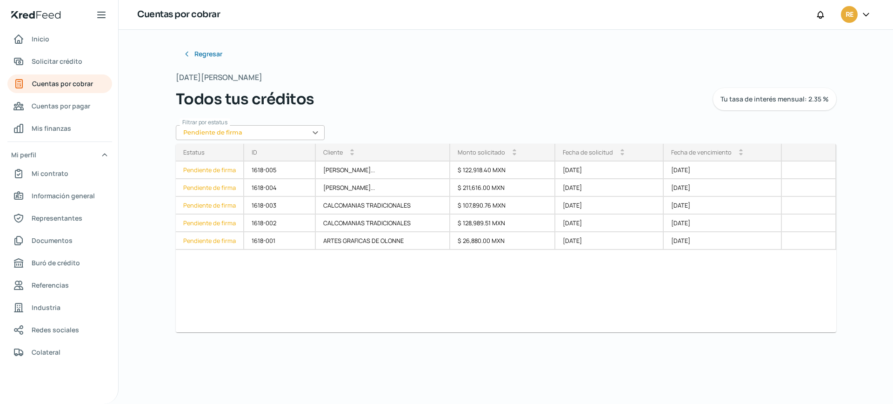
click at [663, 15] on icon at bounding box center [865, 14] width 9 height 9
click at [663, 129] on span "Cerrar sesión" at bounding box center [785, 125] width 42 height 12
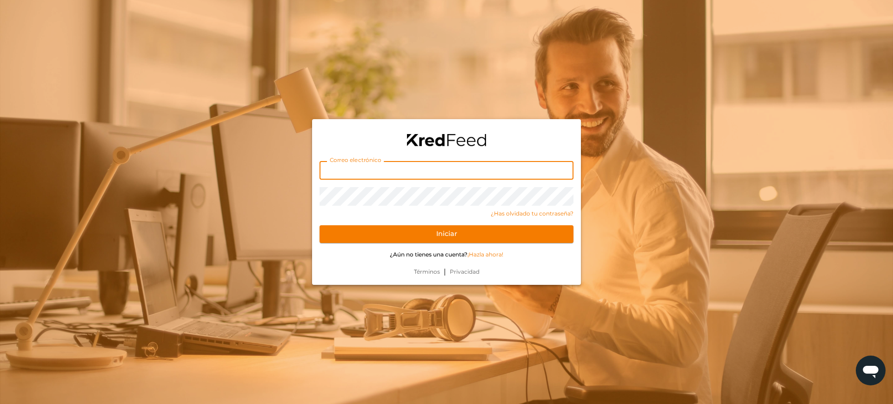
click at [396, 167] on input "text" at bounding box center [446, 170] width 254 height 19
type input "[EMAIL_ADDRESS][DOMAIN_NAME]"
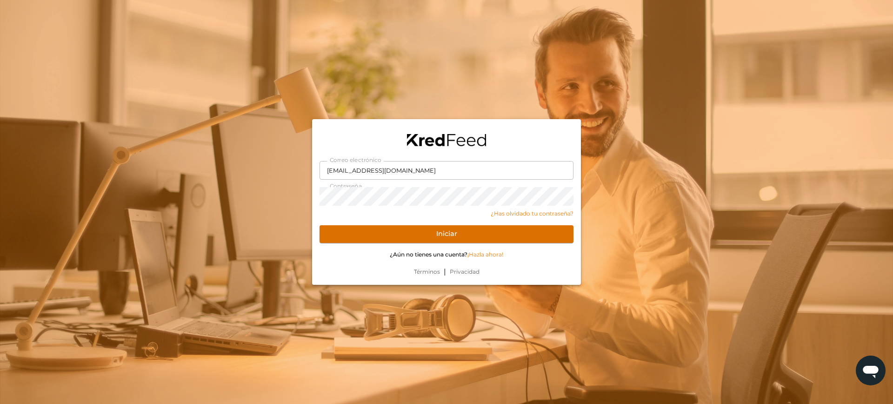
click at [469, 235] on button "Iniciar" at bounding box center [446, 234] width 254 height 18
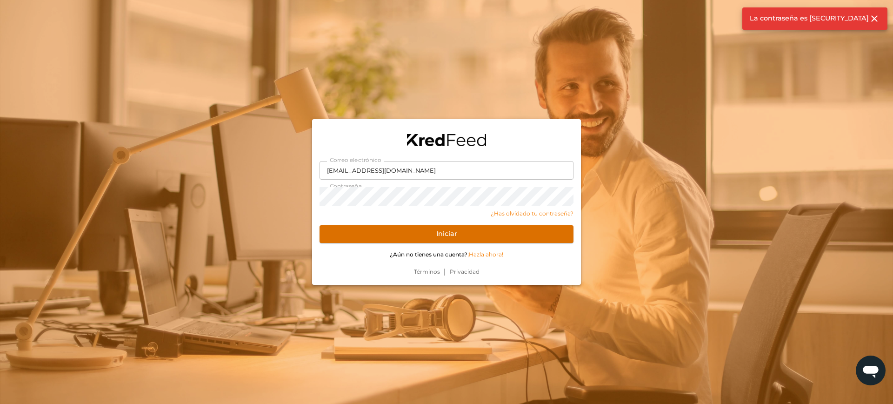
click at [445, 232] on button "Iniciar" at bounding box center [446, 234] width 254 height 18
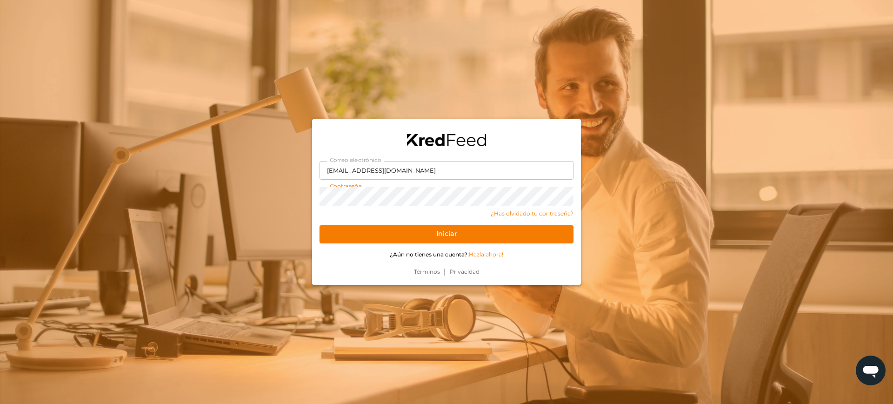
click at [311, 199] on div "Correo electrónico tesoreria@kyindustrias.com Contraseña ¿Has olvidado tu contr…" at bounding box center [446, 202] width 893 height 404
click at [458, 231] on button "Iniciar" at bounding box center [446, 234] width 254 height 18
click at [285, 199] on div "Correo electrónico tesoreria@kyindustrias.com Contraseña ¿Has olvidado tu contr…" at bounding box center [446, 202] width 893 height 404
drag, startPoint x: 843, startPoint y: 311, endPoint x: 482, endPoint y: 287, distance: 362.1
click at [842, 311] on div at bounding box center [446, 202] width 893 height 404
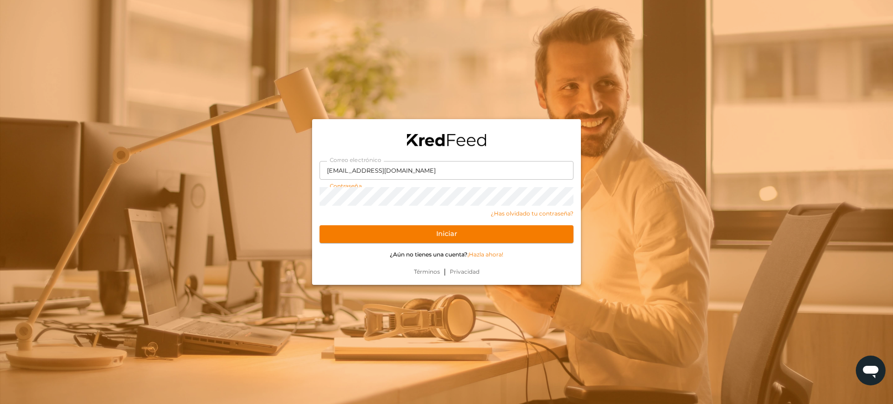
click at [292, 191] on div "Correo electrónico tesoreria@kyindustrias.com Contraseña ¿Has olvidado tu contr…" at bounding box center [446, 202] width 893 height 404
click at [455, 232] on button "Iniciar" at bounding box center [446, 234] width 254 height 18
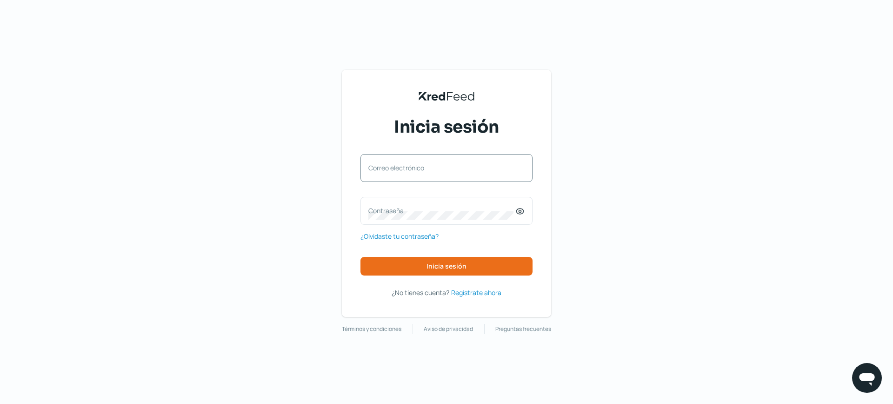
click at [421, 165] on label "Correo electrónico" at bounding box center [441, 167] width 147 height 9
click at [421, 168] on input "Correo electrónico" at bounding box center [446, 172] width 156 height 8
type input "[EMAIL_ADDRESS][DOMAIN_NAME]"
click at [518, 211] on icon at bounding box center [519, 210] width 9 height 9
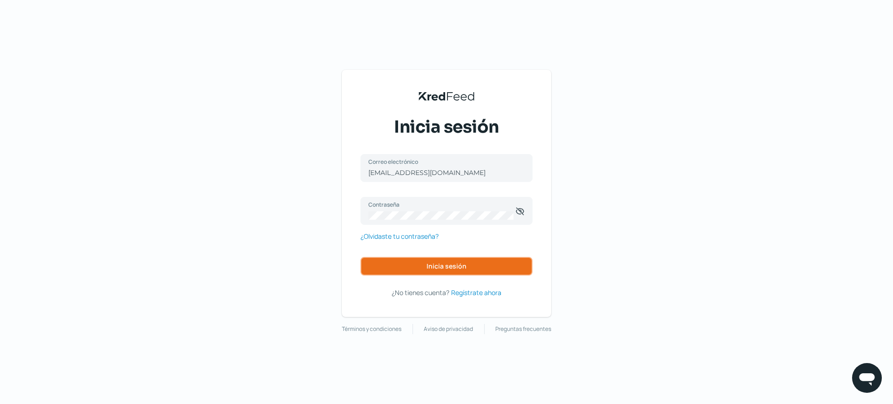
click at [451, 268] on span "Inicia sesión" at bounding box center [446, 266] width 40 height 7
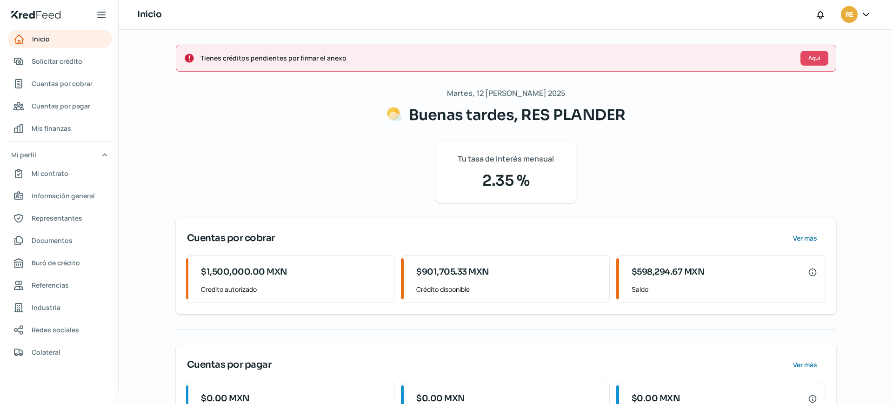
scroll to position [52, 0]
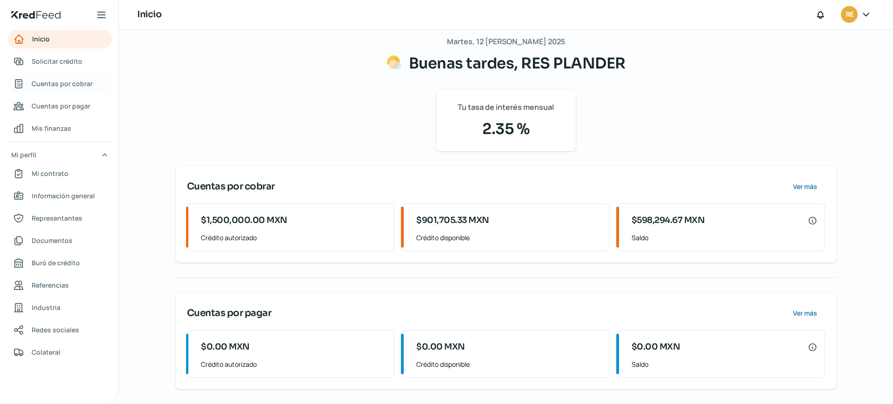
click at [72, 84] on span "Cuentas por cobrar" at bounding box center [62, 84] width 61 height 12
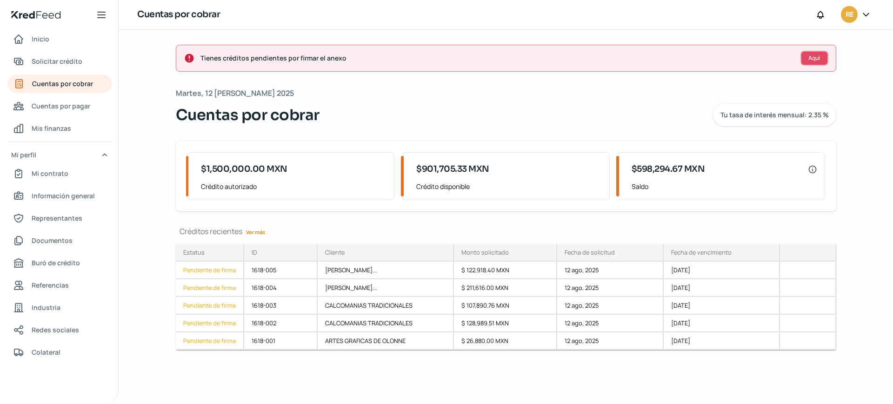
click at [816, 57] on span "Aquí" at bounding box center [814, 58] width 12 height 6
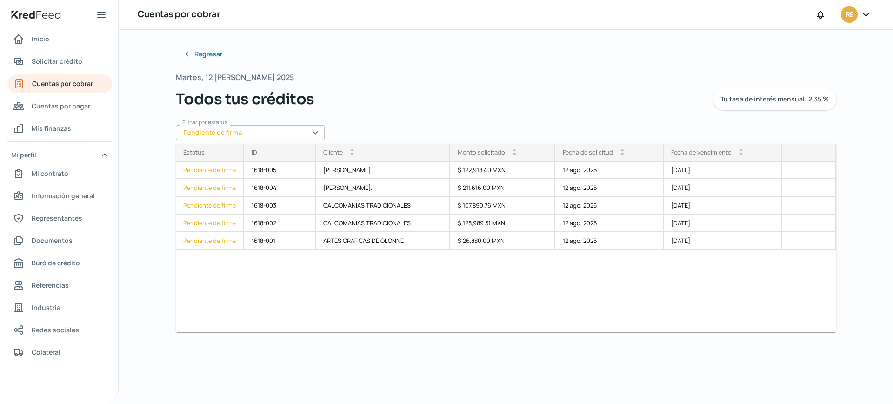
click at [318, 132] on input "Pendiente de firma" at bounding box center [250, 132] width 149 height 15
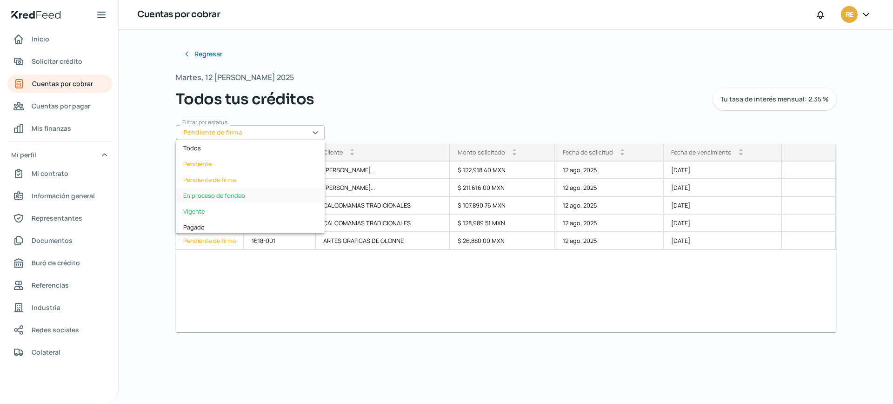
click at [233, 195] on div "En proceso de fondeo" at bounding box center [250, 195] width 149 height 16
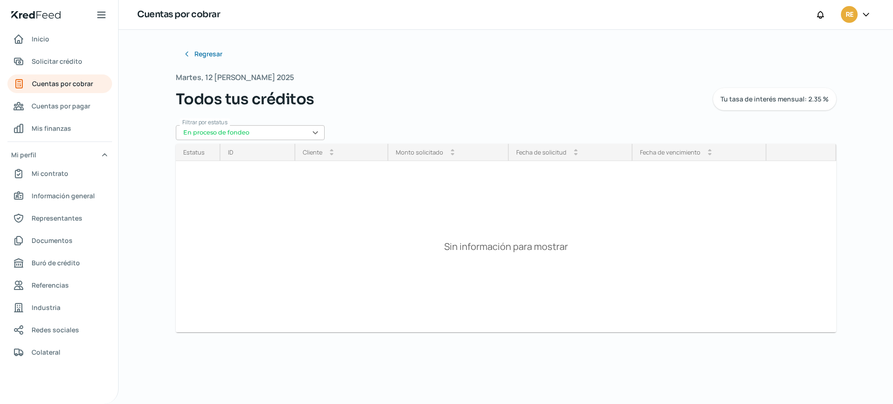
click at [316, 131] on input "En proceso de fondeo" at bounding box center [250, 132] width 149 height 15
click at [228, 181] on div "Pendiente de firma" at bounding box center [250, 180] width 149 height 16
type input "Pendiente de firma"
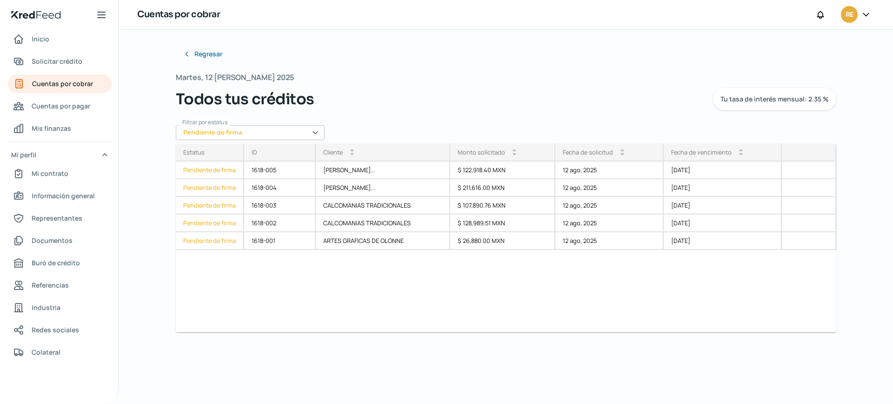
click at [866, 12] on icon at bounding box center [865, 14] width 9 height 9
click at [789, 126] on span "Cerrar sesión" at bounding box center [785, 125] width 42 height 12
